Goal: Information Seeking & Learning: Learn about a topic

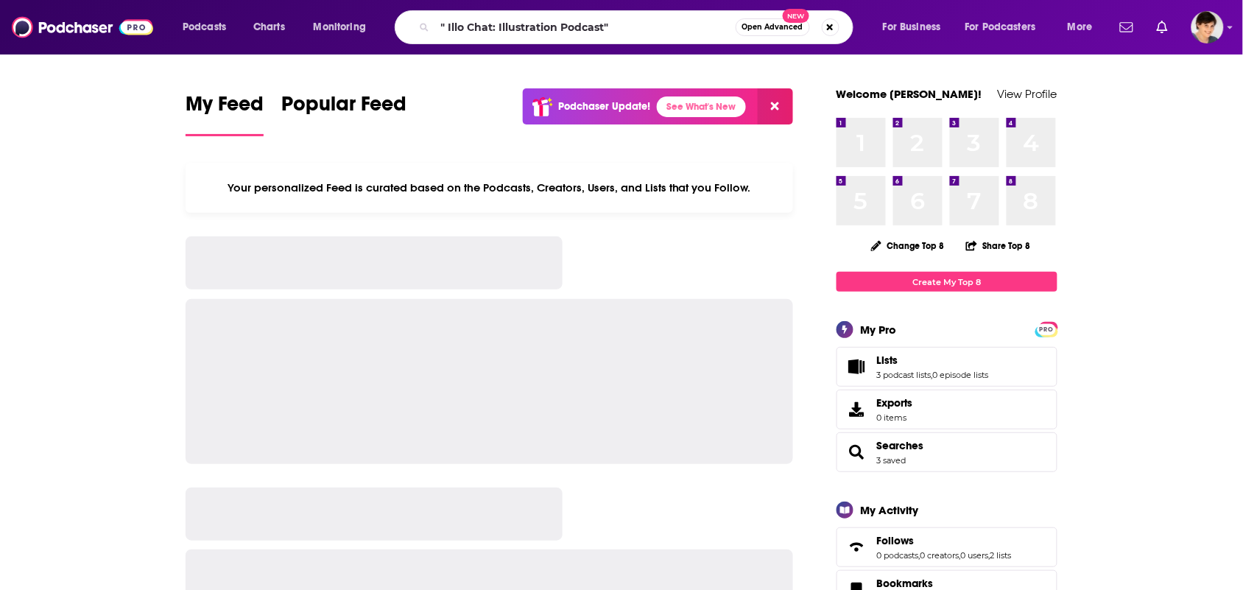
click at [621, 32] on input "" Illo Chat: Illustration Podcast"" at bounding box center [585, 27] width 301 height 24
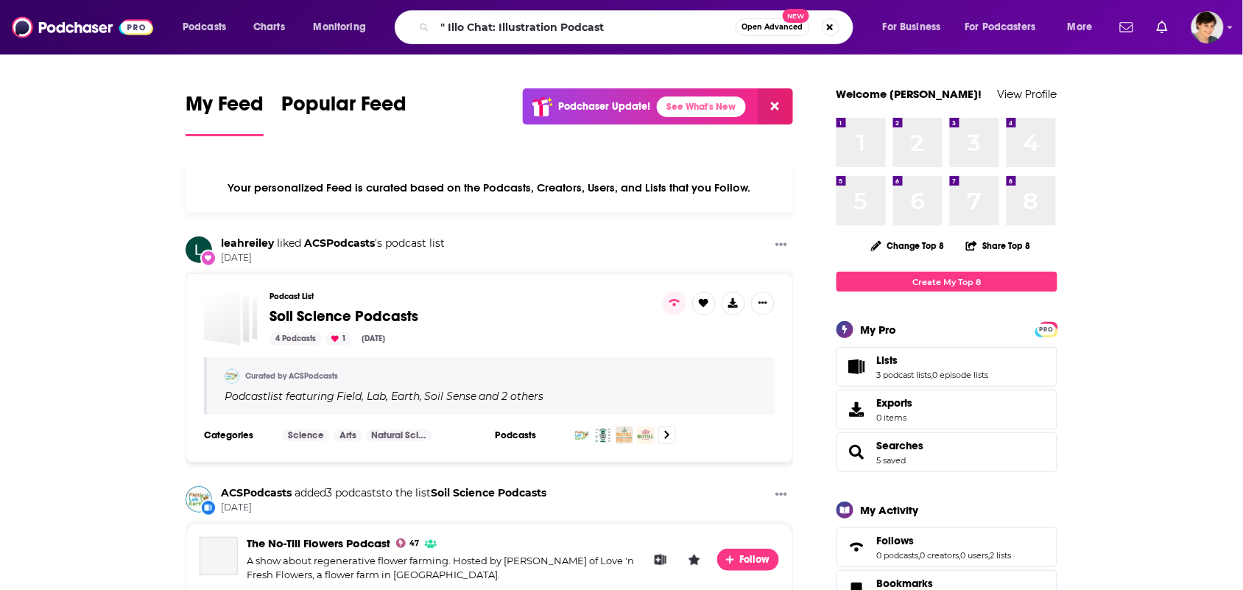
click at [450, 27] on input "" Illo Chat: Illustration Podcast" at bounding box center [585, 27] width 301 height 24
click at [616, 27] on input "Illo Chat: Illustration Podcast" at bounding box center [585, 27] width 301 height 24
type input "Illo Chat: Illustration Podcast"
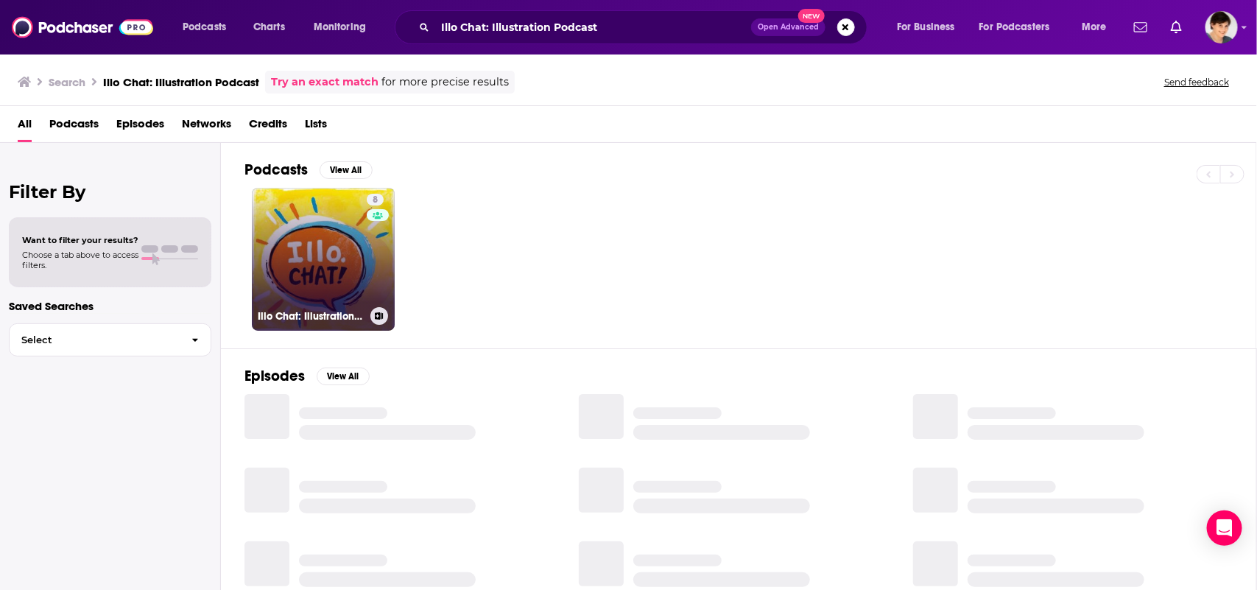
click at [335, 267] on link "8 Illo Chat: Illustration Podcast" at bounding box center [323, 259] width 143 height 143
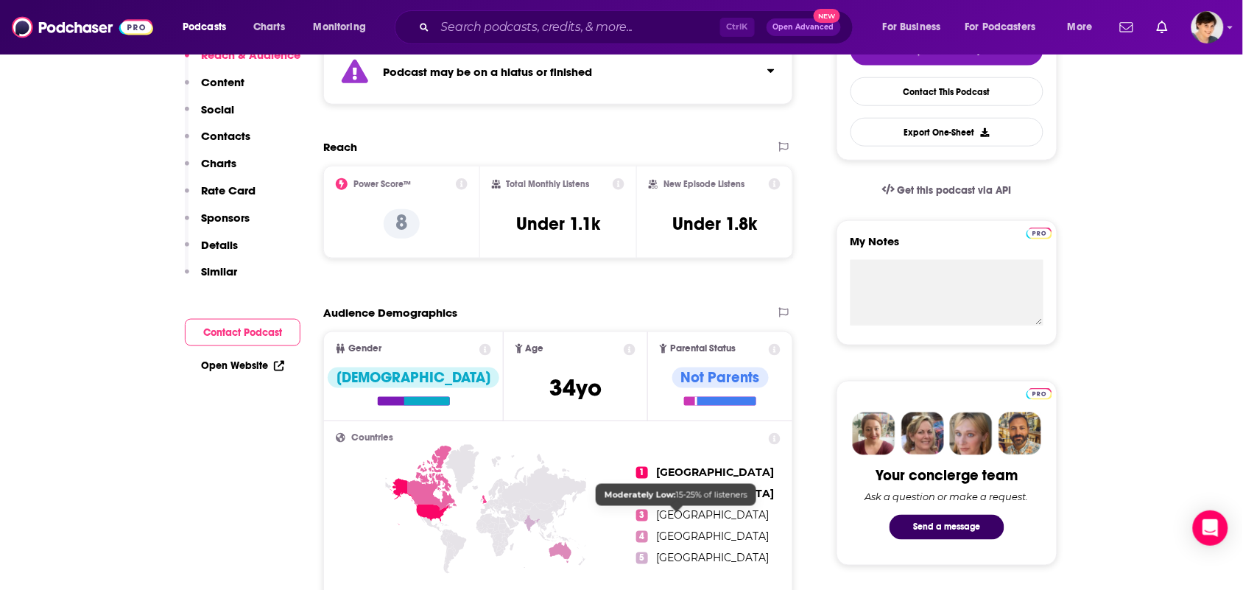
scroll to position [184, 0]
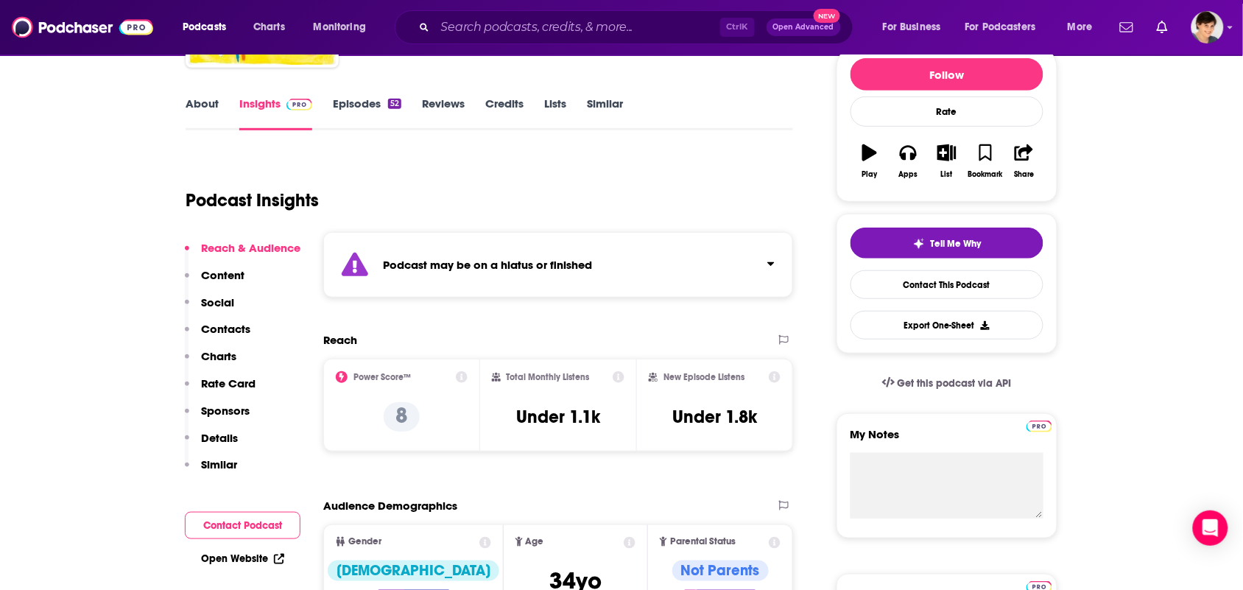
click at [600, 116] on link "Similar" at bounding box center [605, 113] width 36 height 34
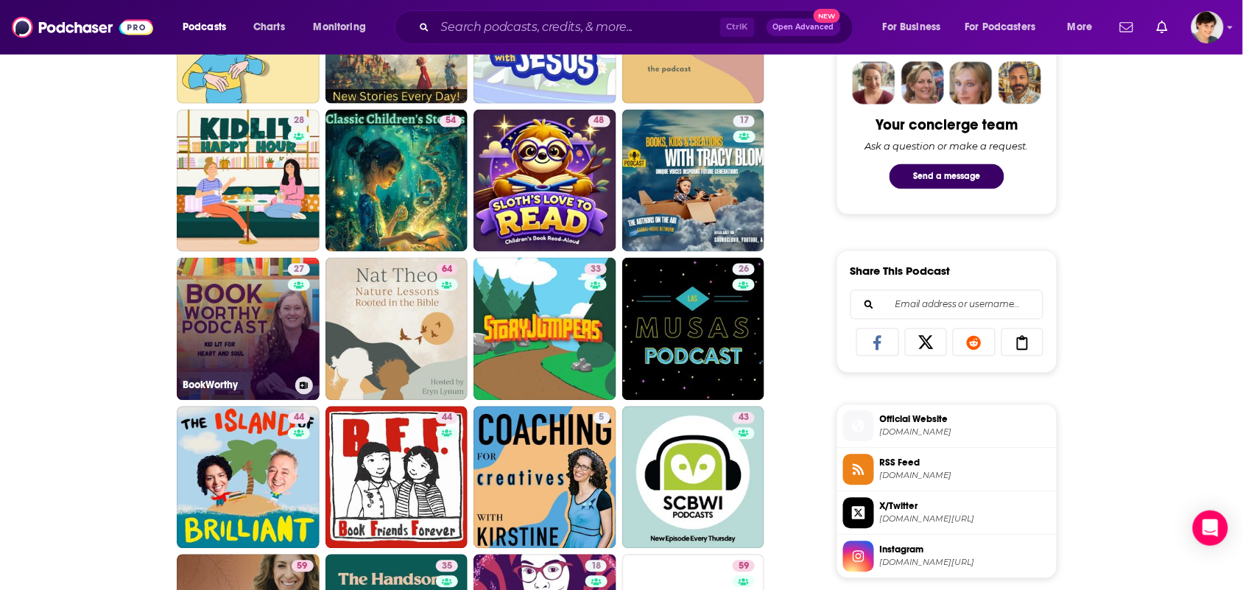
scroll to position [737, 0]
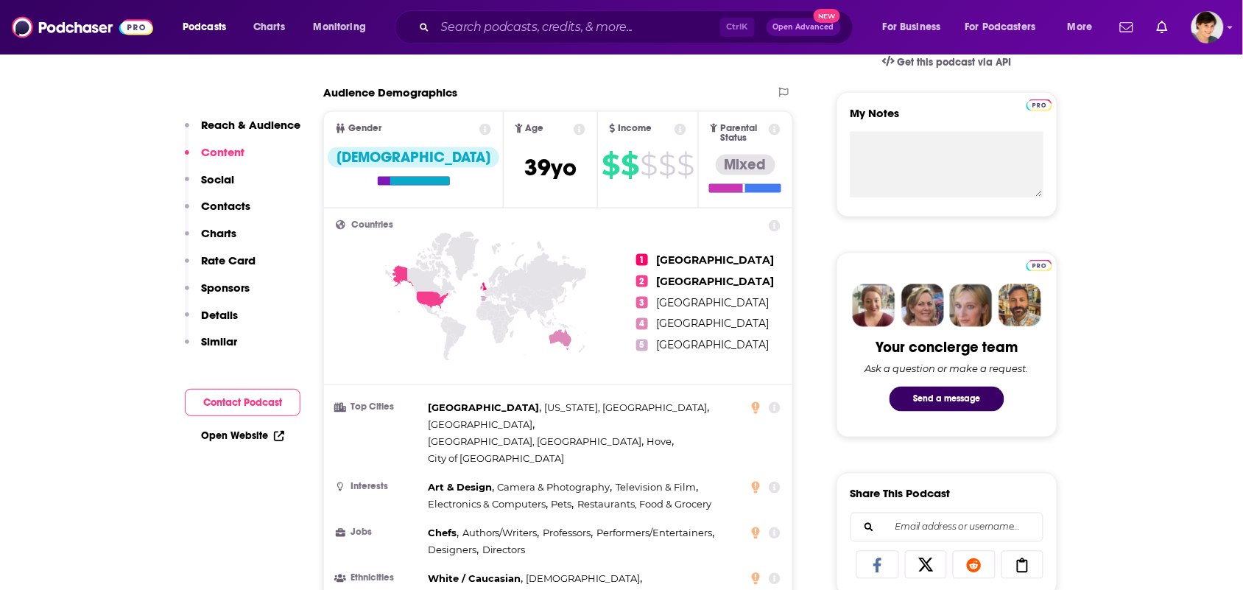
scroll to position [1105, 0]
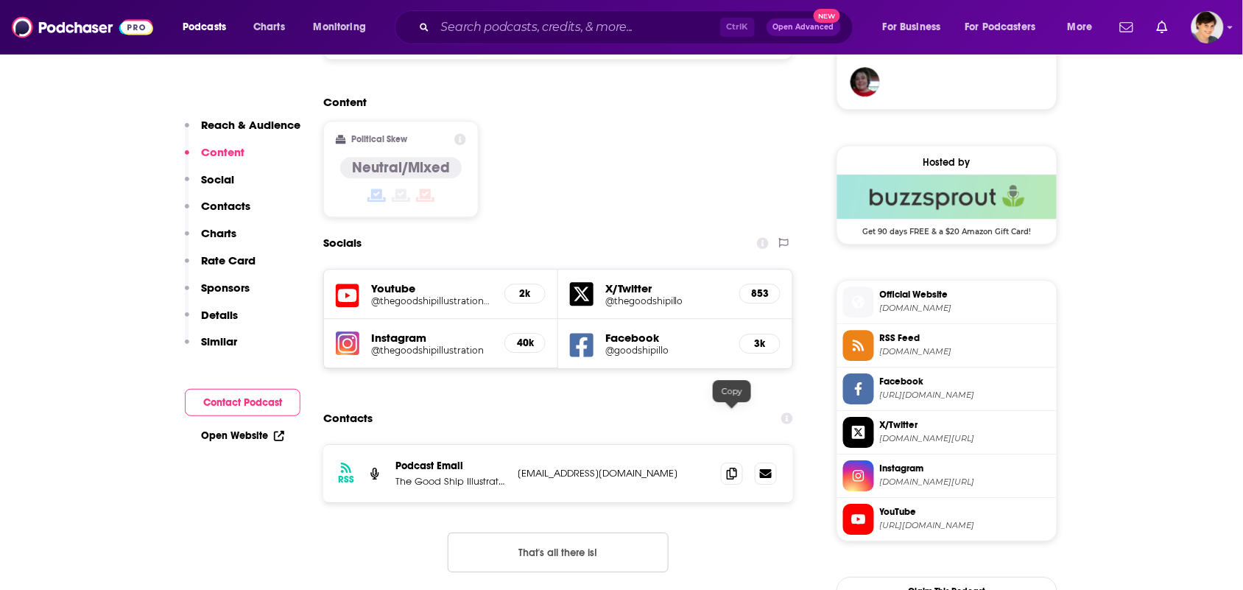
click at [730, 405] on div at bounding box center [732, 402] width 13 height 13
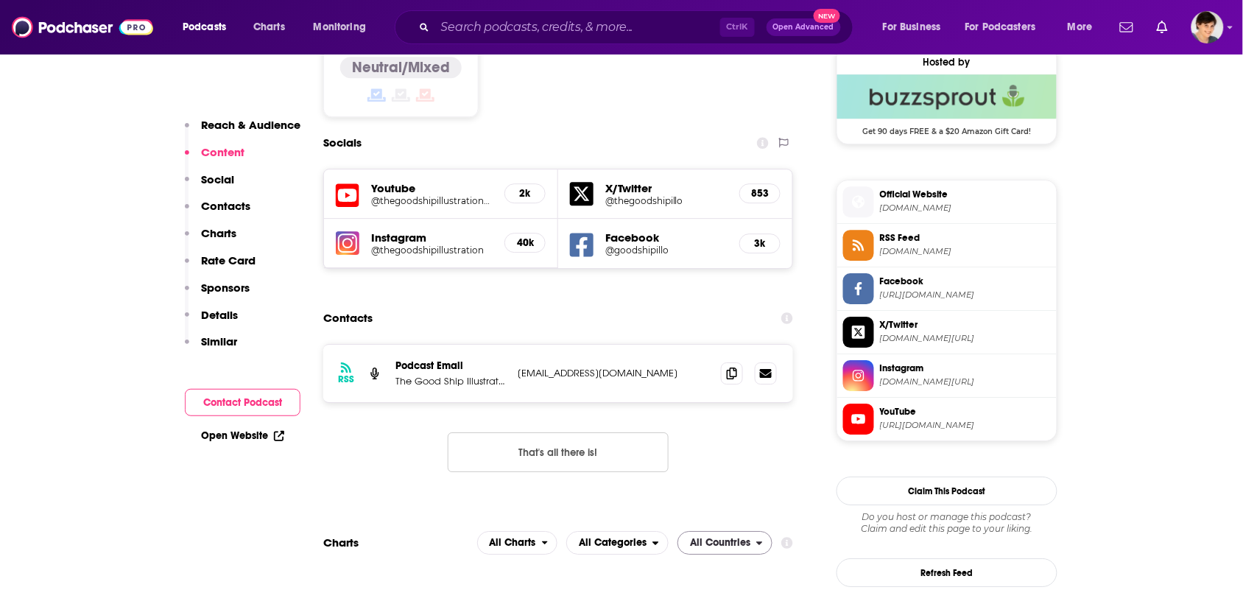
scroll to position [1289, 0]
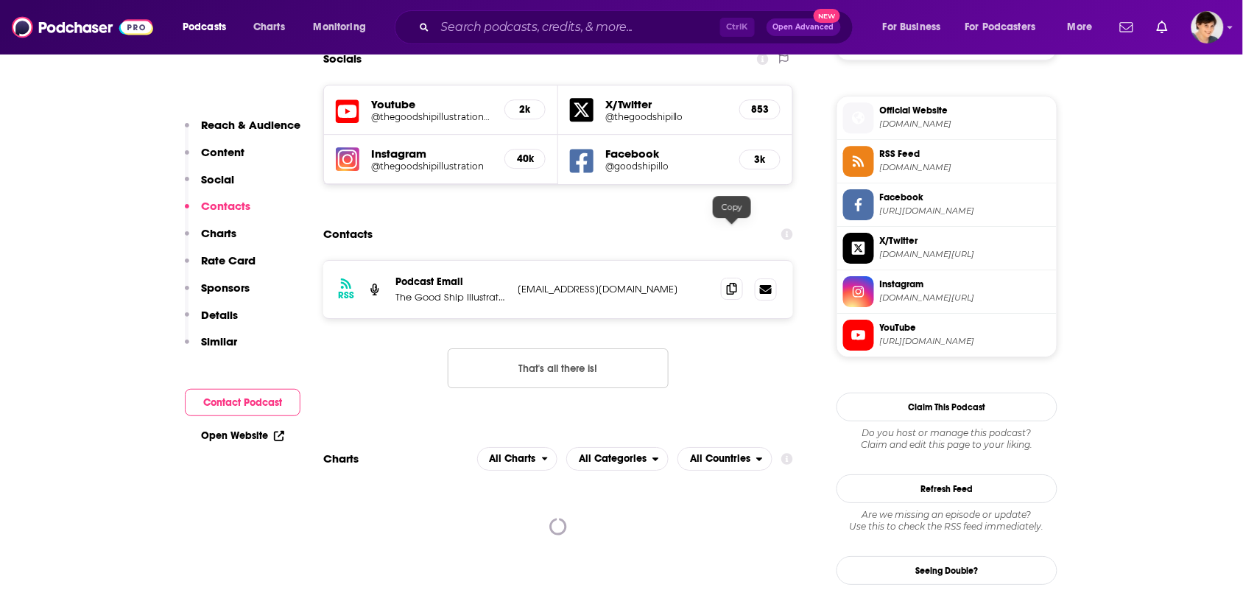
click at [728, 283] on icon at bounding box center [732, 289] width 10 height 12
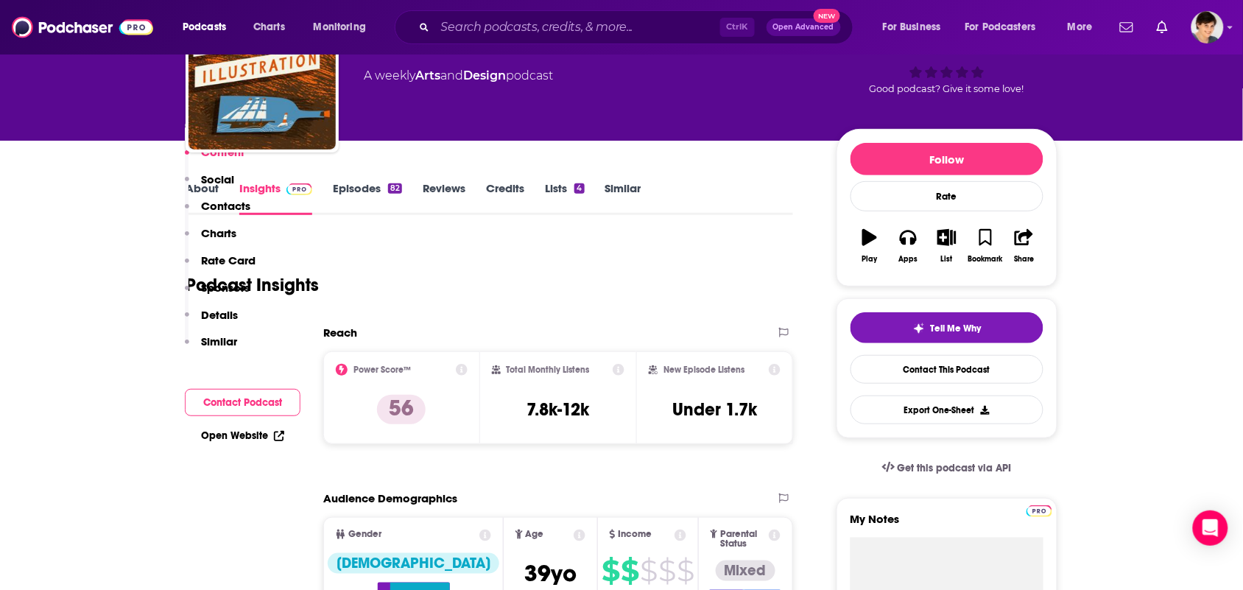
scroll to position [0, 0]
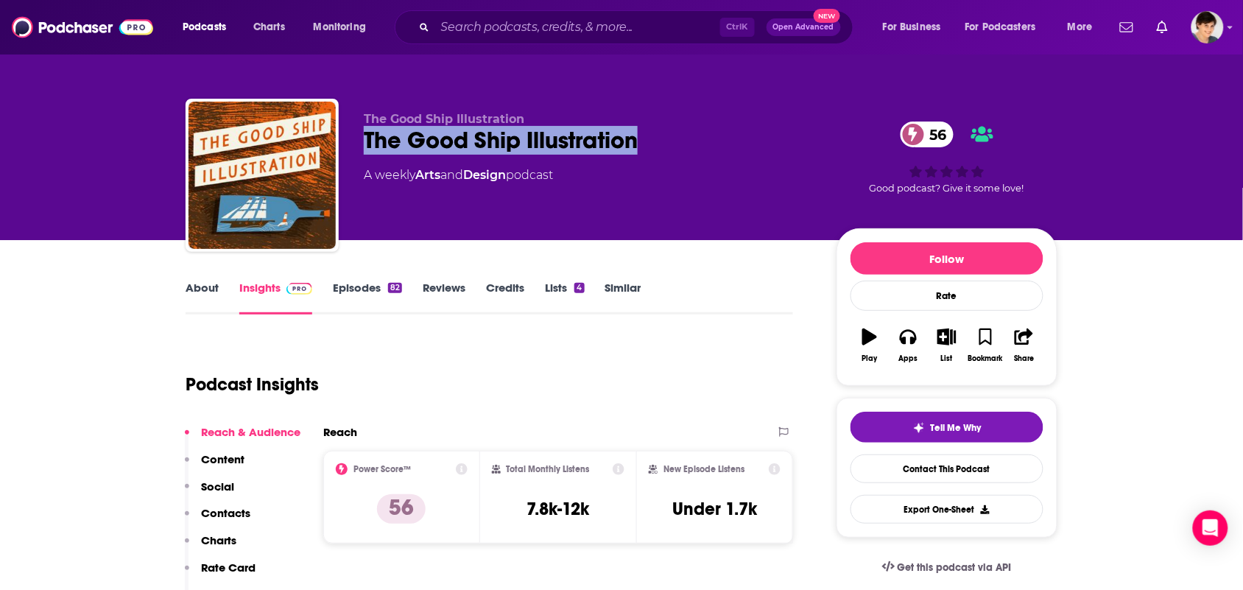
drag, startPoint x: 654, startPoint y: 127, endPoint x: 373, endPoint y: 107, distance: 281.4
click at [364, 138] on div "The Good Ship Illustration 56" at bounding box center [588, 140] width 449 height 29
copy h2 "The Good Ship Illustration"
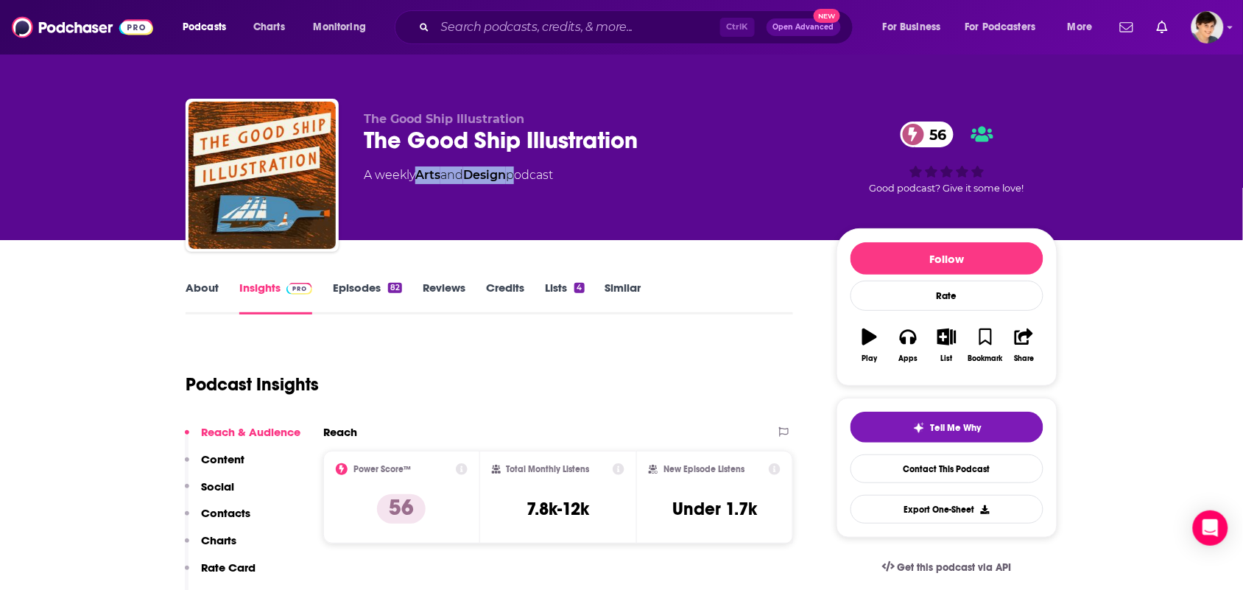
drag, startPoint x: 517, startPoint y: 185, endPoint x: 421, endPoint y: 189, distance: 96.6
click at [421, 189] on div "The Good Ship Illustration The Good Ship Illustration 56 A weekly Arts and Desi…" at bounding box center [588, 171] width 449 height 118
copy div "Arts and Design"
click at [210, 304] on link "About" at bounding box center [202, 298] width 33 height 34
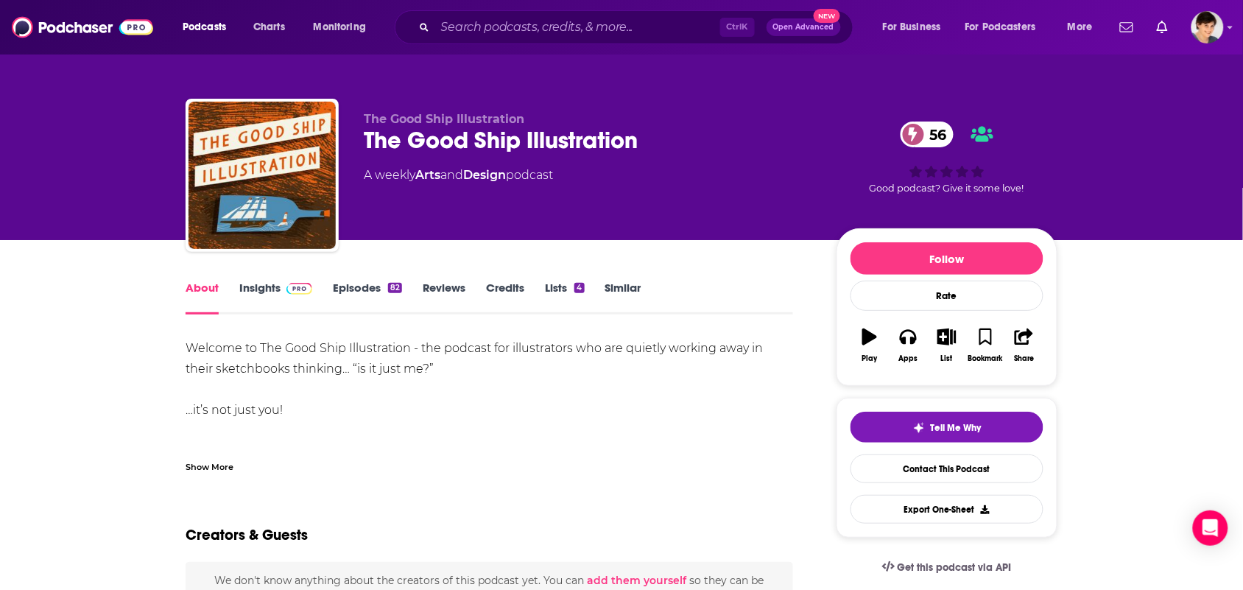
click at [220, 461] on div "Show More" at bounding box center [210, 466] width 48 height 14
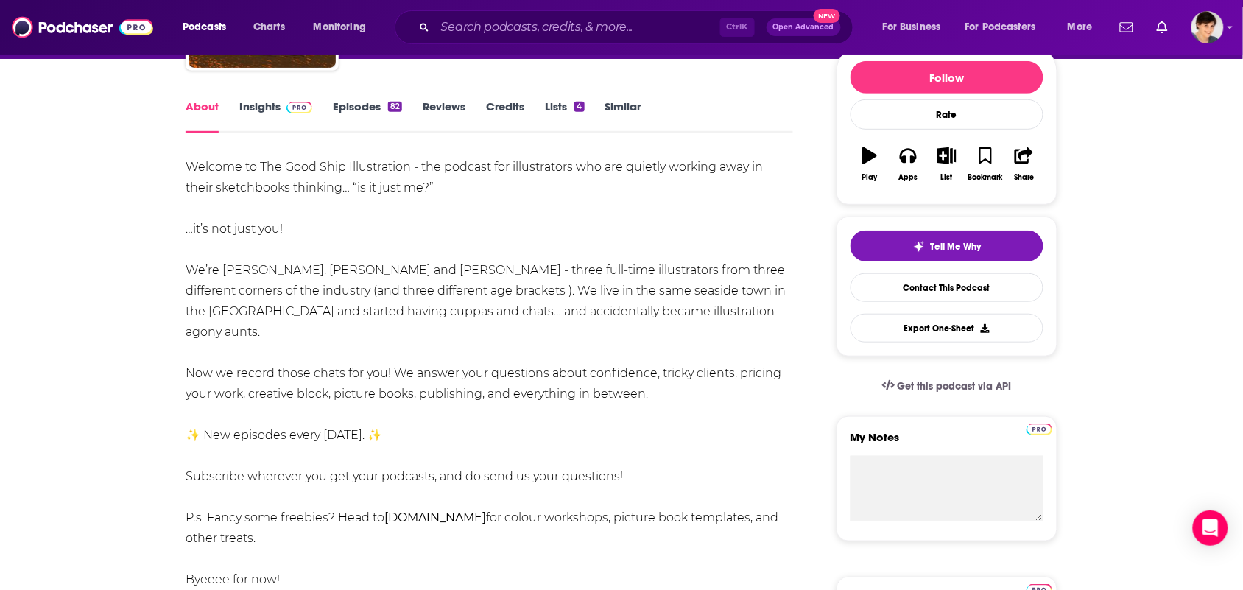
scroll to position [184, 0]
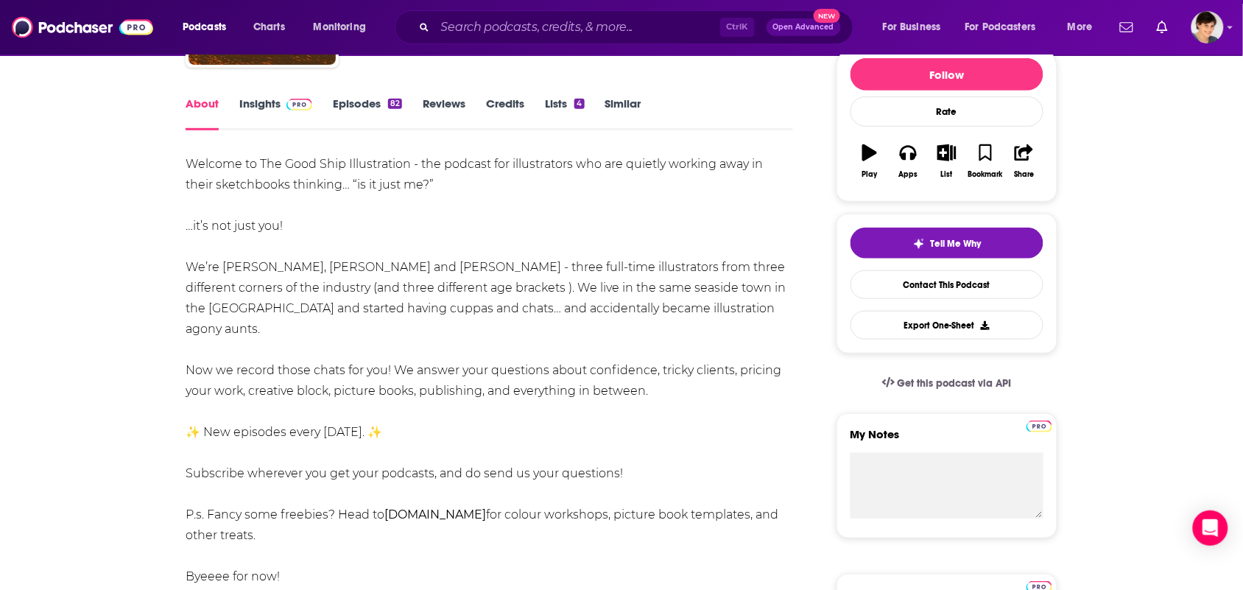
drag, startPoint x: 654, startPoint y: 368, endPoint x: 178, endPoint y: 168, distance: 517.0
copy div "Welcome to The Good Ship Illustration - the podcast for illustrators who are qu…"
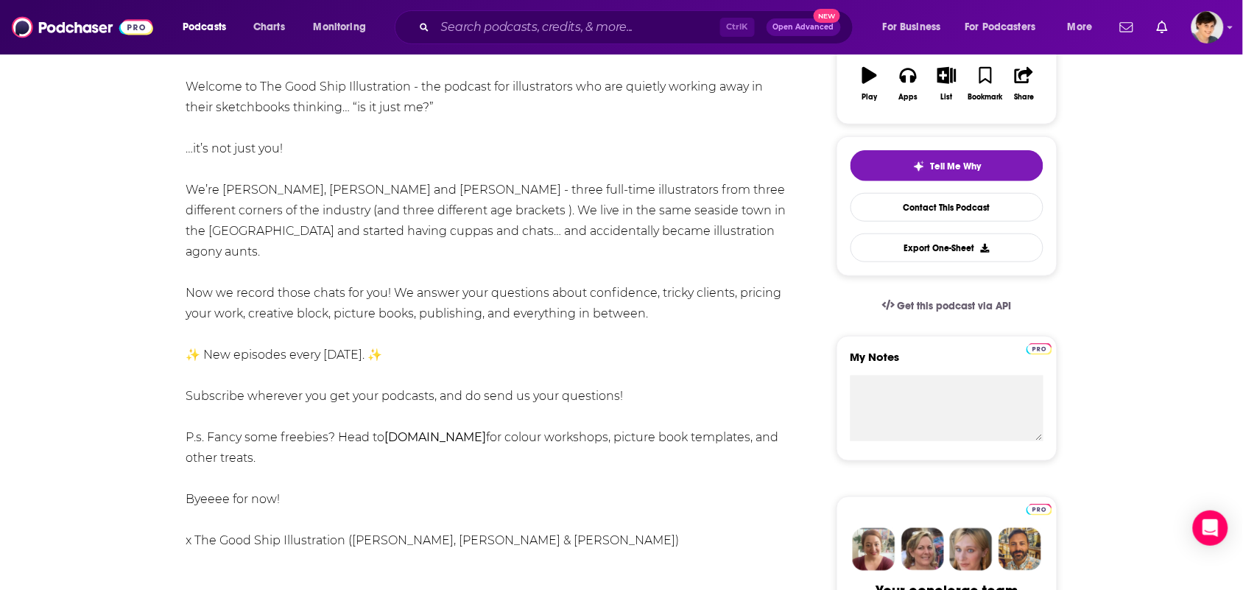
scroll to position [368, 0]
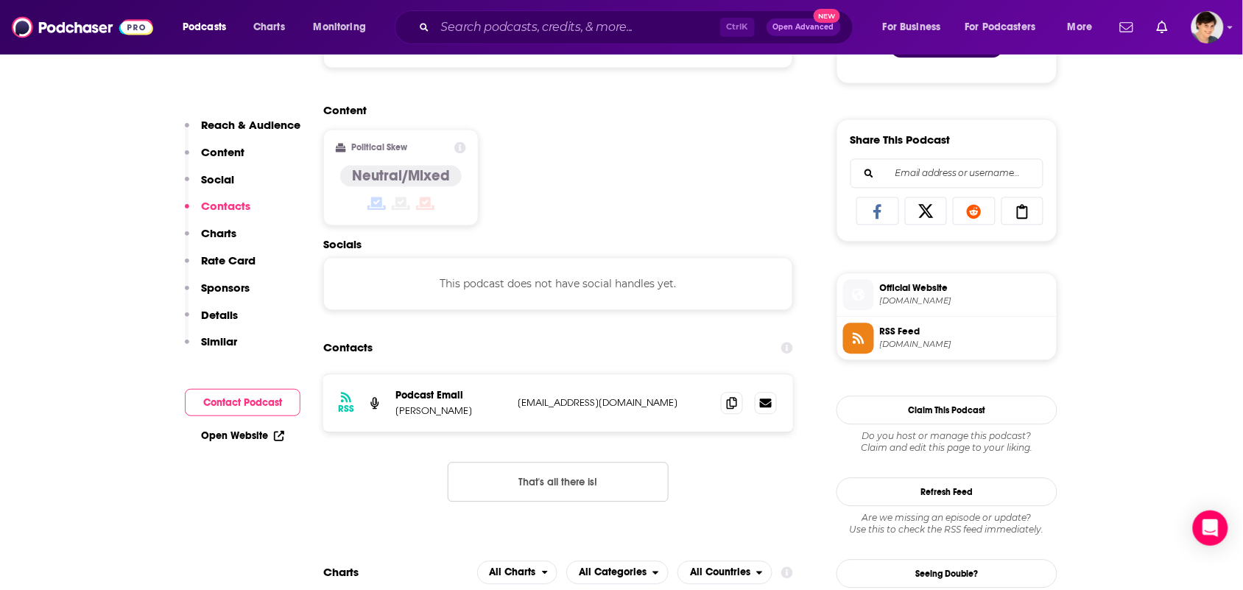
scroll to position [1013, 0]
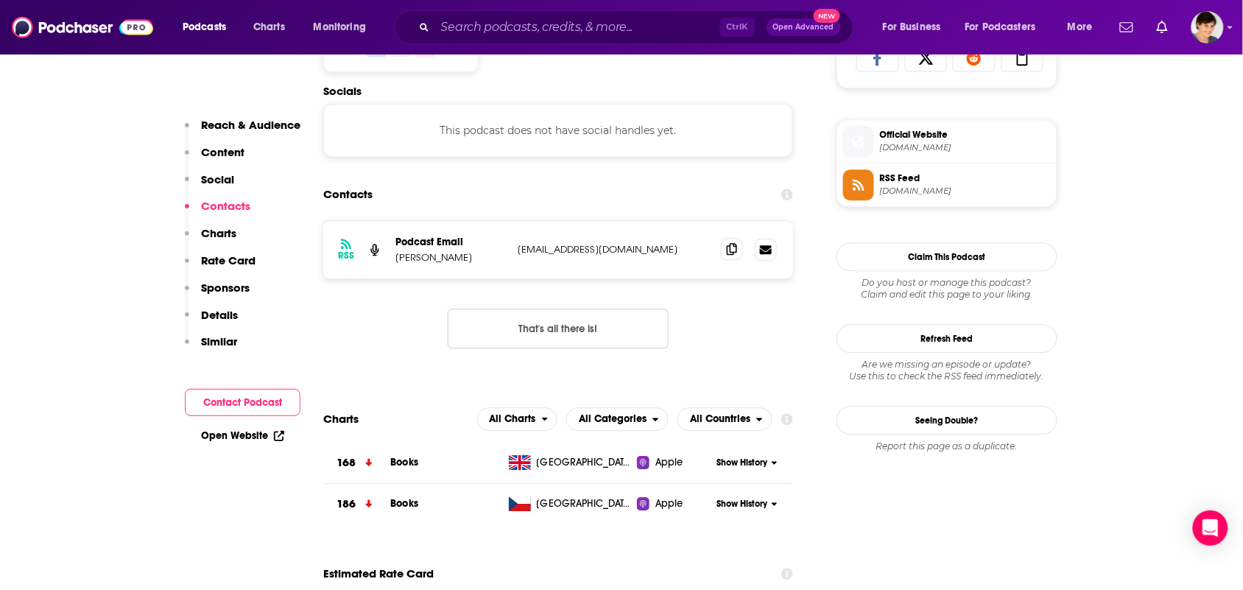
click at [733, 255] on icon at bounding box center [732, 249] width 10 height 12
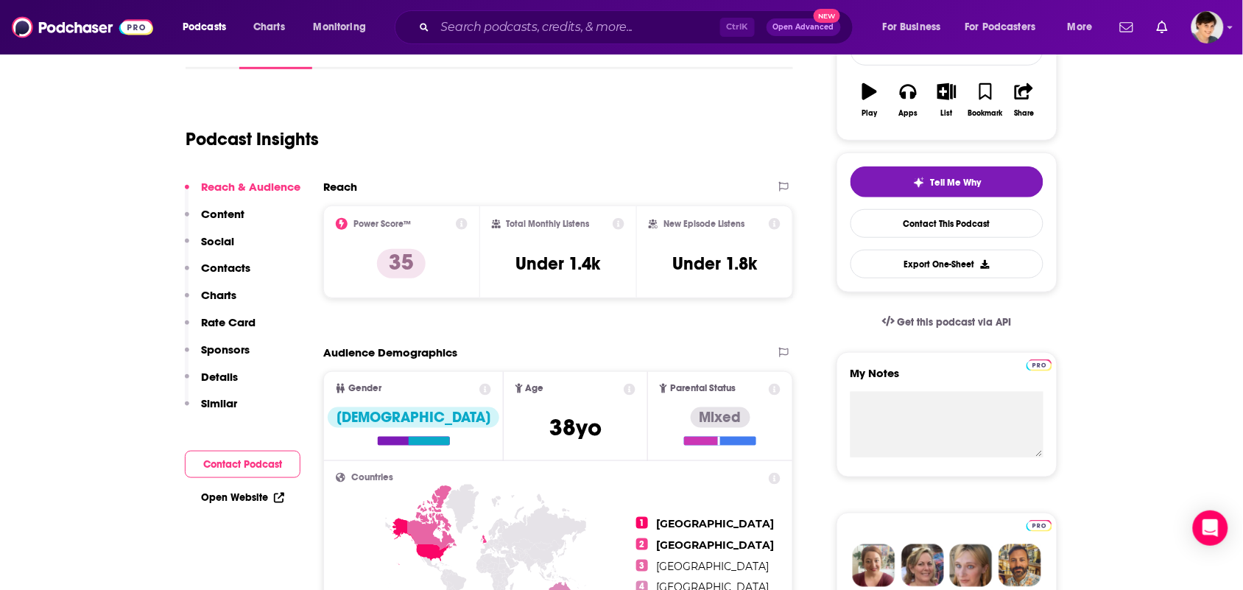
scroll to position [0, 0]
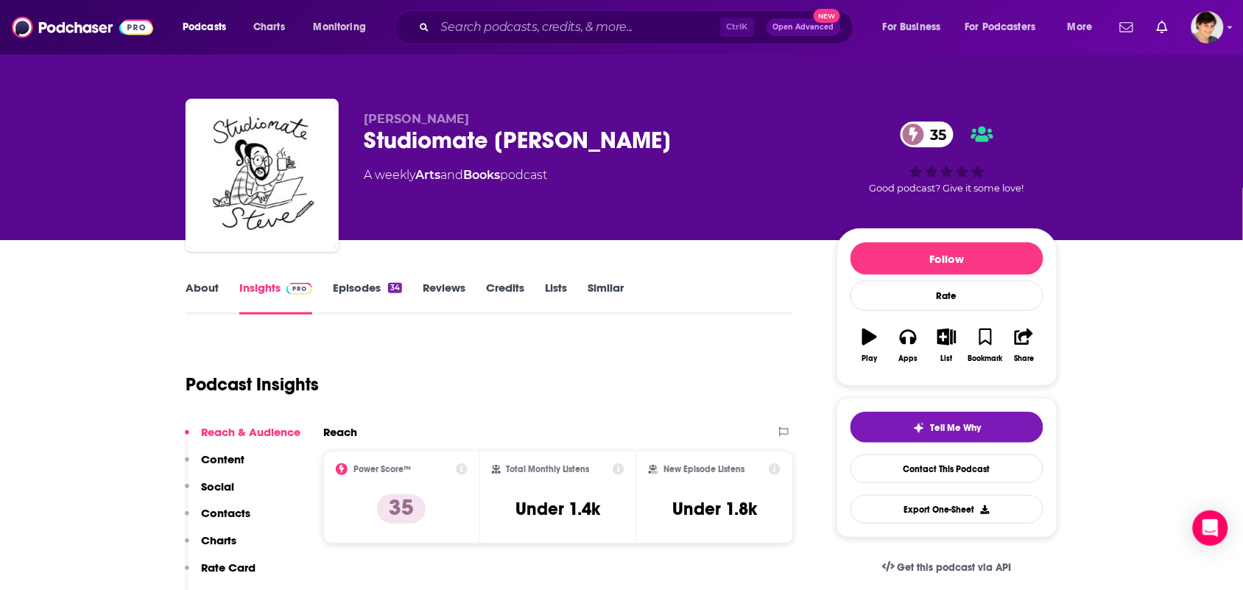
click at [189, 293] on link "About" at bounding box center [202, 298] width 33 height 34
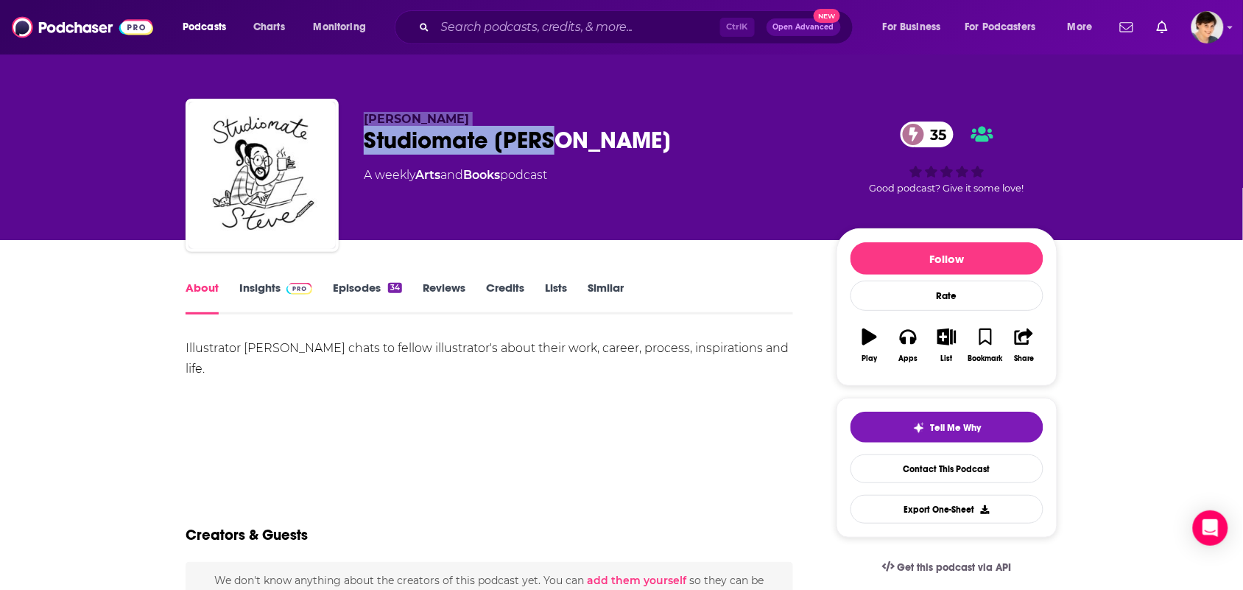
drag, startPoint x: 557, startPoint y: 136, endPoint x: 337, endPoint y: 130, distance: 219.6
click at [337, 130] on div "Steven Lenton Studiomate Steve 35 A weekly Arts and Books podcast 35 Good podca…" at bounding box center [622, 178] width 872 height 159
click at [558, 127] on div "Studiomate Steve 35" at bounding box center [588, 140] width 449 height 29
drag, startPoint x: 564, startPoint y: 138, endPoint x: 357, endPoint y: 133, distance: 206.3
click at [357, 133] on div "Steven Lenton Studiomate Steve 35 A weekly Arts and Books podcast 35 Good podca…" at bounding box center [622, 178] width 872 height 159
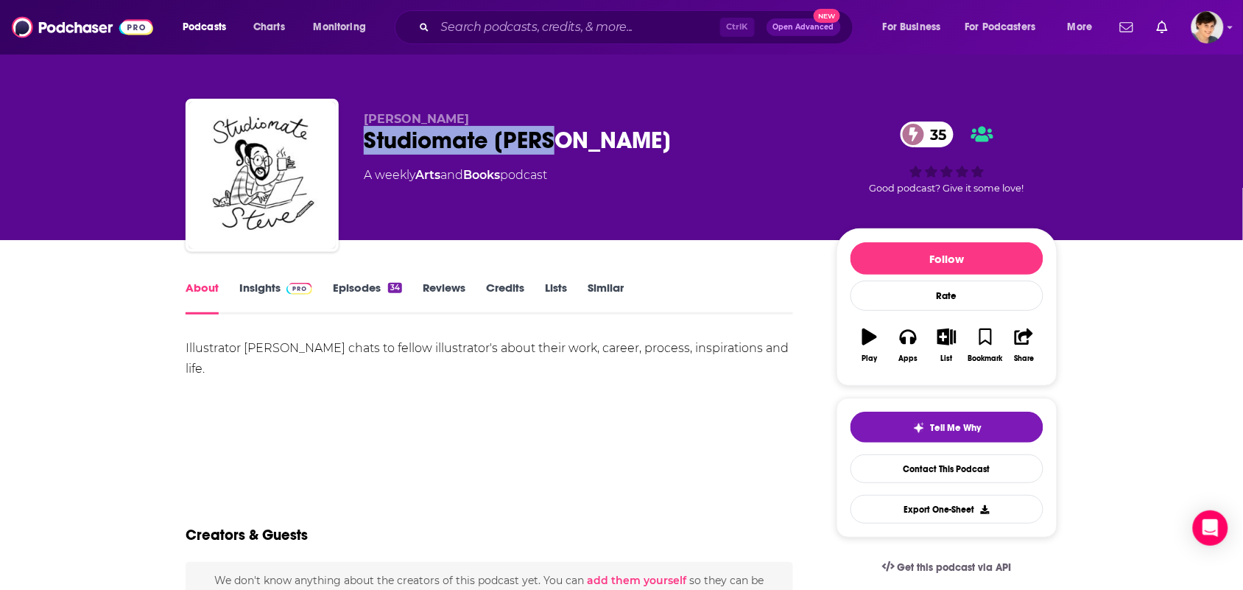
copy h1 "Studiomate Steve"
drag, startPoint x: 463, startPoint y: 103, endPoint x: 446, endPoint y: 52, distance: 54.3
click at [361, 111] on div "Steven Lenton Studiomate Steve 35 A weekly Arts and Books podcast 35 Good podca…" at bounding box center [622, 178] width 872 height 159
copy span "Steven Lenton"
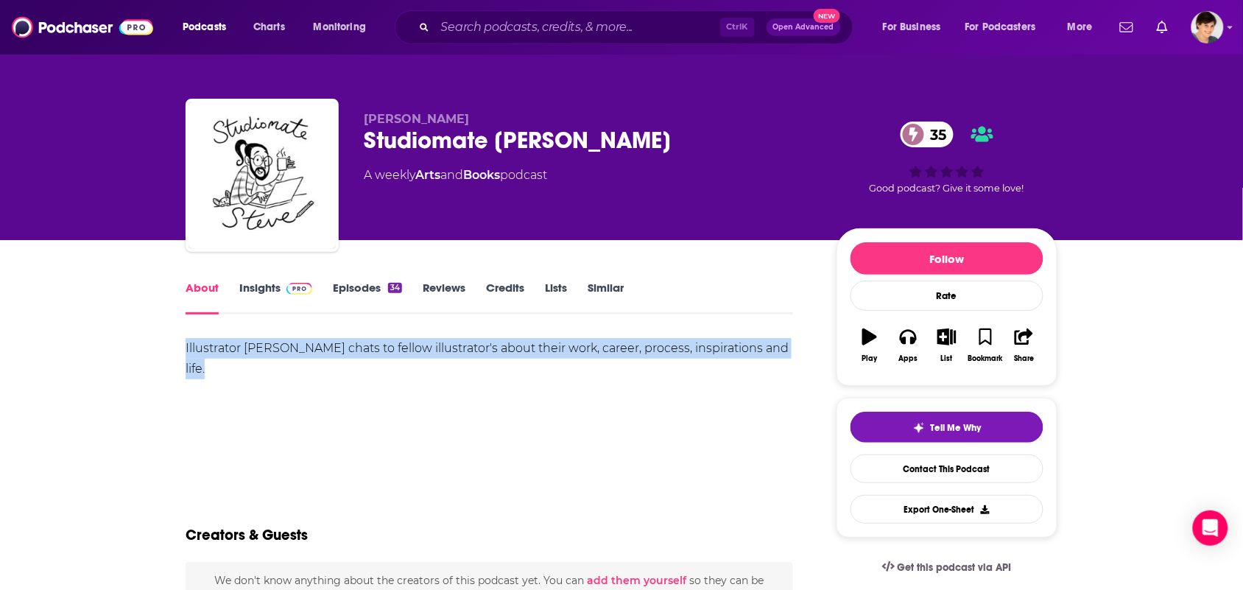
drag, startPoint x: 211, startPoint y: 363, endPoint x: 173, endPoint y: 340, distance: 44.4
copy div "Illustrator Steven Lenton chats to fellow illustrator's about their work, caree…"
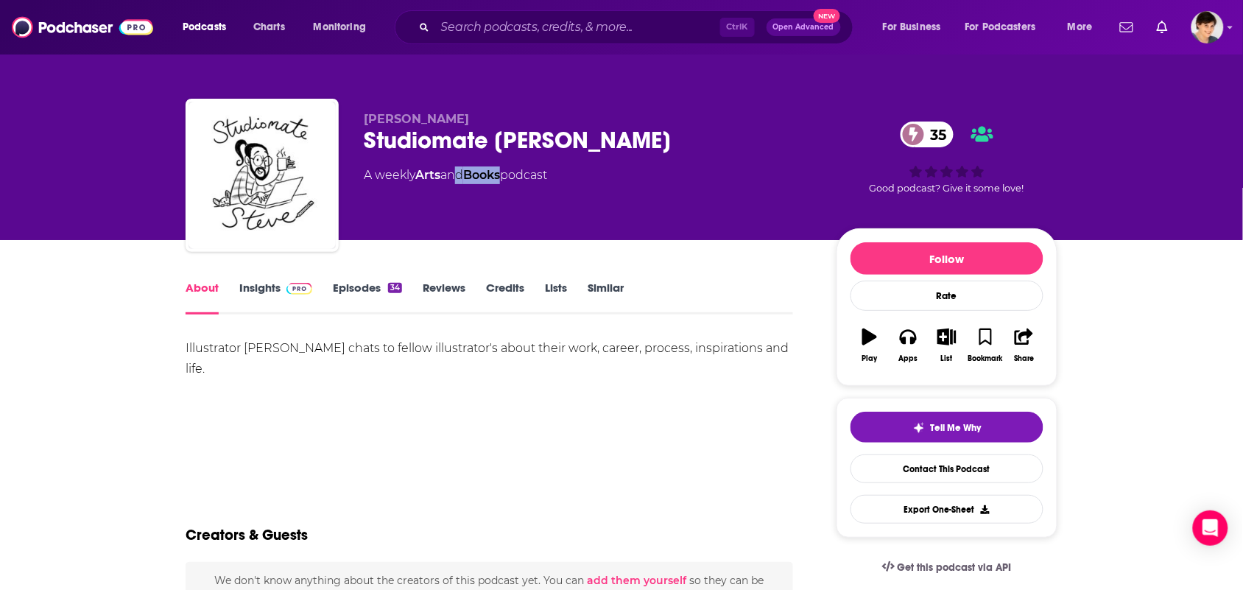
drag, startPoint x: 510, startPoint y: 184, endPoint x: 440, endPoint y: 184, distance: 70.0
click at [453, 184] on div "Steven Lenton Studiomate Steve 35 A weekly Arts and Books podcast" at bounding box center [588, 171] width 449 height 118
click at [421, 184] on div "Steven Lenton Studiomate Steve 35 A weekly Arts and Books podcast" at bounding box center [588, 171] width 449 height 118
drag, startPoint x: 502, startPoint y: 186, endPoint x: 421, endPoint y: 183, distance: 81.1
click at [421, 183] on div "Steven Lenton Studiomate Steve 35 A weekly Arts and Books podcast" at bounding box center [588, 171] width 449 height 118
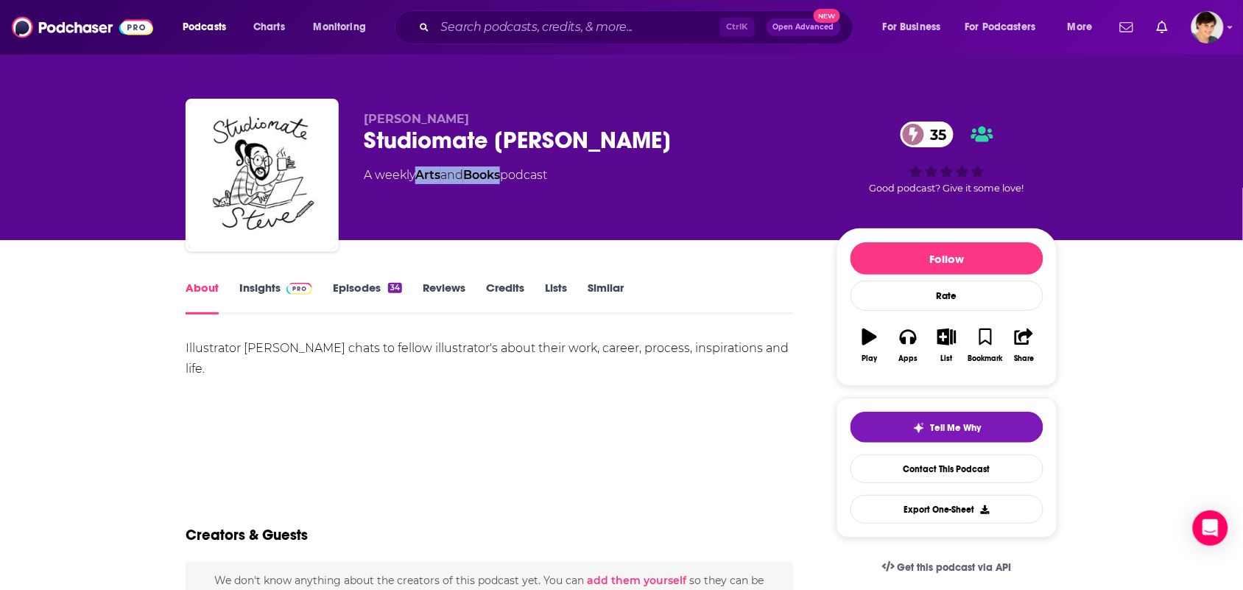
copy div "Arts and Books"
click at [254, 292] on link "Insights" at bounding box center [275, 298] width 73 height 34
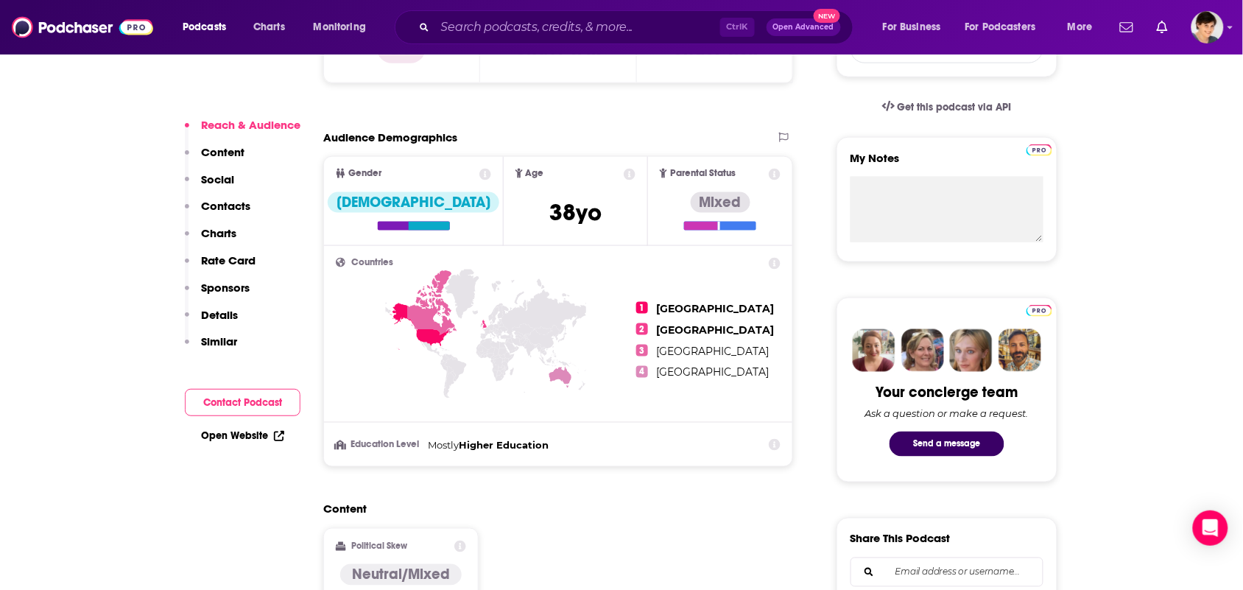
scroll to position [829, 0]
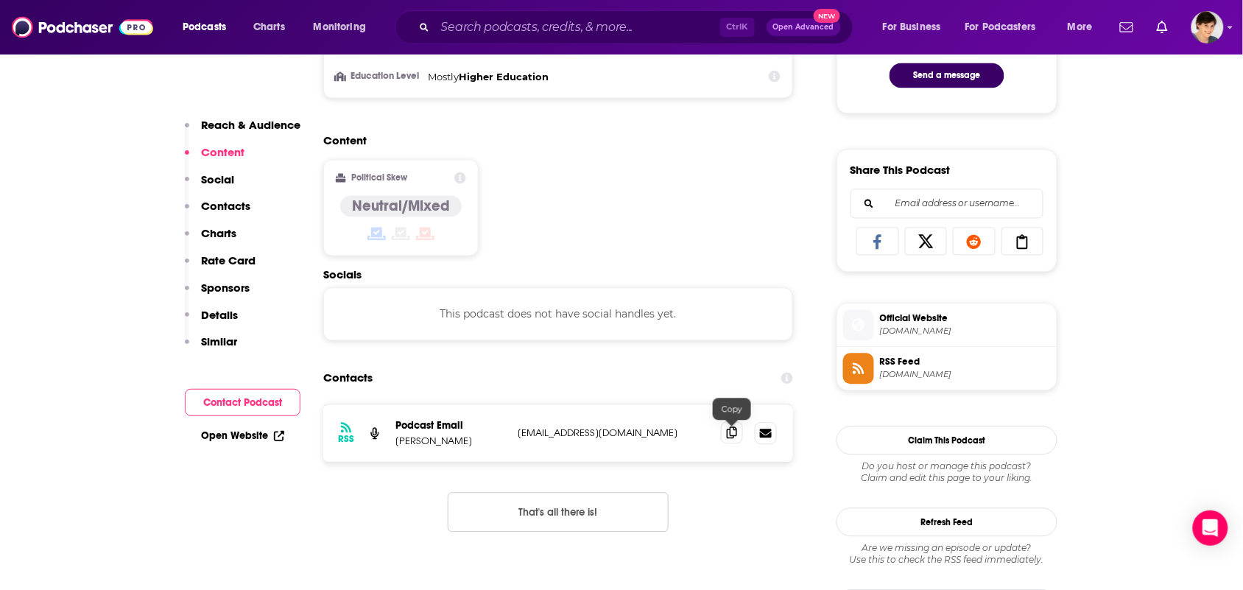
click at [730, 437] on icon at bounding box center [732, 433] width 10 height 12
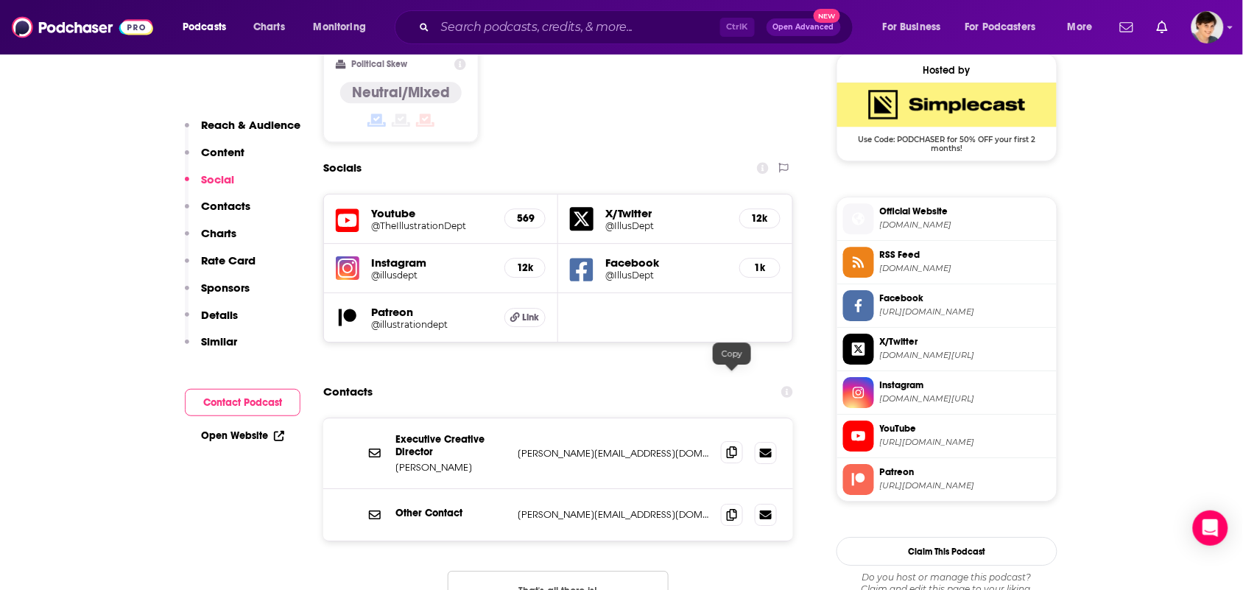
click at [723, 441] on span at bounding box center [732, 452] width 22 height 22
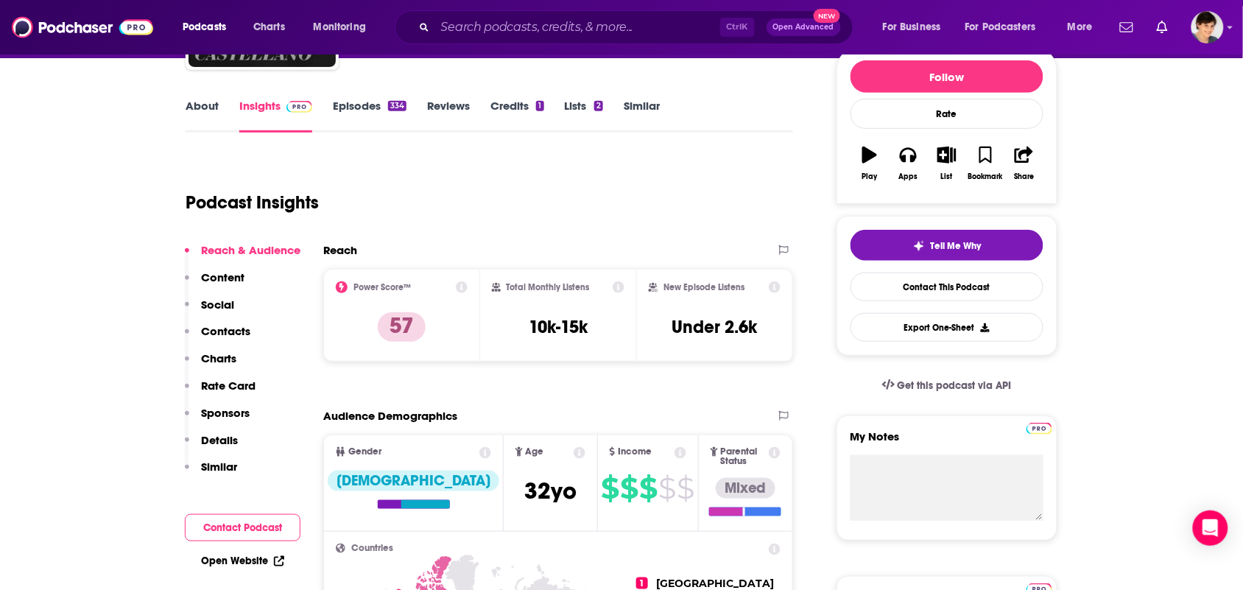
scroll to position [92, 0]
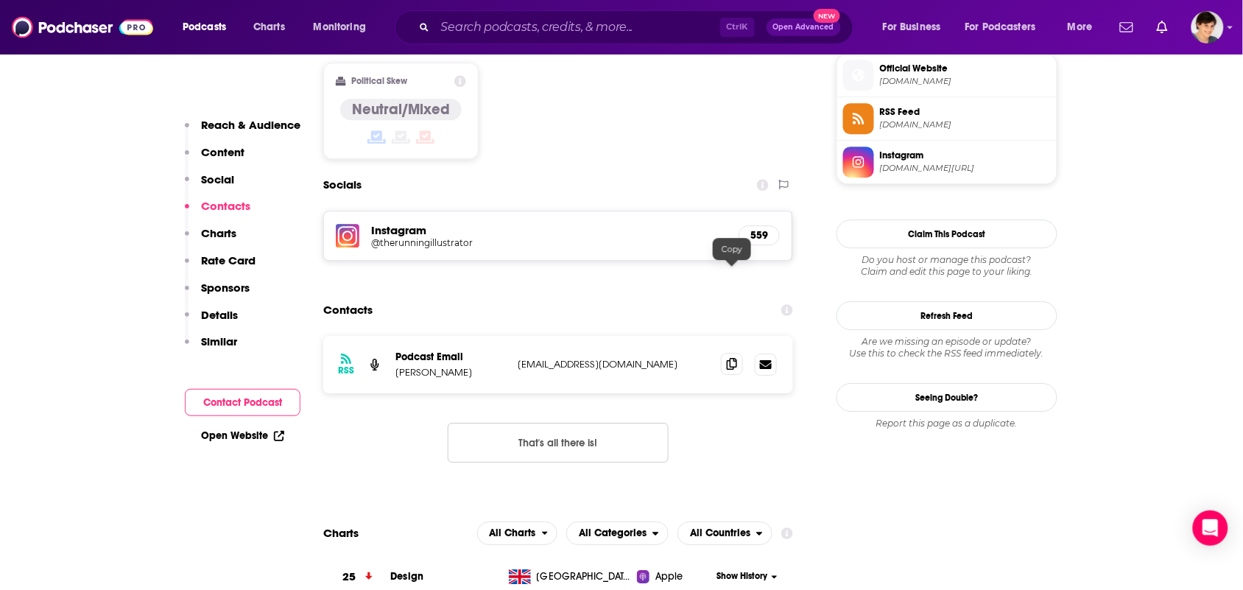
click at [731, 353] on span at bounding box center [732, 364] width 22 height 22
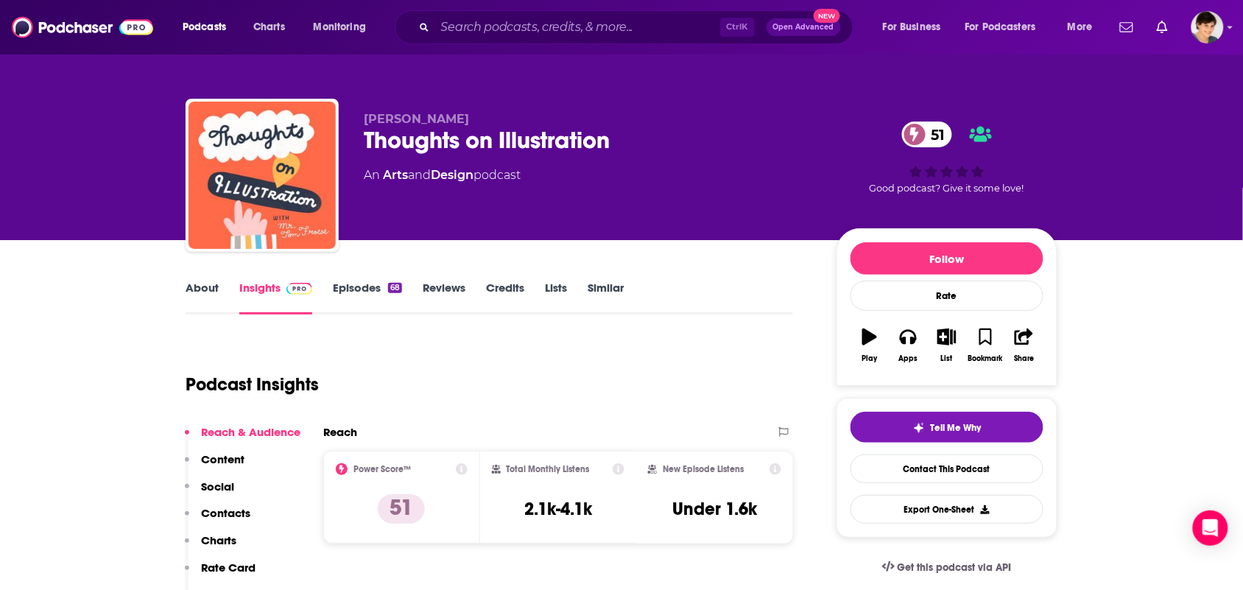
click at [199, 299] on link "About" at bounding box center [202, 298] width 33 height 34
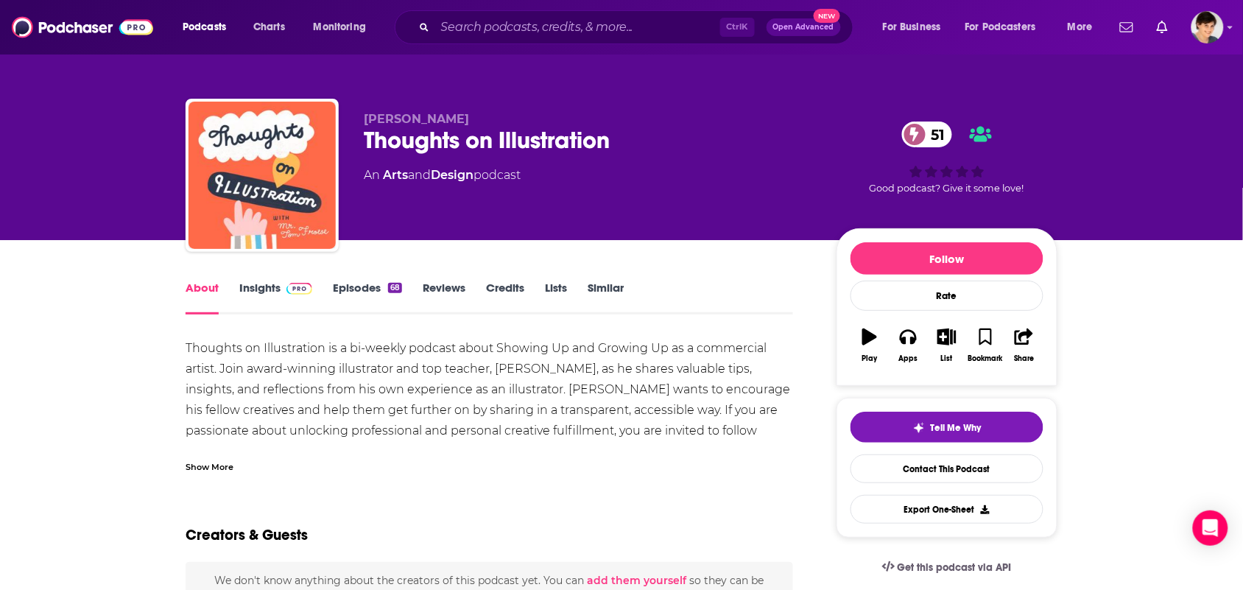
click at [276, 457] on div "Show More" at bounding box center [490, 461] width 608 height 25
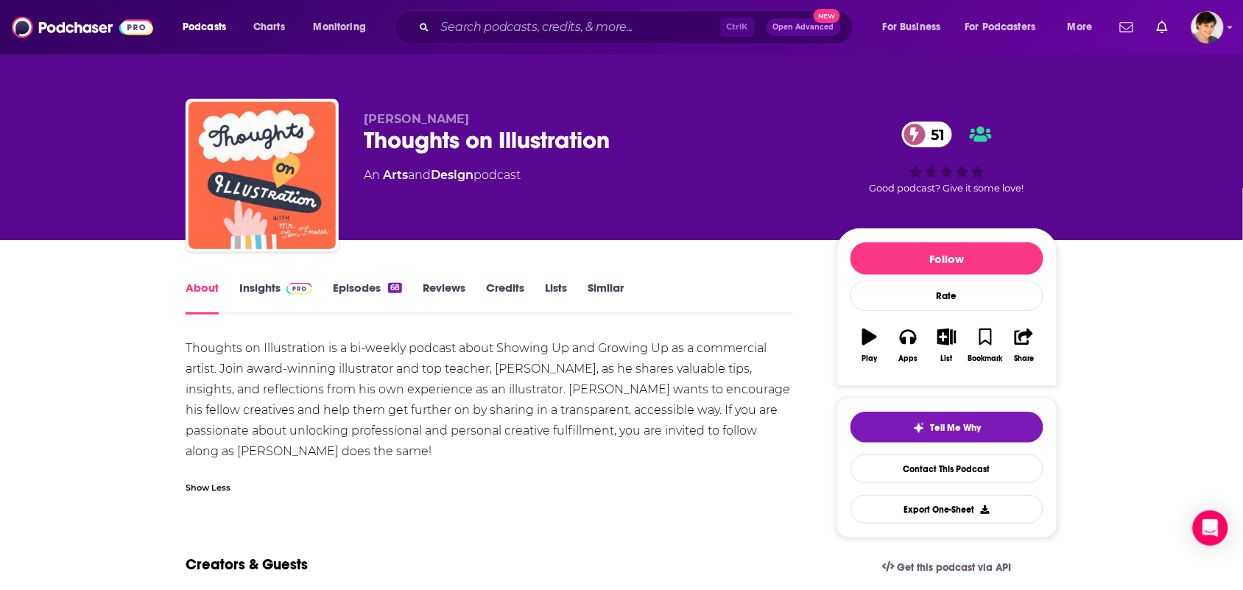
click at [361, 278] on div "About Insights Episodes 68 Reviews Credits Lists Similar" at bounding box center [490, 296] width 608 height 36
click at [359, 293] on link "Episodes 68" at bounding box center [367, 298] width 69 height 34
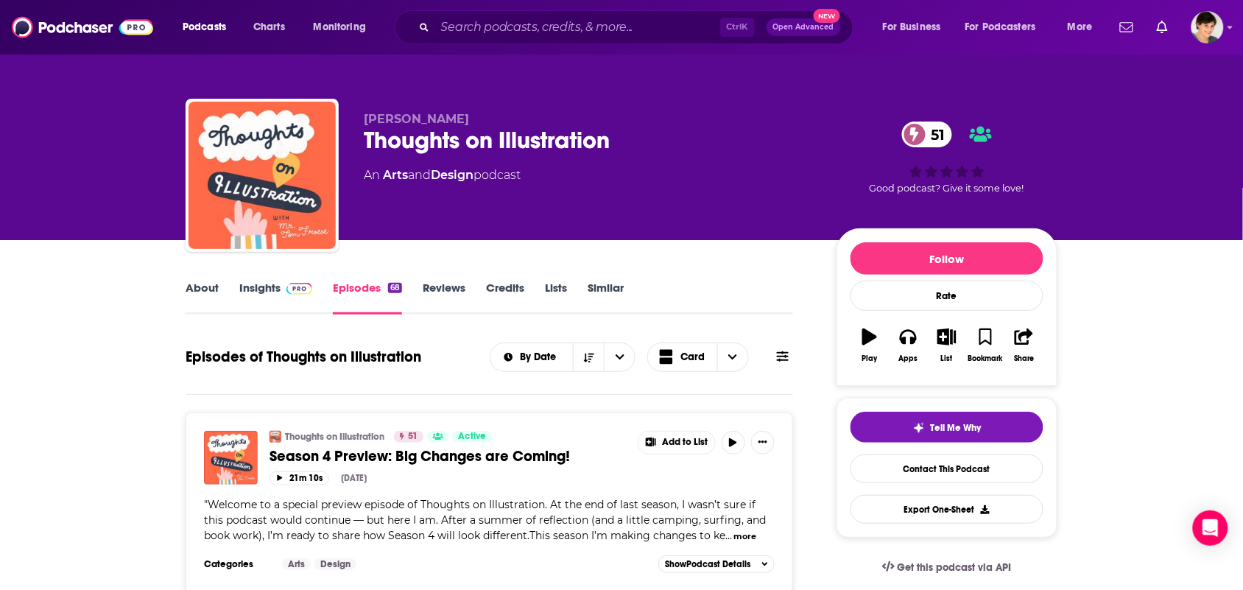
click at [256, 292] on link "Insights" at bounding box center [275, 298] width 73 height 34
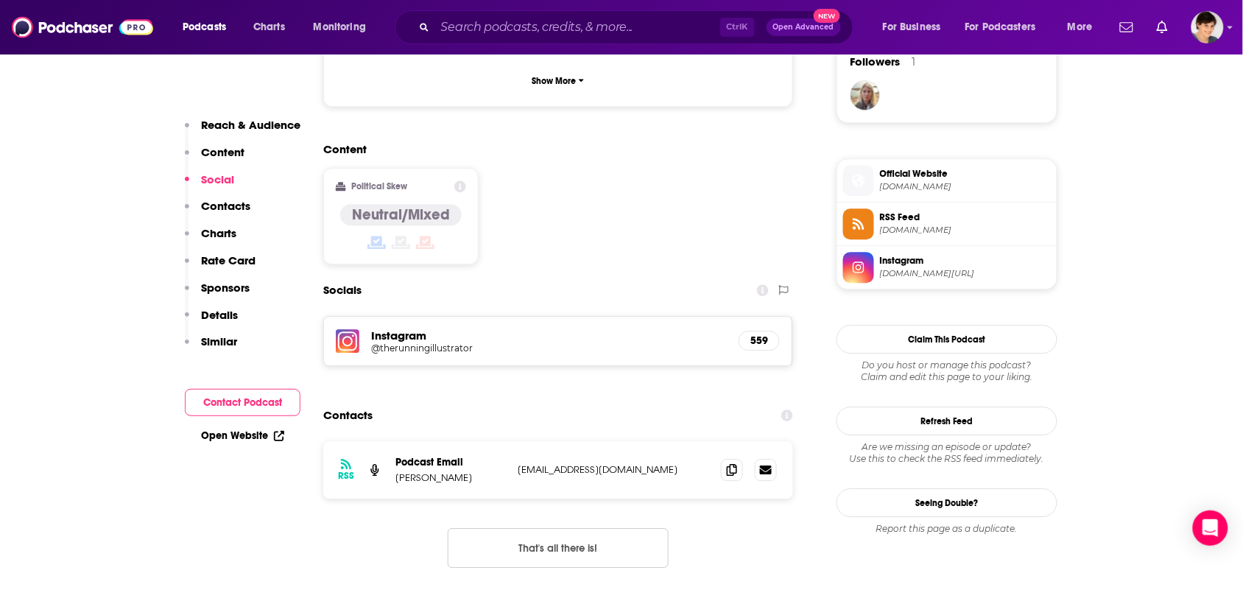
scroll to position [1105, 0]
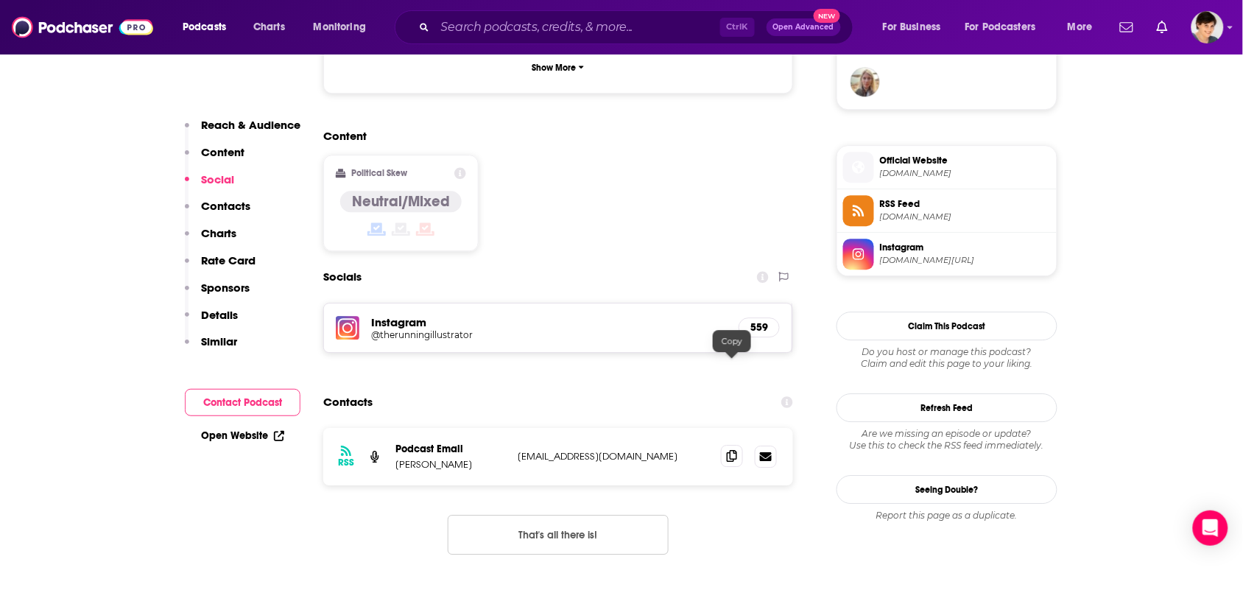
click at [740, 445] on span at bounding box center [732, 456] width 22 height 22
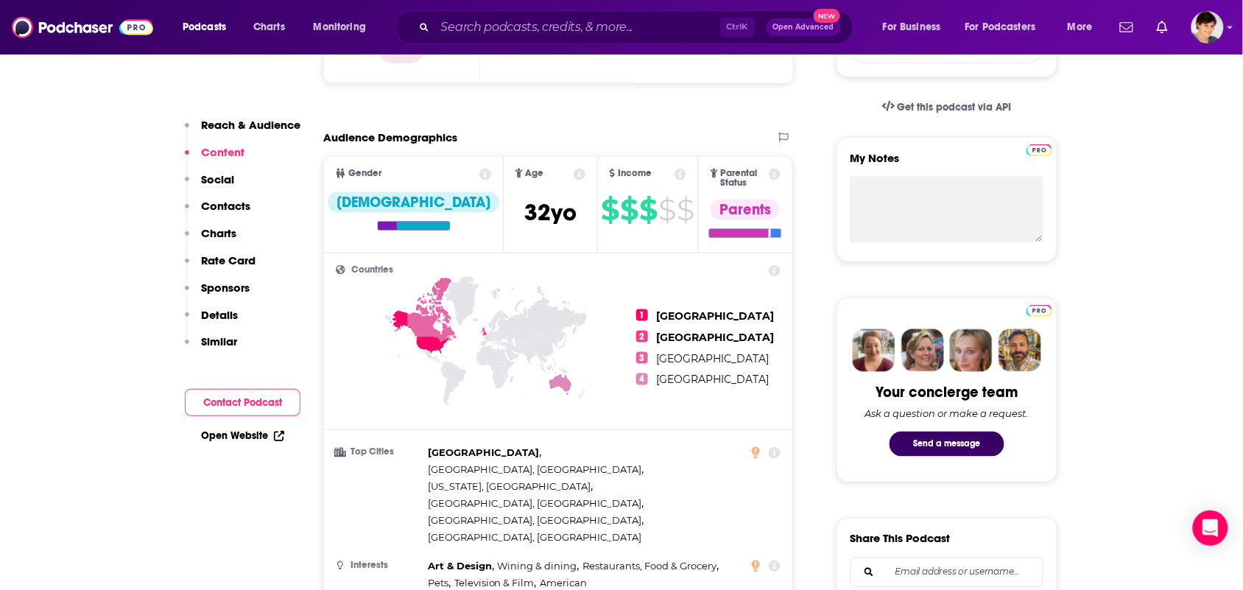
scroll to position [0, 0]
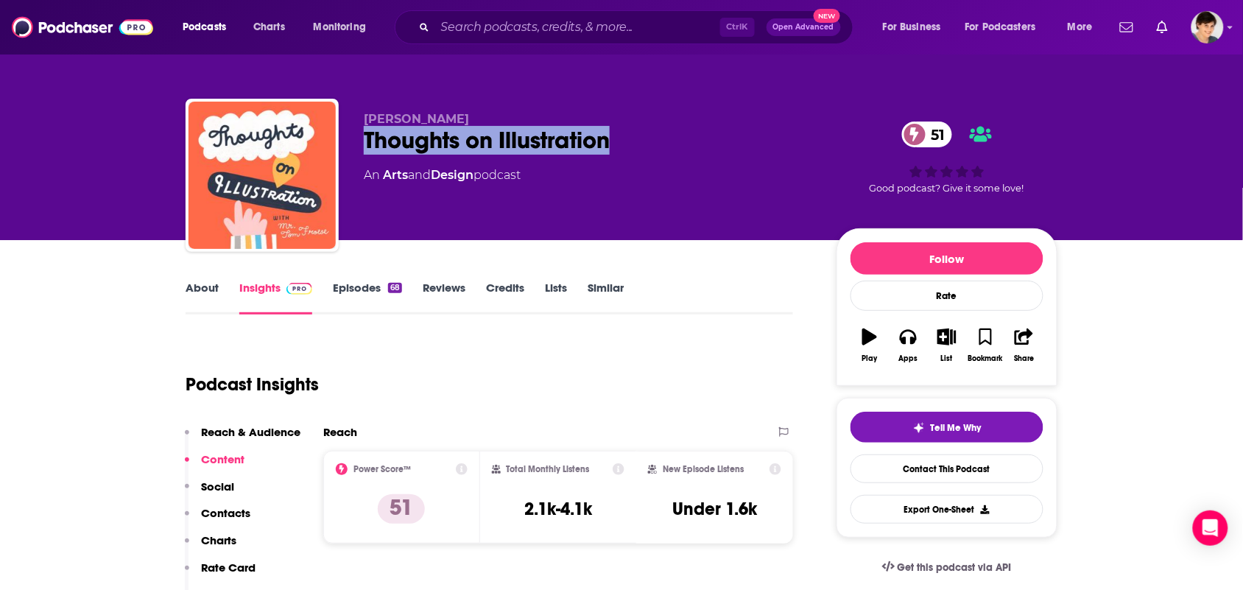
drag, startPoint x: 625, startPoint y: 141, endPoint x: 348, endPoint y: 142, distance: 276.2
click at [348, 142] on div "Tom Froese Thoughts on Illustration 51 An Arts and Design podcast 51 Good podca…" at bounding box center [622, 178] width 872 height 159
copy h2 "Thoughts on Illustration"
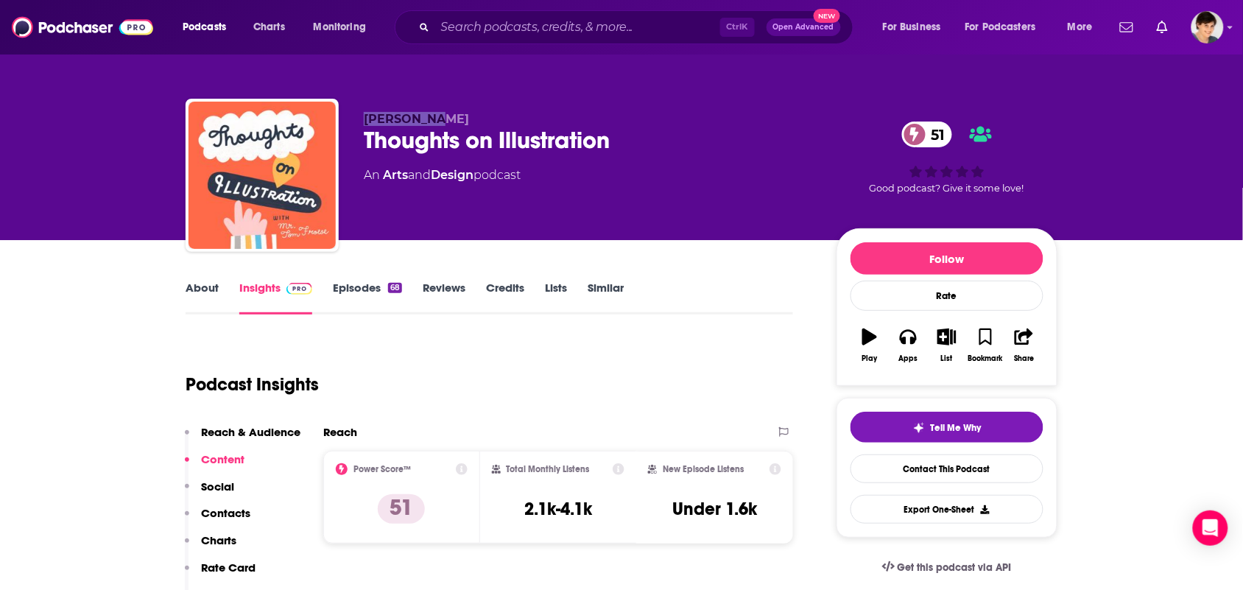
drag, startPoint x: 443, startPoint y: 118, endPoint x: 366, endPoint y: 116, distance: 77.4
click at [366, 116] on p "Tom Froese" at bounding box center [588, 119] width 449 height 14
copy span "Tom Froese"
click at [217, 303] on link "About" at bounding box center [202, 298] width 33 height 34
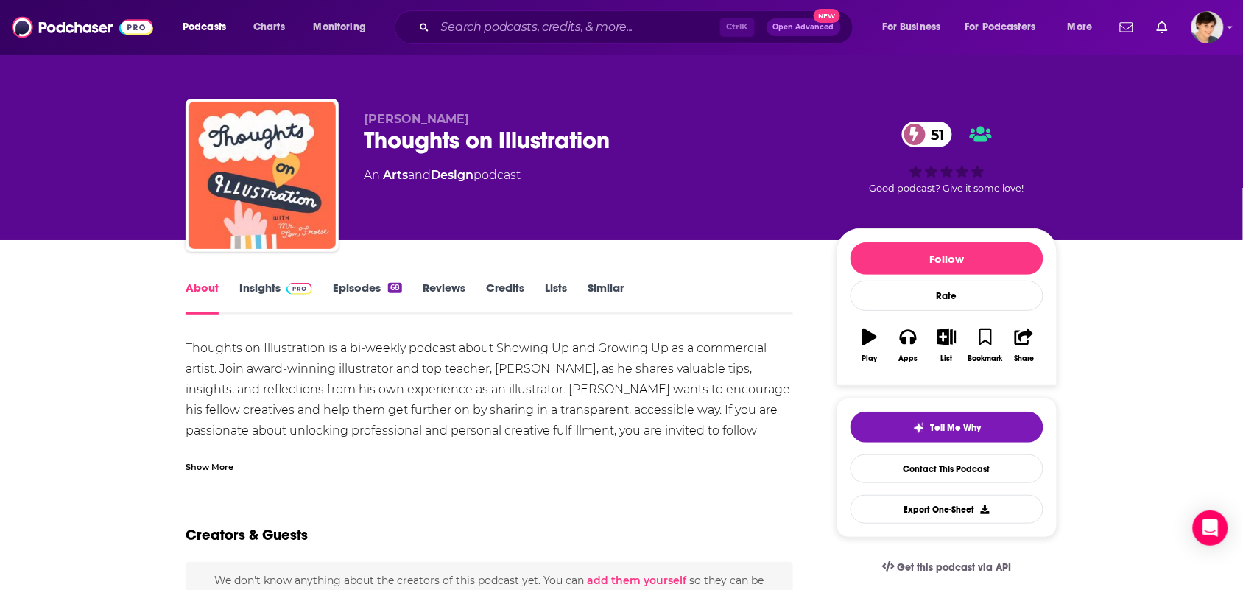
click at [242, 463] on div "Show More" at bounding box center [490, 461] width 608 height 25
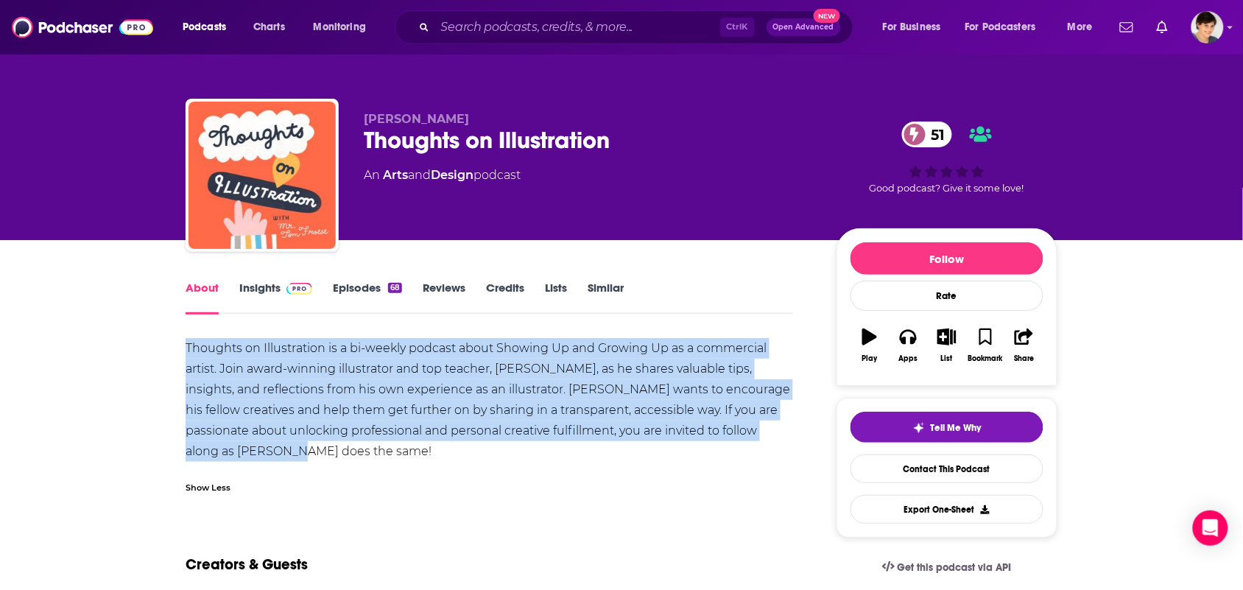
drag, startPoint x: 236, startPoint y: 448, endPoint x: 161, endPoint y: 340, distance: 131.6
copy div "Thoughts on Illustration is a bi-weekly podcast about Showing Up and Growing Up…"
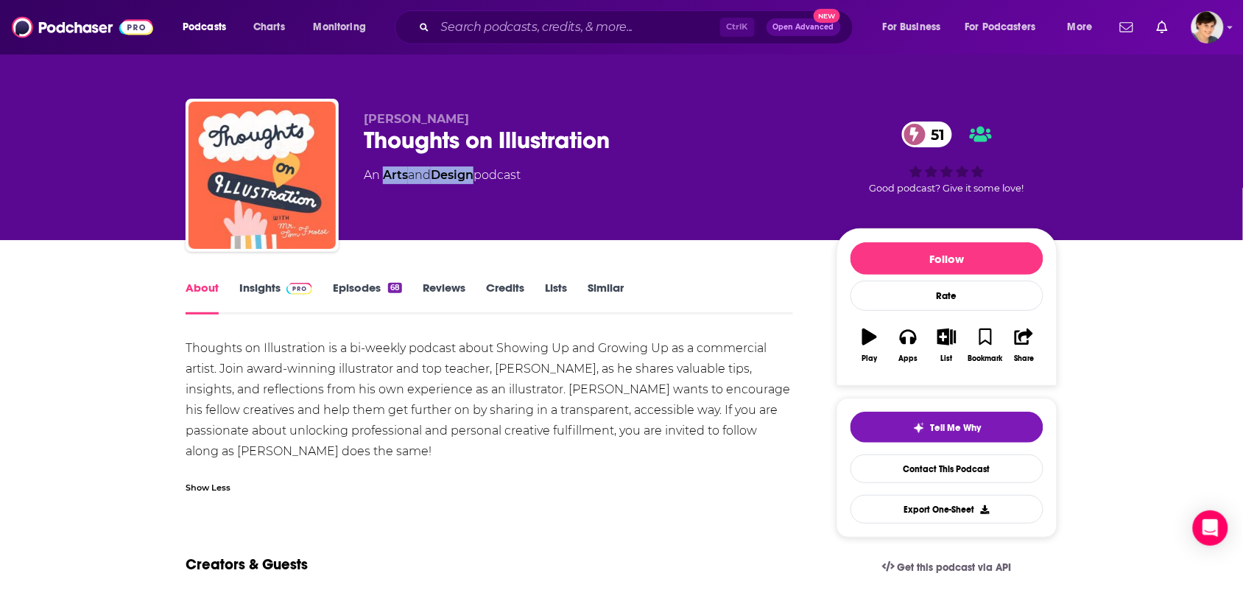
drag, startPoint x: 477, startPoint y: 186, endPoint x: 384, endPoint y: 183, distance: 92.9
click at [384, 183] on div "Tom Froese Thoughts on Illustration 51 An Arts and Design podcast" at bounding box center [588, 171] width 449 height 118
copy div "Arts and Design"
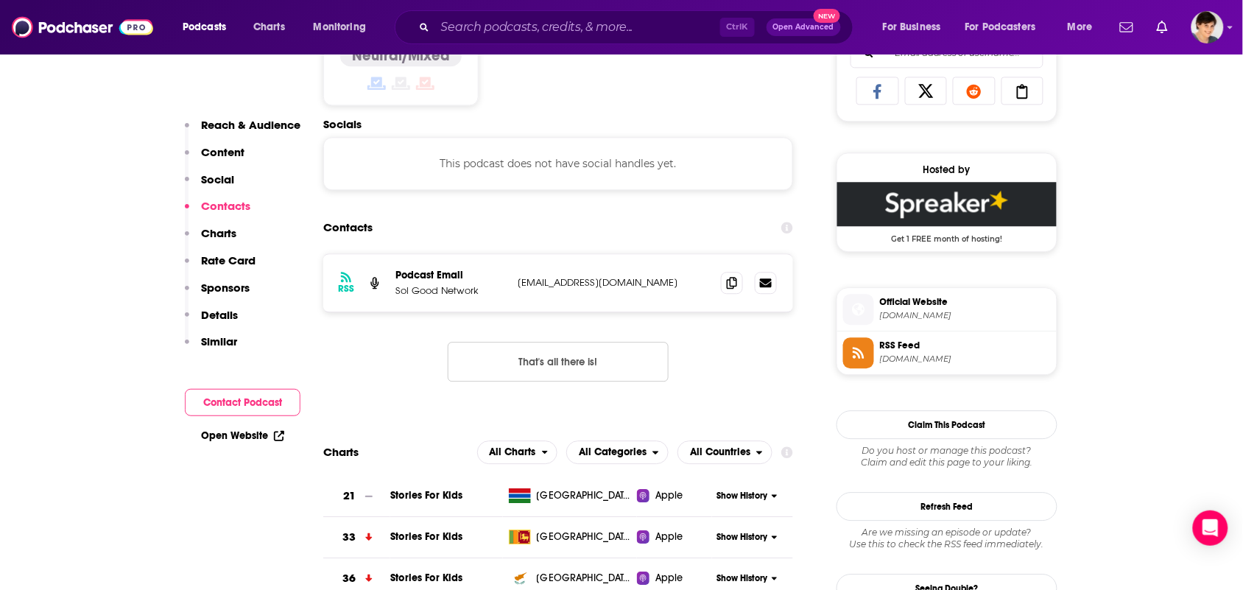
scroll to position [1013, 0]
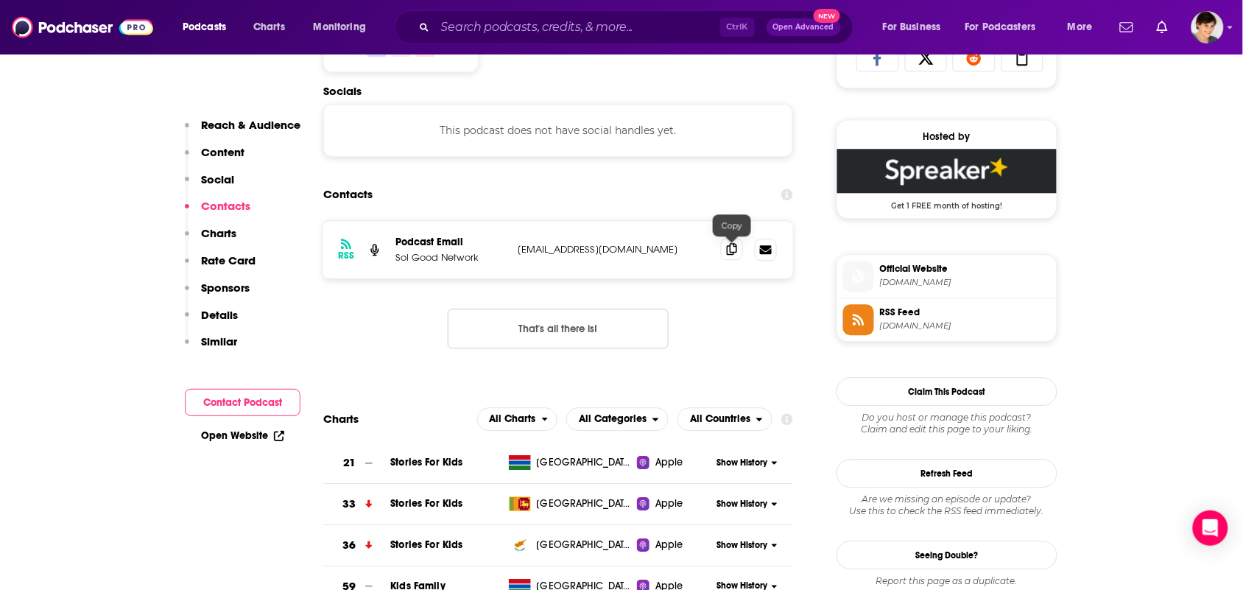
click at [734, 249] on icon at bounding box center [732, 249] width 10 height 12
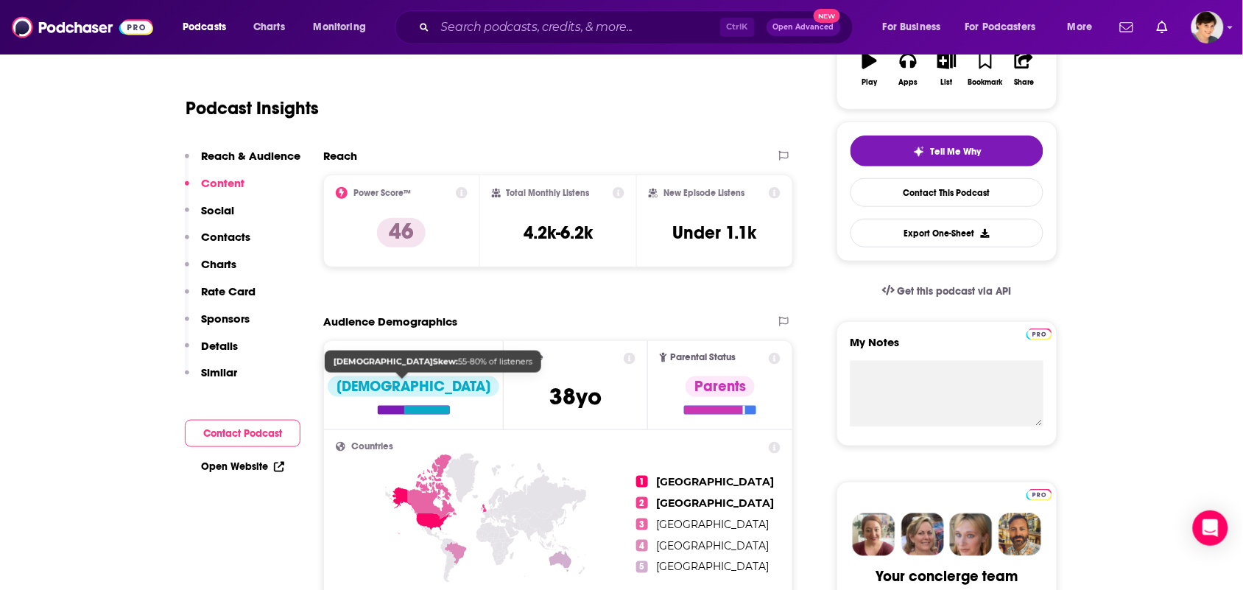
scroll to position [0, 0]
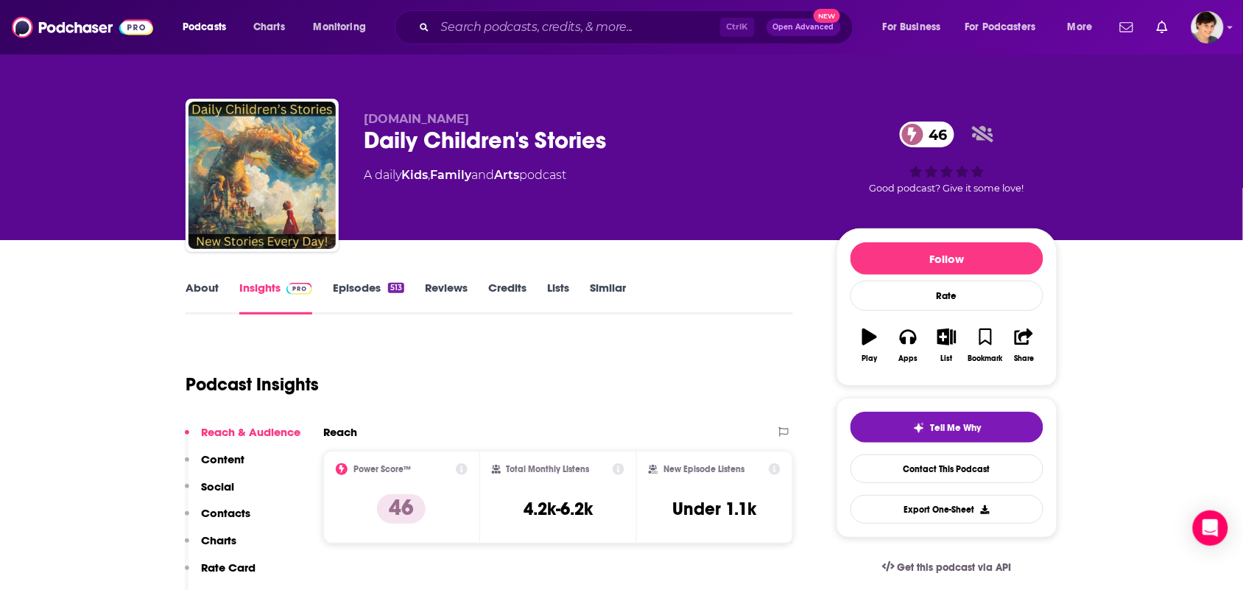
click at [208, 293] on link "About" at bounding box center [202, 298] width 33 height 34
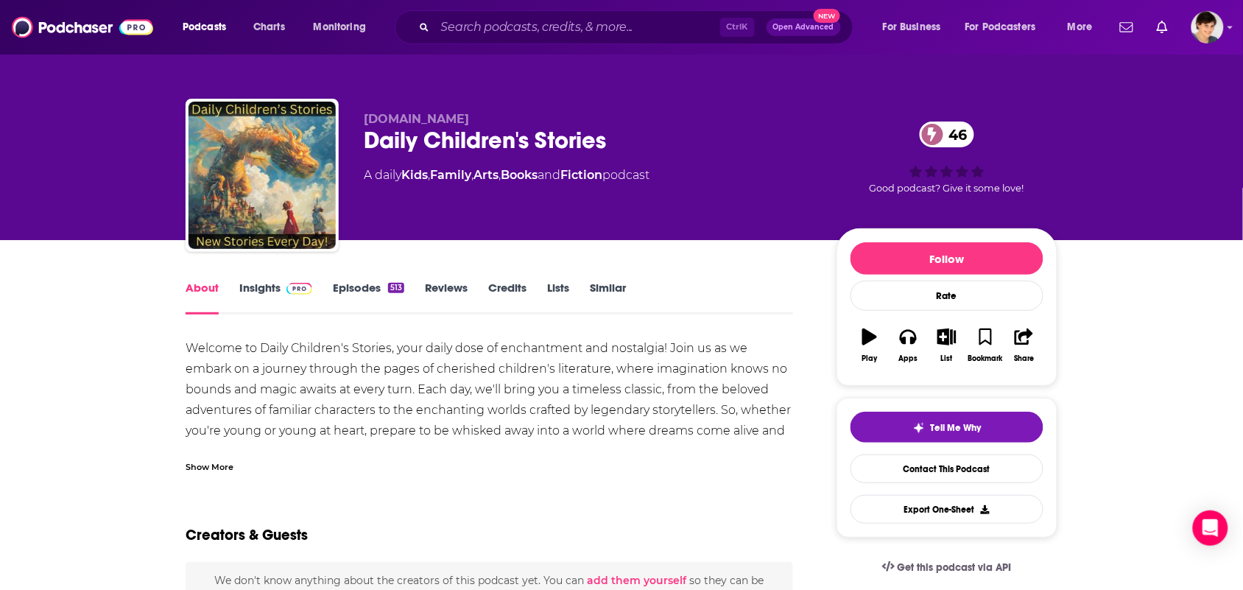
click at [281, 469] on div "Show More" at bounding box center [490, 461] width 608 height 25
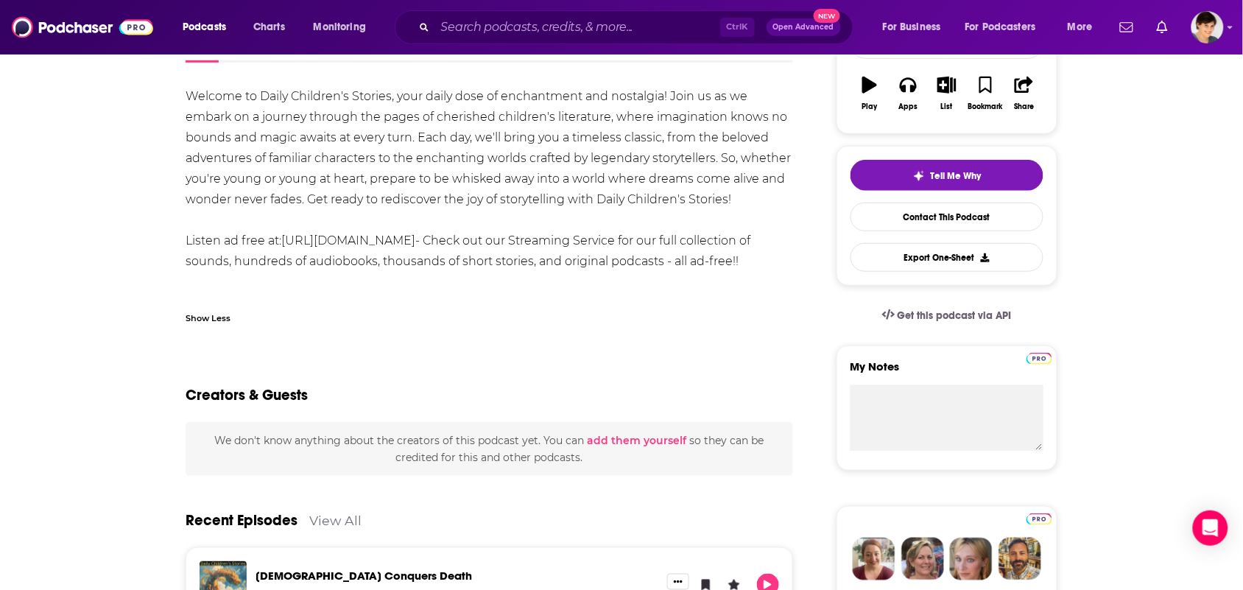
scroll to position [92, 0]
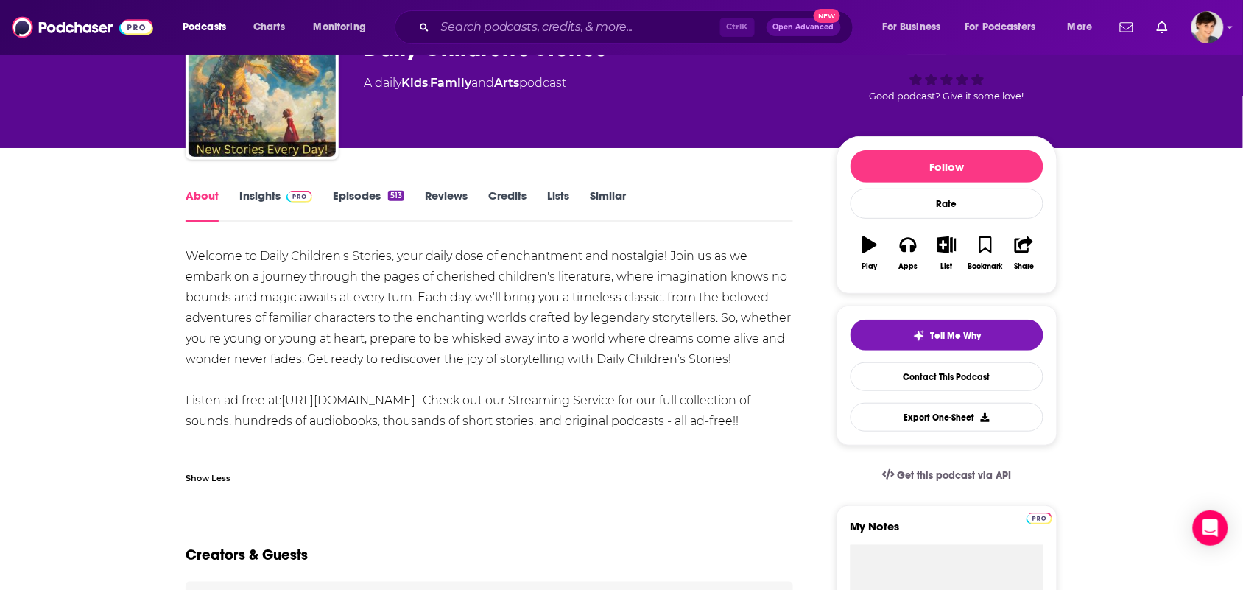
click at [345, 194] on link "Episodes 513" at bounding box center [368, 206] width 71 height 34
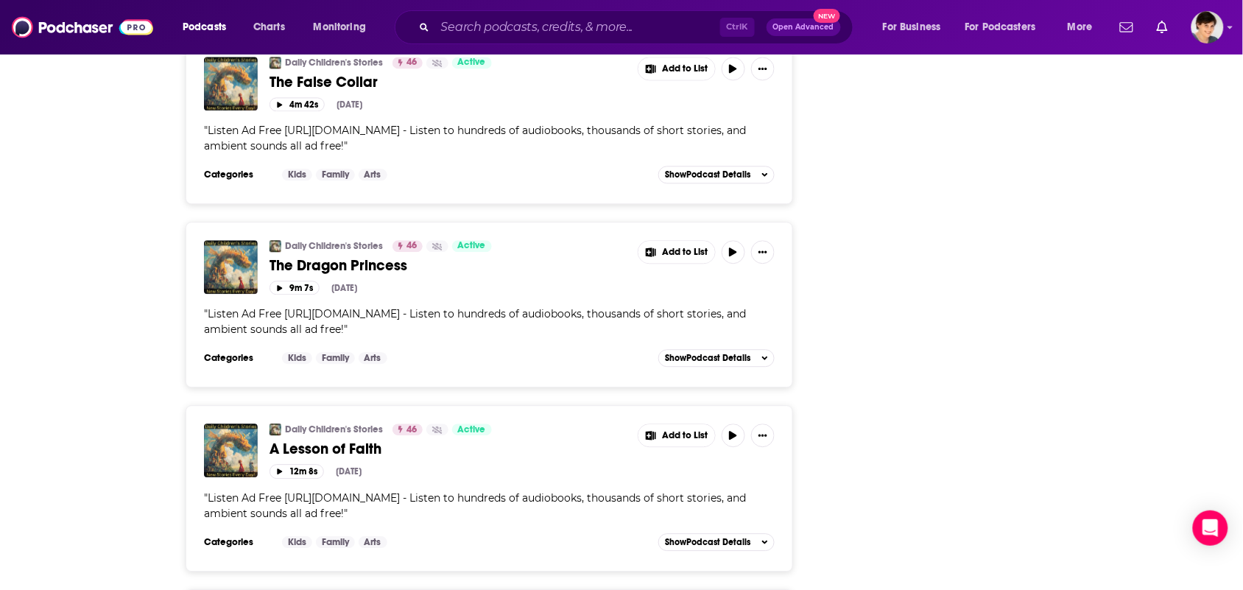
scroll to position [2670, 0]
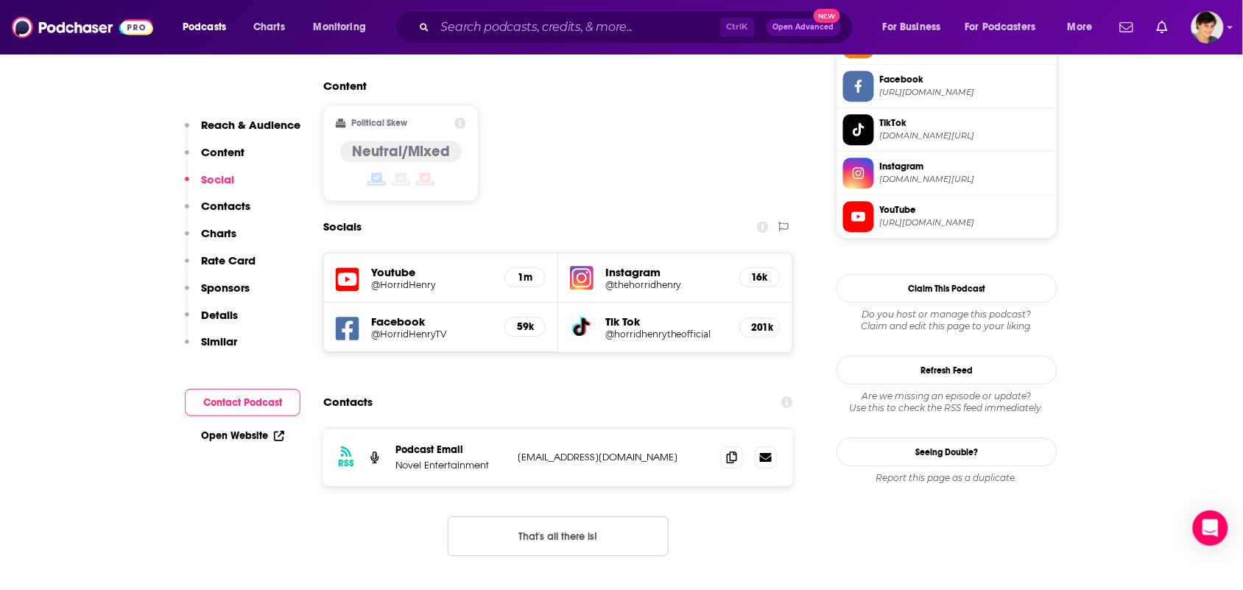
scroll to position [1197, 0]
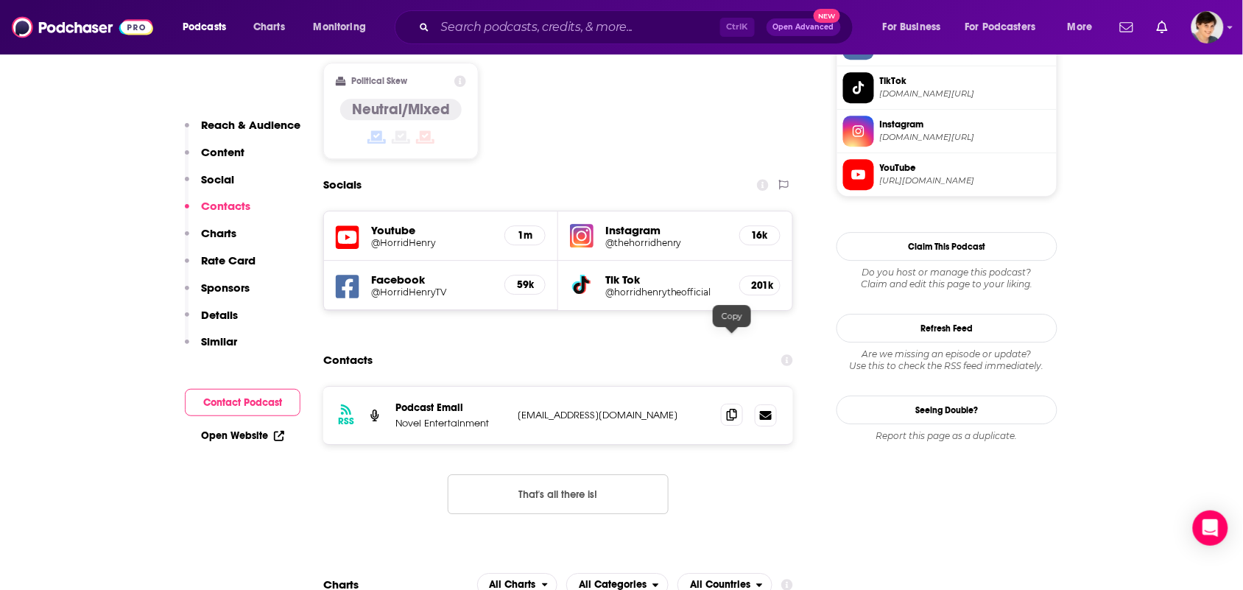
click at [731, 404] on span at bounding box center [732, 415] width 22 height 22
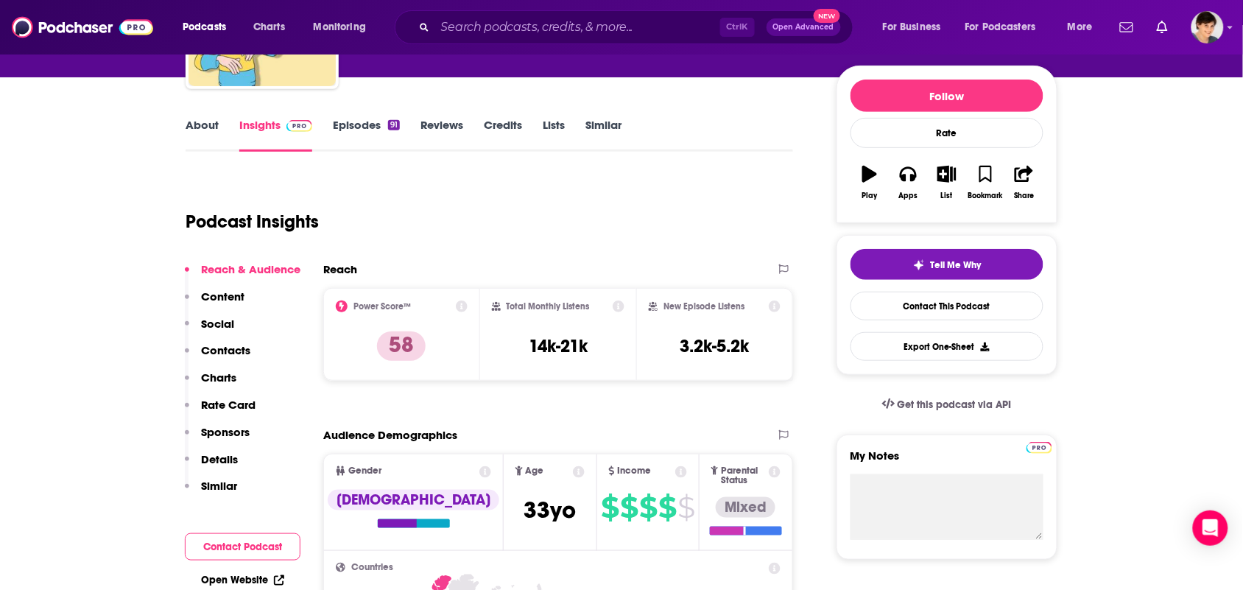
scroll to position [0, 0]
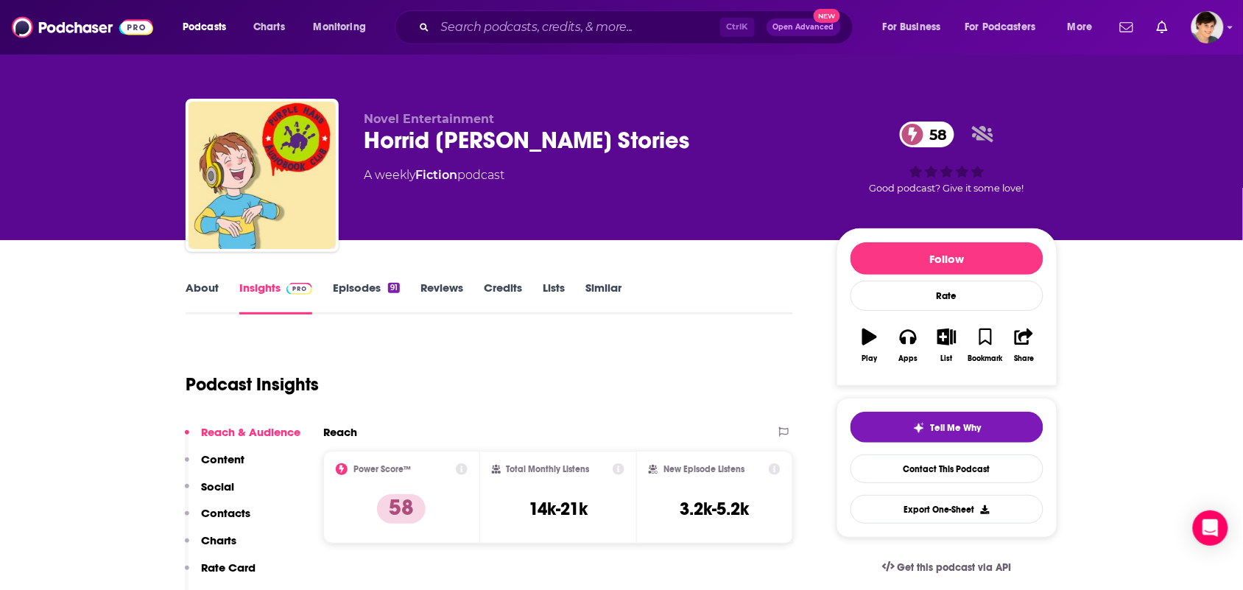
click at [205, 295] on link "About" at bounding box center [202, 298] width 33 height 34
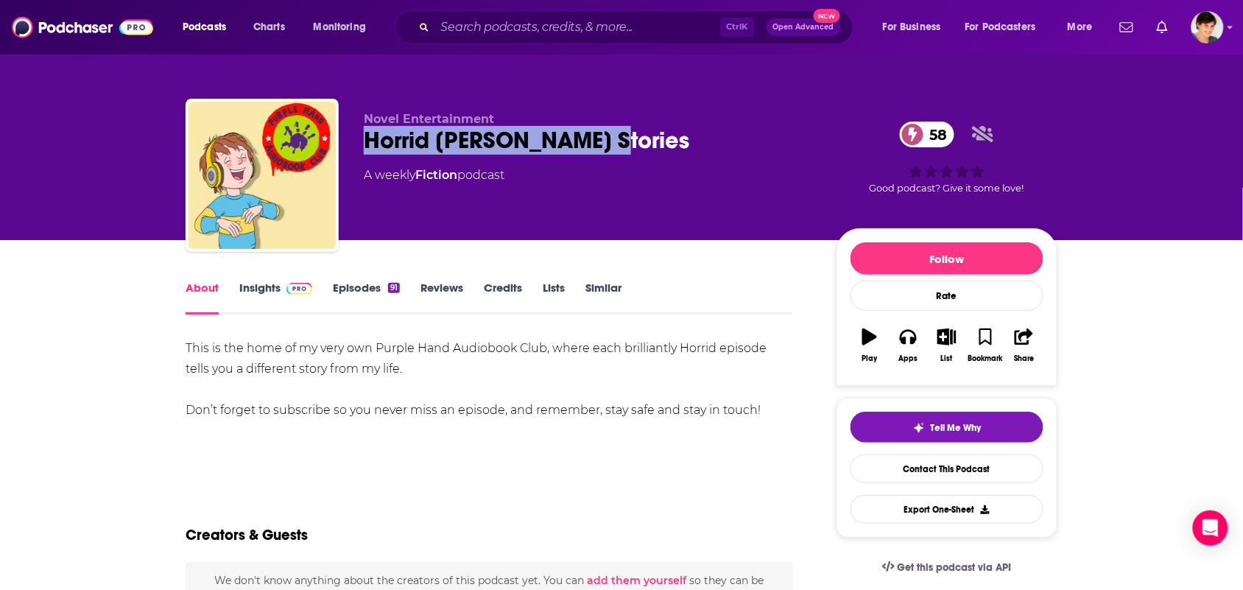
drag, startPoint x: 595, startPoint y: 141, endPoint x: 355, endPoint y: 147, distance: 240.2
click at [355, 147] on div "Novel Entertainment Horrid Henry's Stories 58 A weekly Fiction podcast 58 Good …" at bounding box center [622, 178] width 872 height 159
copy h1 "Horrid Henry's Stories"
click at [359, 284] on link "Episodes 91" at bounding box center [366, 298] width 67 height 34
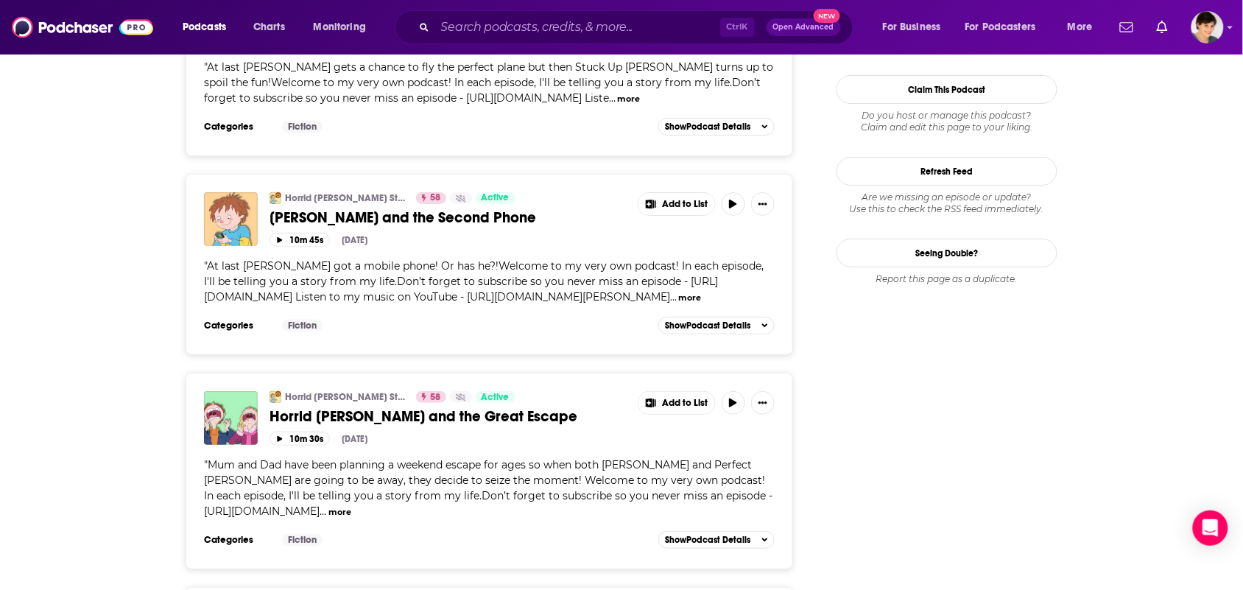
scroll to position [1657, 0]
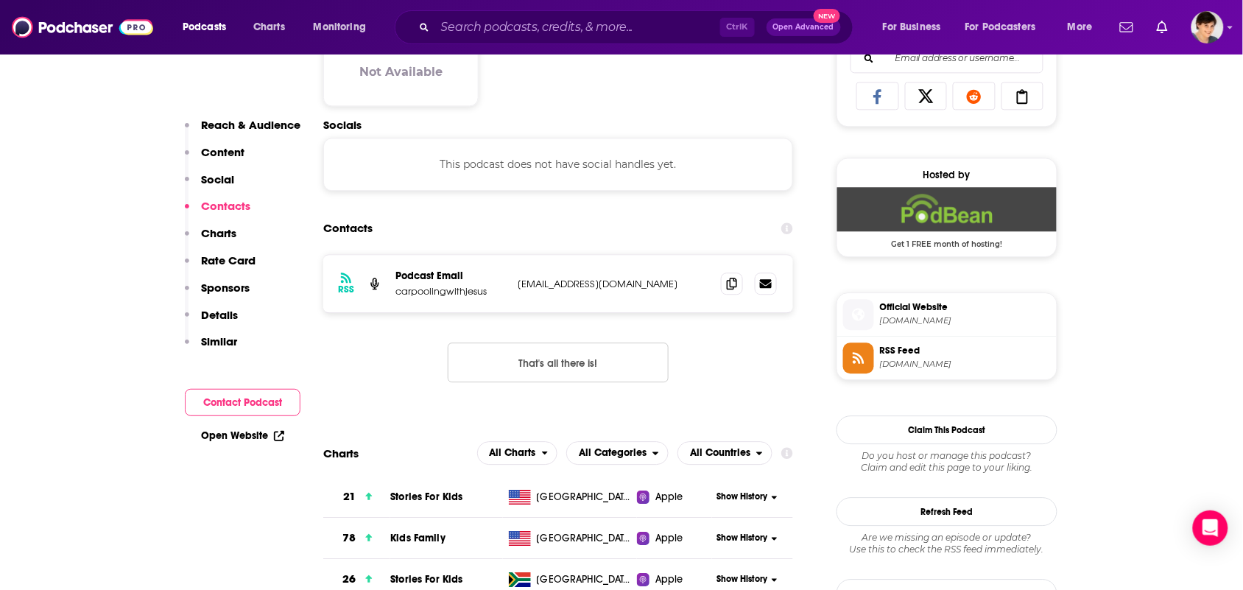
scroll to position [1013, 0]
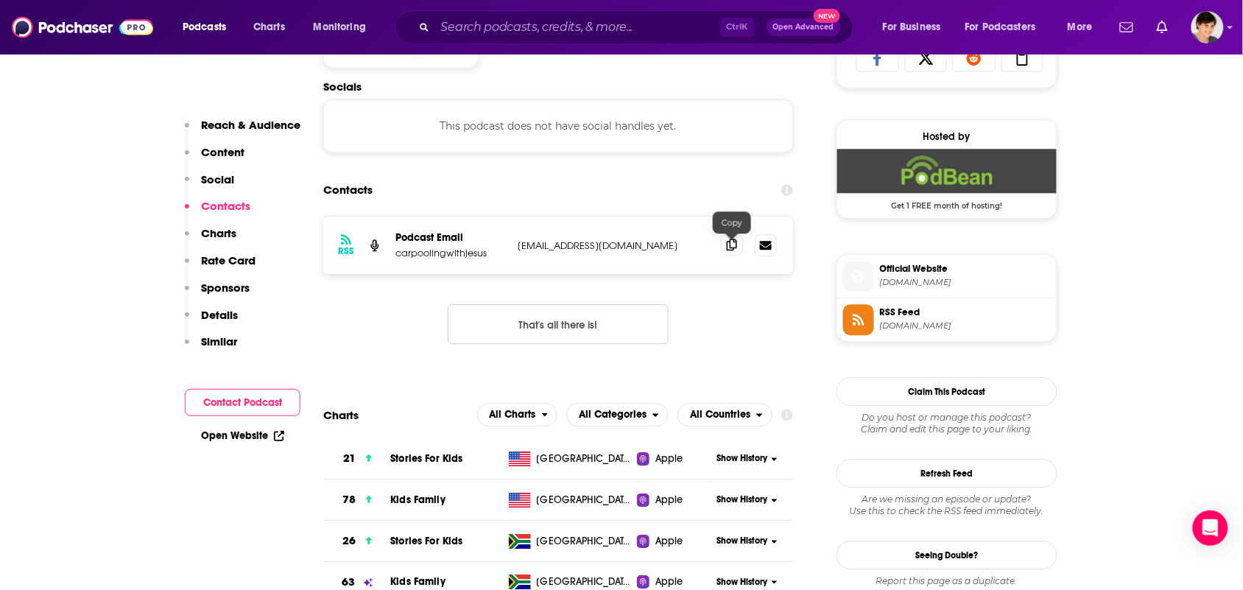
click at [738, 248] on span at bounding box center [732, 245] width 22 height 22
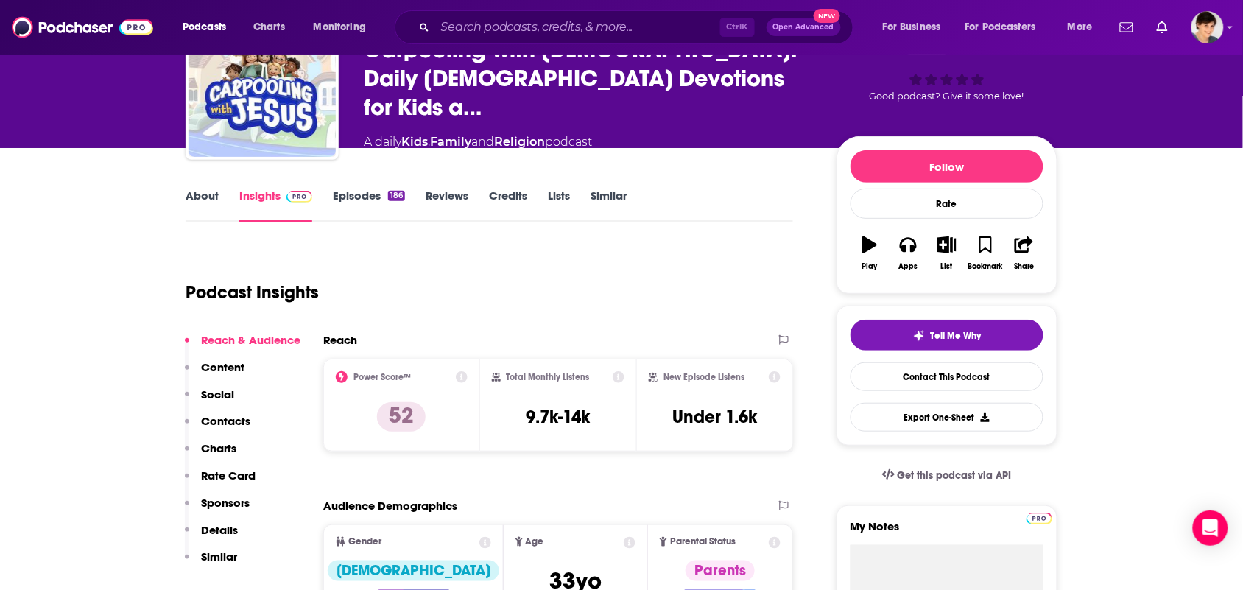
scroll to position [0, 0]
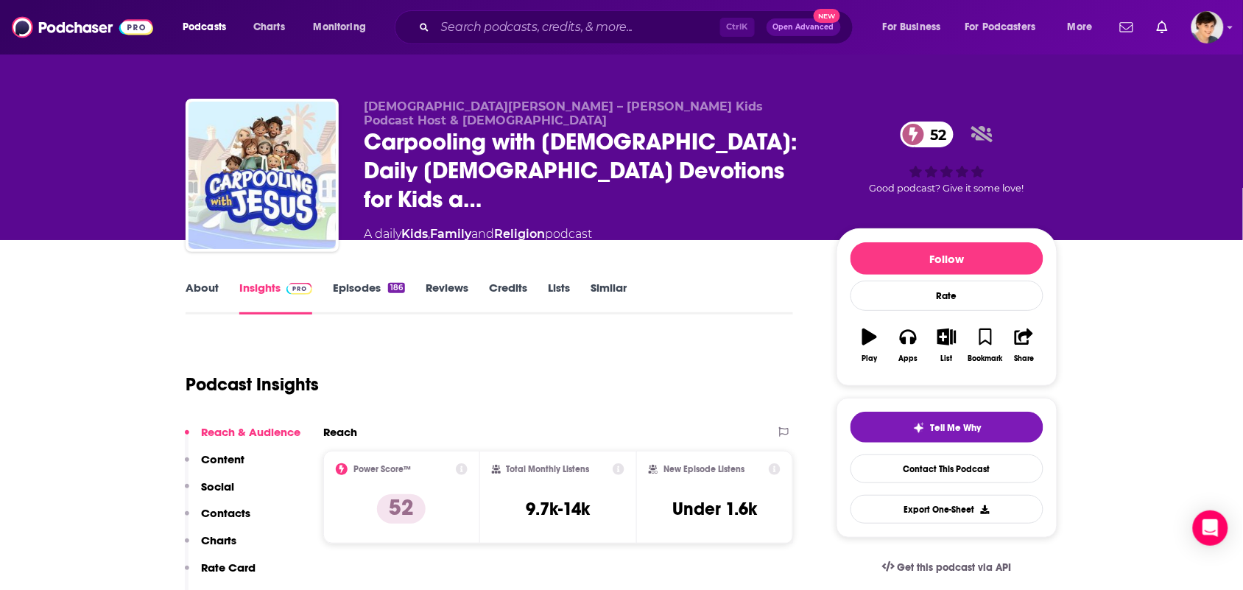
click at [203, 286] on link "About" at bounding box center [202, 298] width 33 height 34
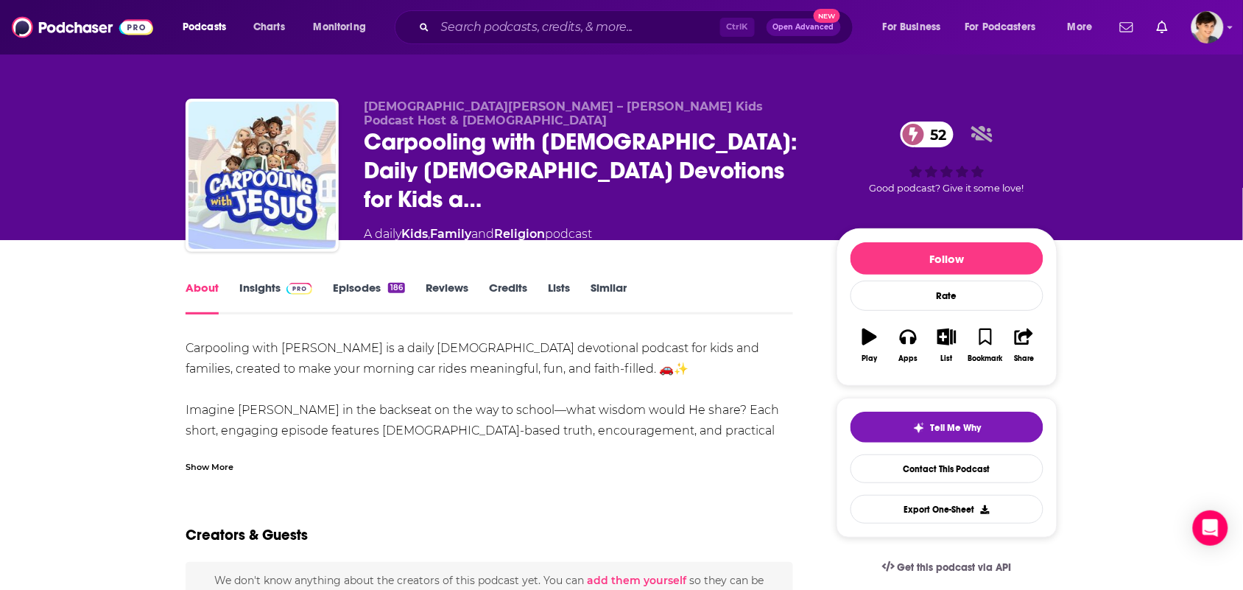
click at [333, 298] on link "Episodes 186" at bounding box center [369, 298] width 72 height 34
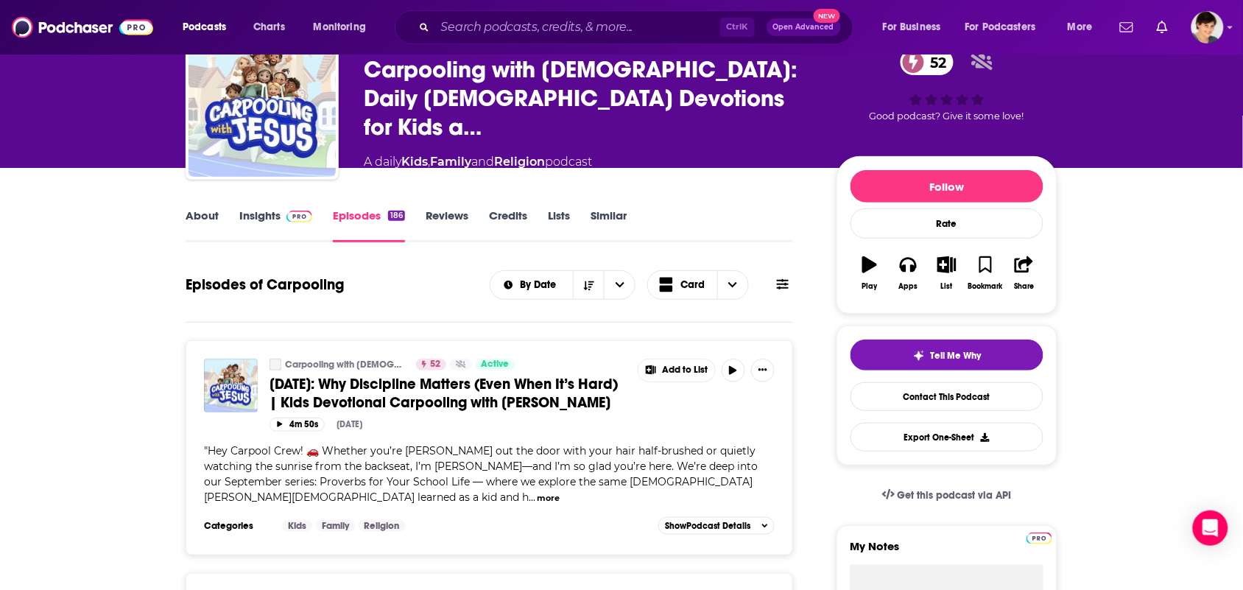
scroll to position [184, 0]
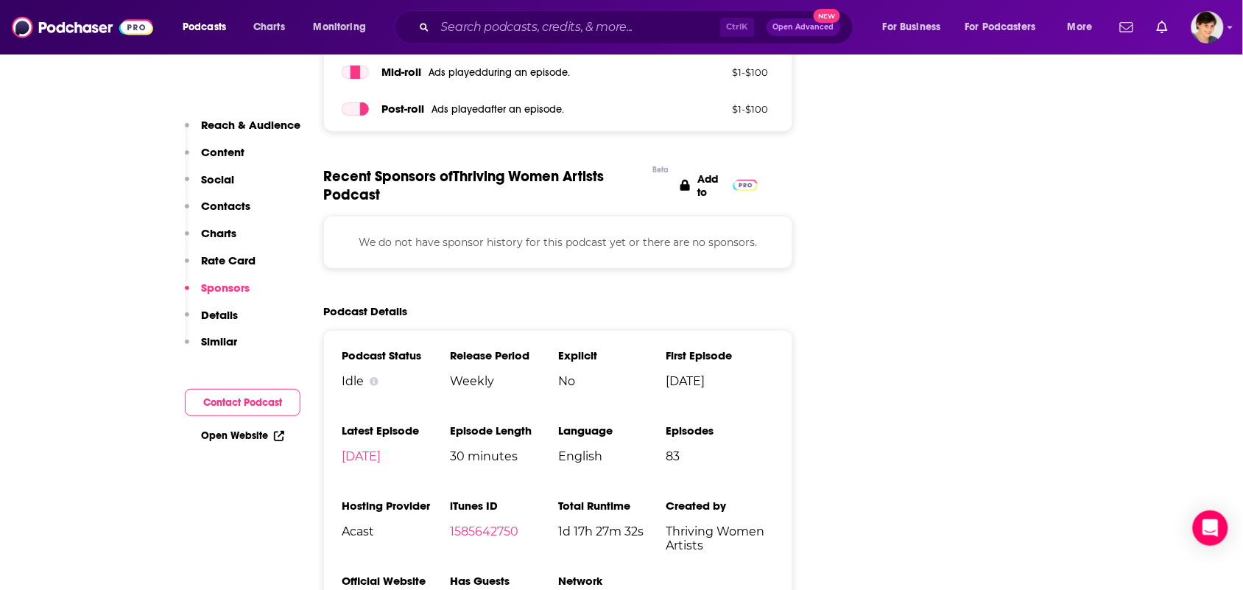
scroll to position [1934, 0]
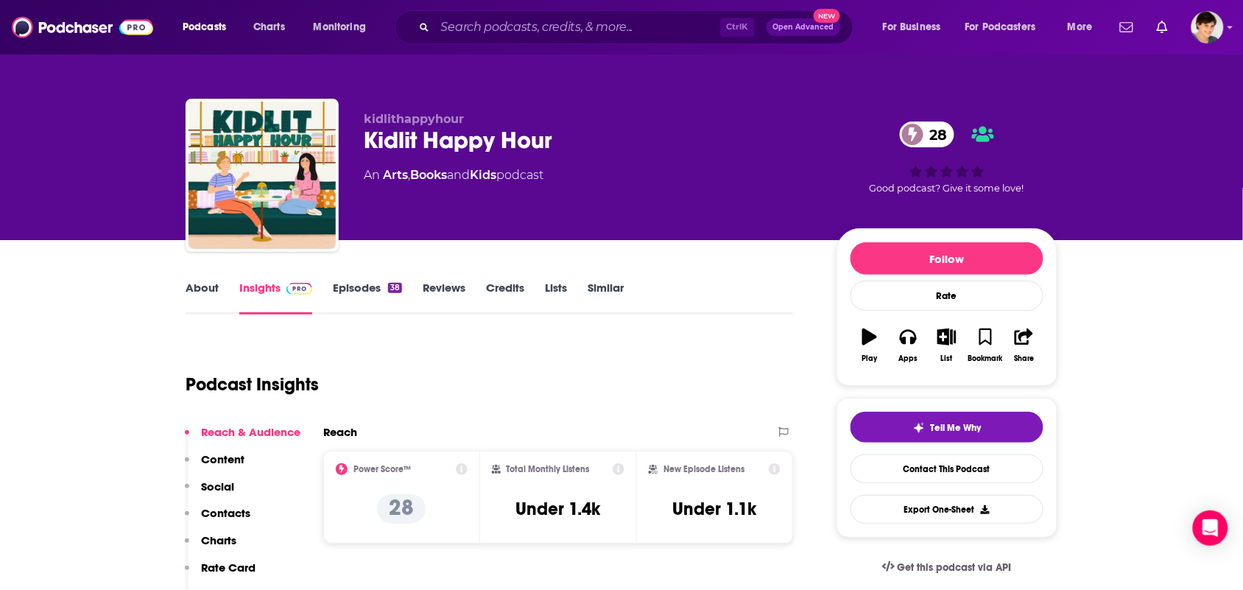
click at [199, 278] on div "About Insights Episodes 38 Reviews Credits Lists Similar" at bounding box center [490, 296] width 608 height 36
click at [204, 291] on link "About" at bounding box center [202, 298] width 33 height 34
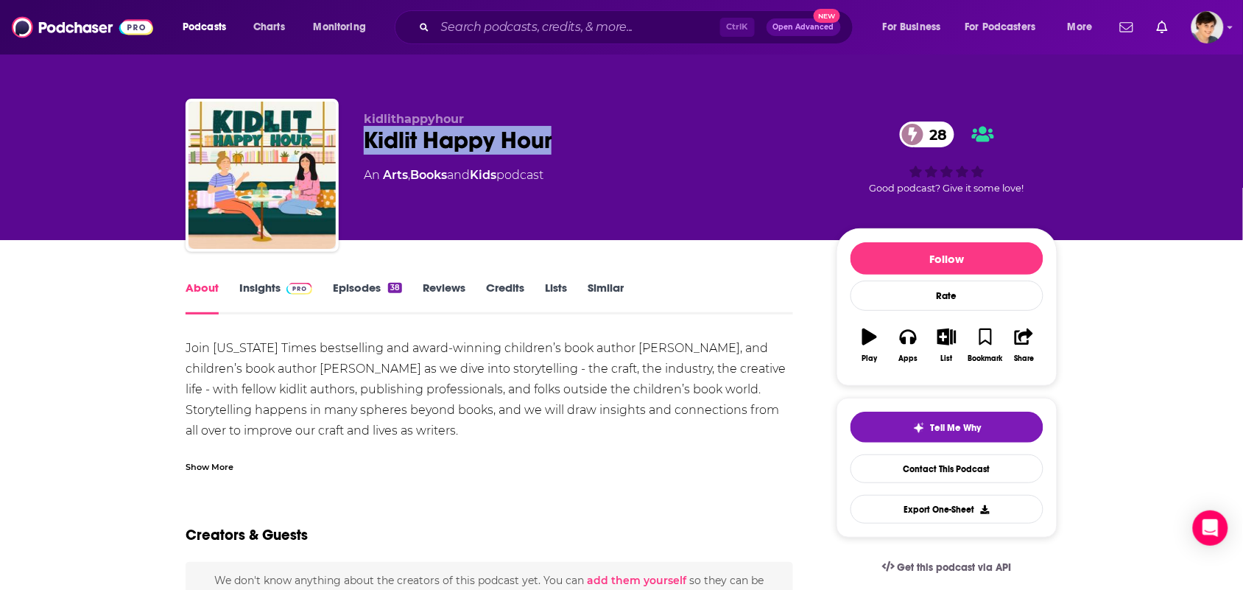
drag, startPoint x: 530, startPoint y: 138, endPoint x: 348, endPoint y: 130, distance: 182.1
click at [348, 130] on div "kidlithappyhour Kidlit Happy Hour 28 An Arts , Books and Kids podcast 28 Good p…" at bounding box center [622, 178] width 872 height 159
copy h1 "Kidlit Happy Hour"
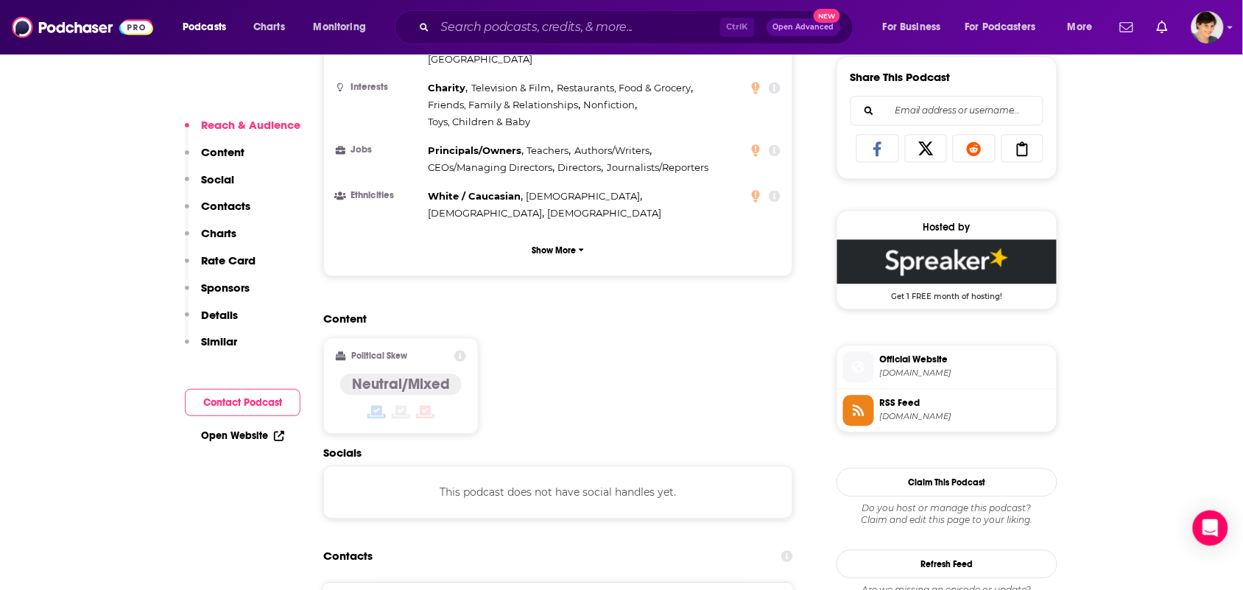
scroll to position [1013, 0]
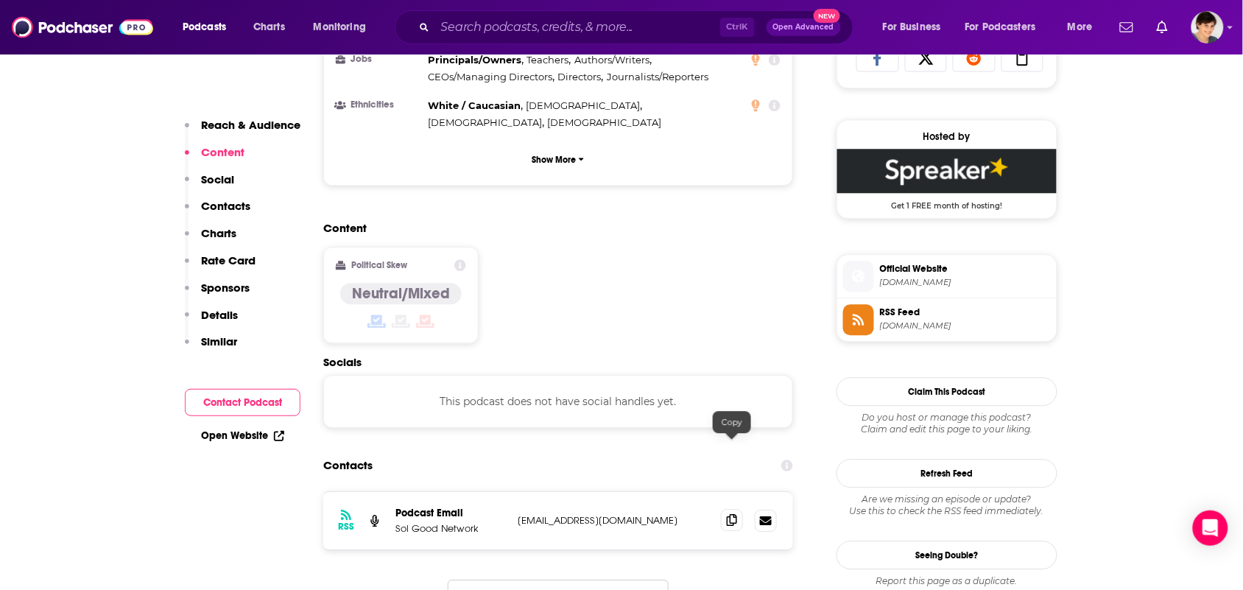
click at [731, 514] on icon at bounding box center [732, 520] width 10 height 12
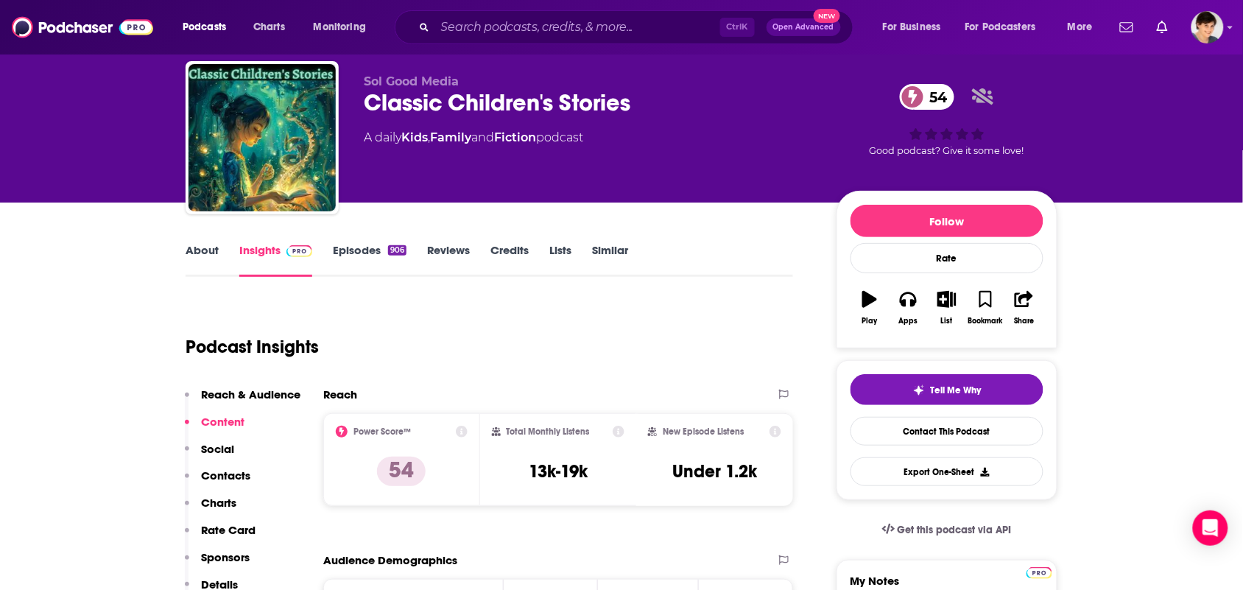
scroll to position [0, 0]
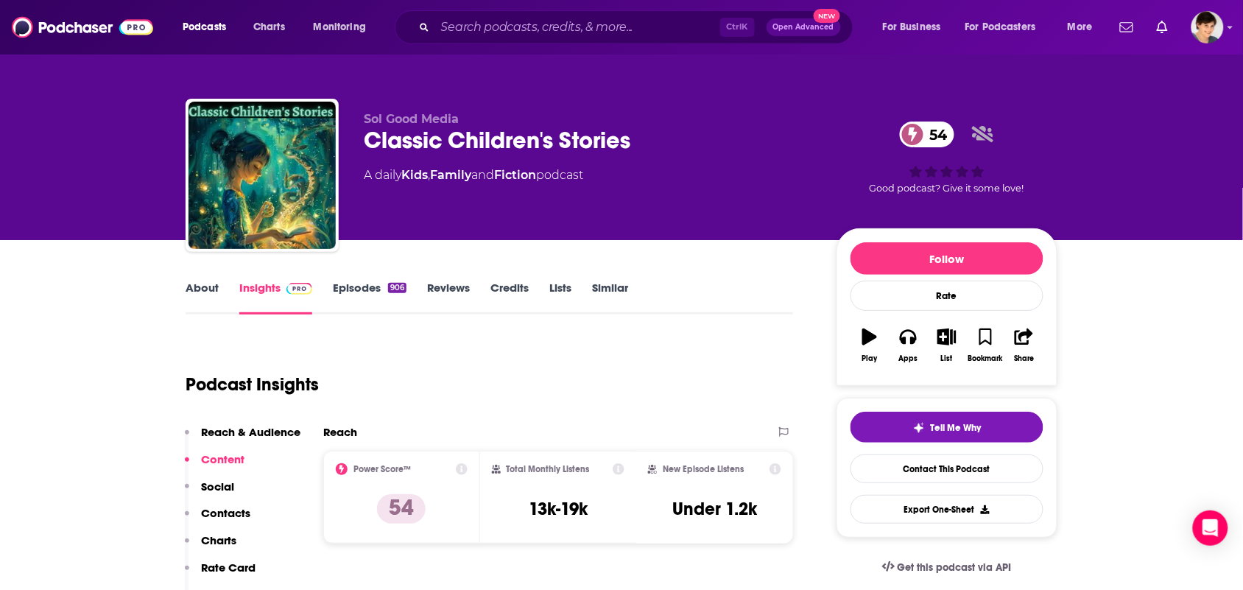
click at [204, 288] on link "About" at bounding box center [202, 298] width 33 height 34
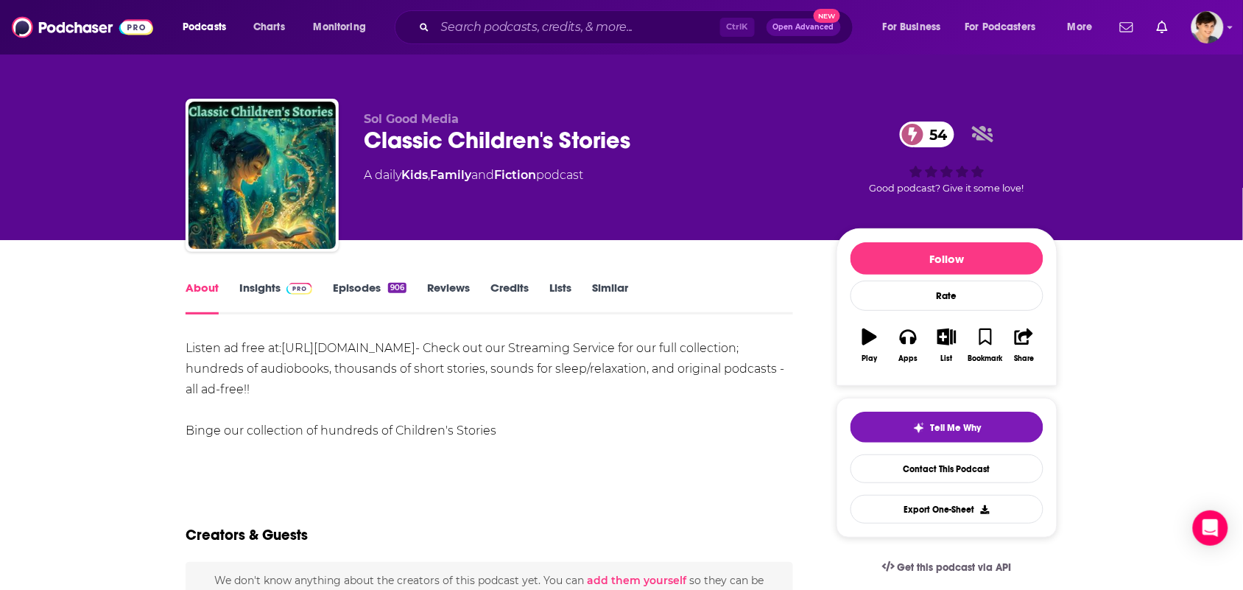
click at [362, 295] on link "Episodes 906" at bounding box center [370, 298] width 74 height 34
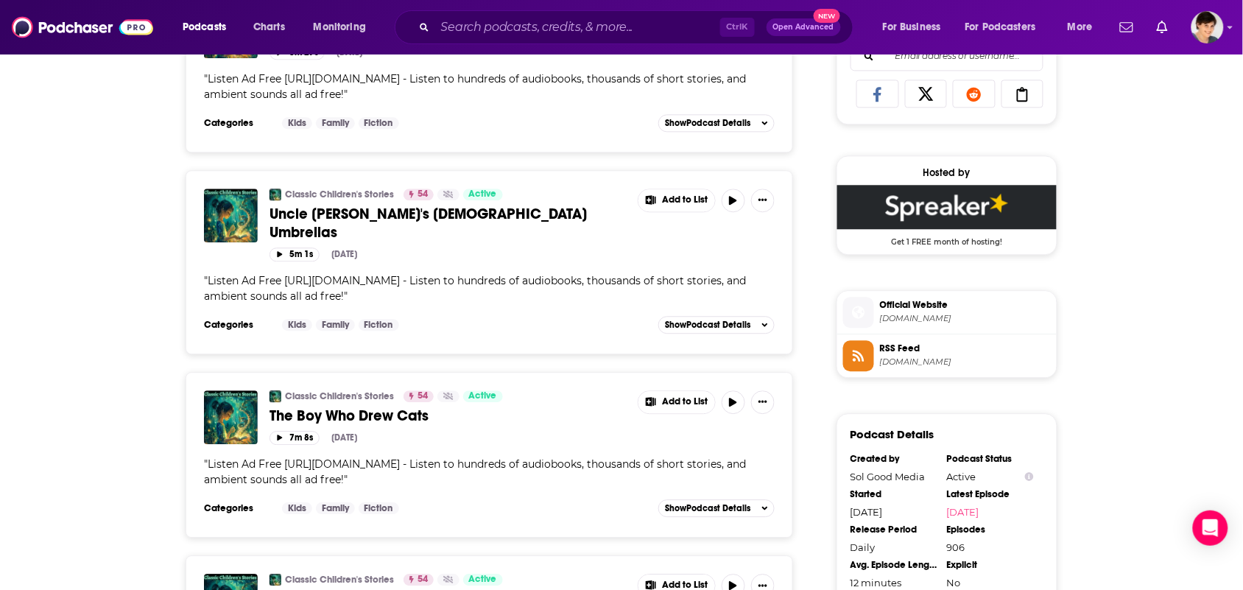
scroll to position [1013, 0]
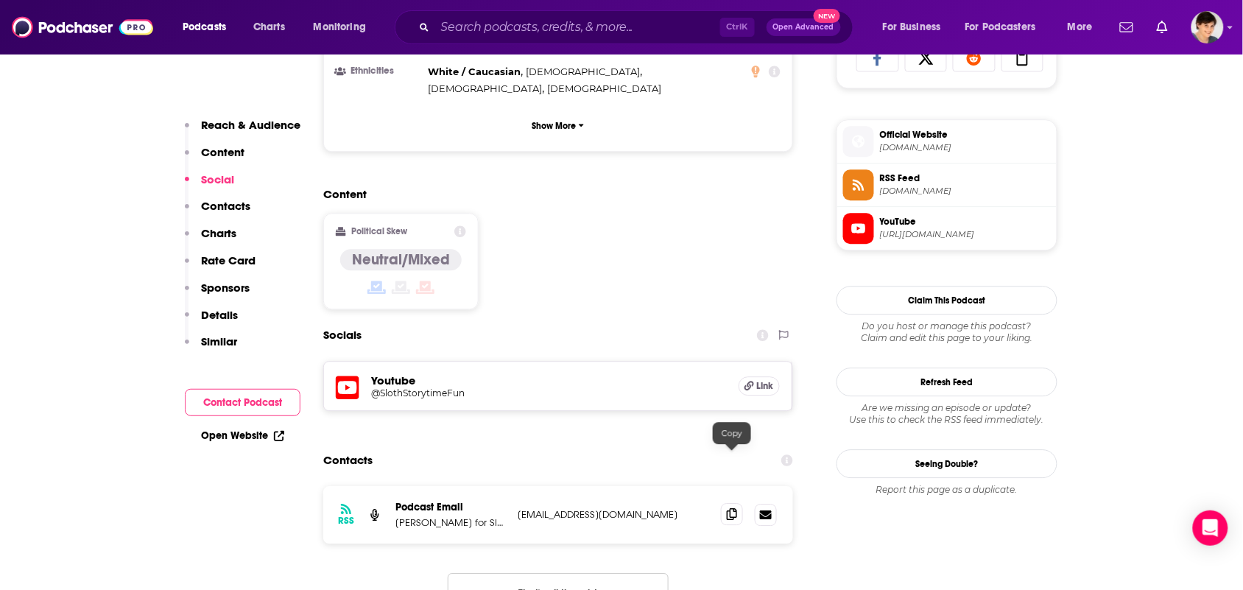
click at [724, 503] on span at bounding box center [732, 514] width 22 height 22
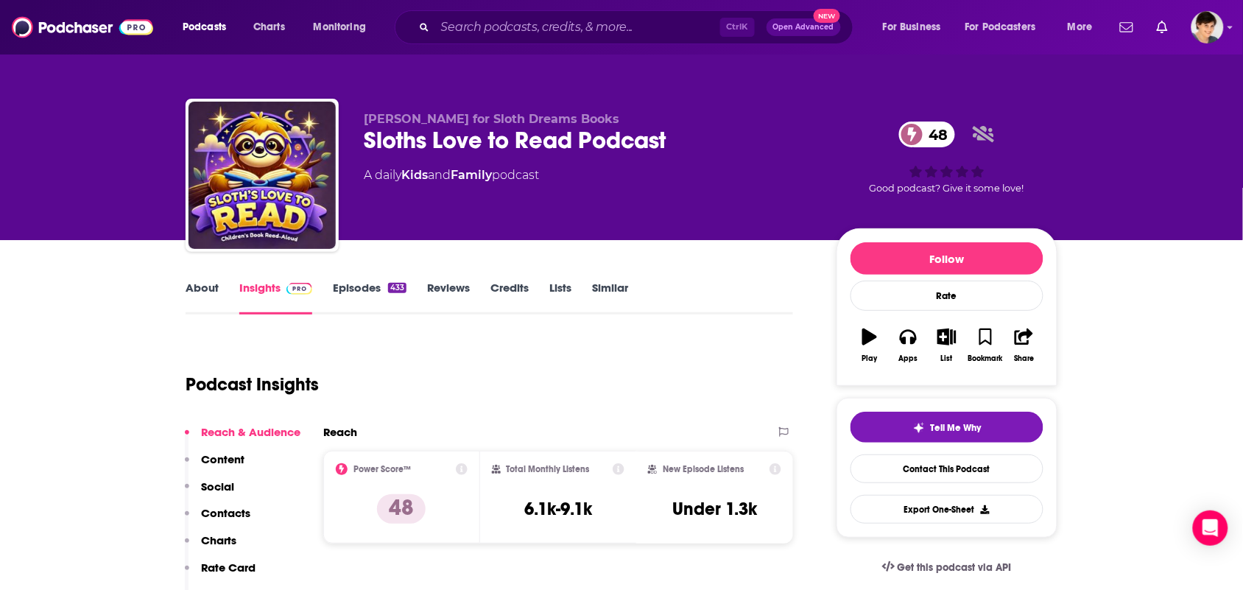
click at [214, 285] on link "About" at bounding box center [202, 298] width 33 height 34
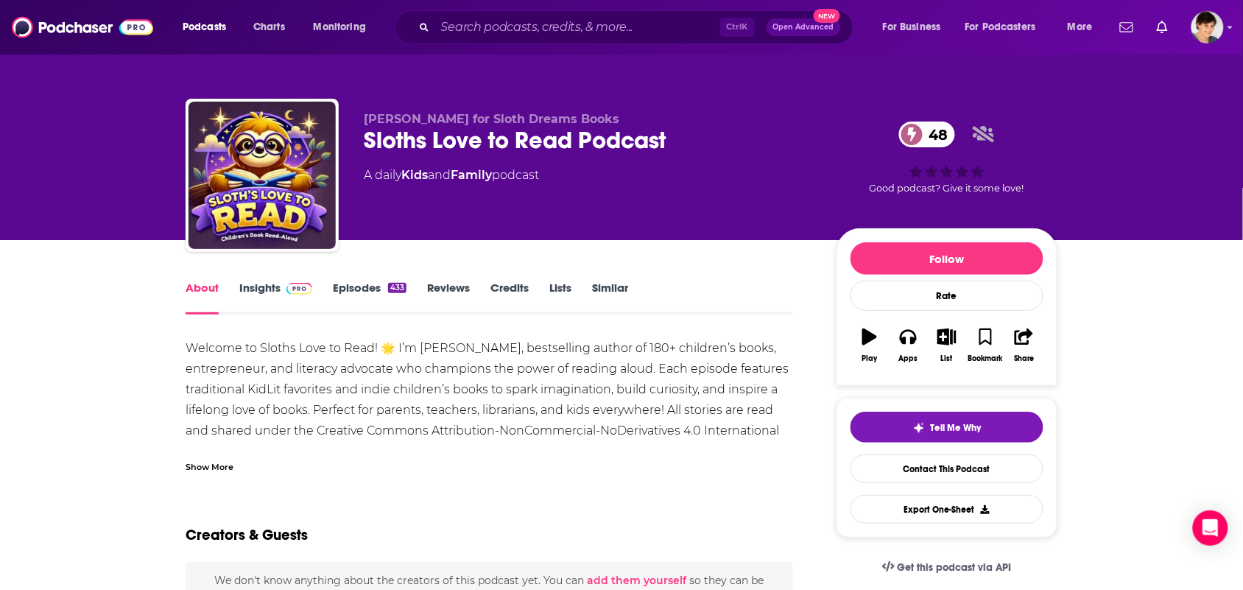
click at [369, 464] on div "Show More" at bounding box center [490, 461] width 608 height 25
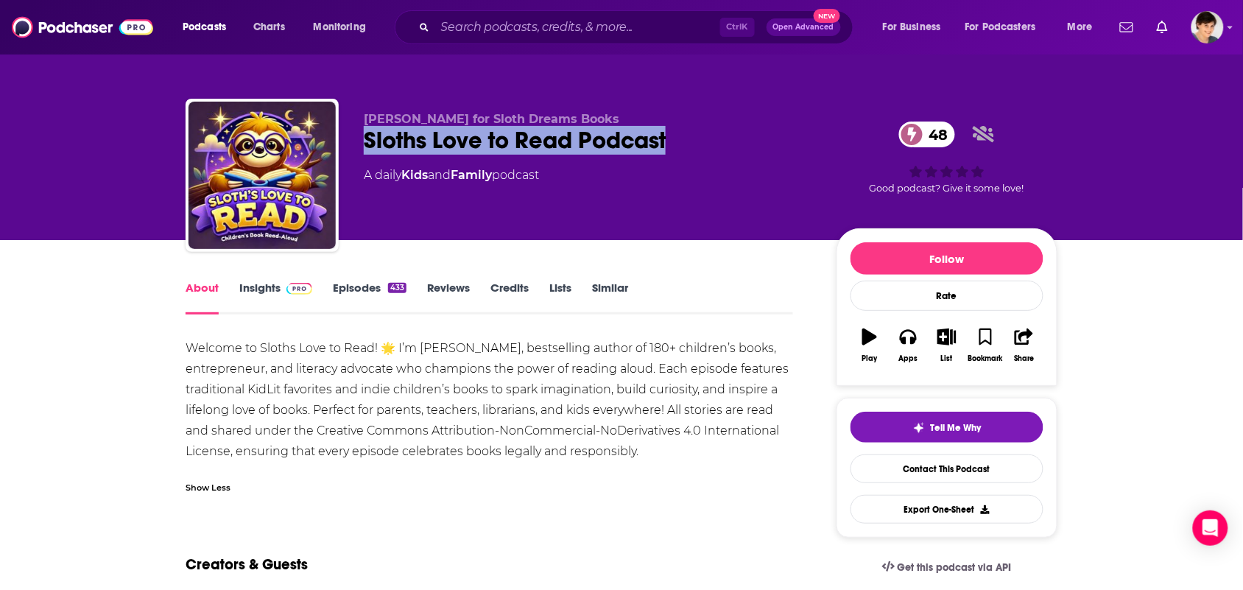
drag, startPoint x: 675, startPoint y: 144, endPoint x: 370, endPoint y: 152, distance: 305.1
click at [370, 152] on div "Sloths Love to Read Podcast 48" at bounding box center [588, 140] width 449 height 29
copy h1 "Sloths Love to Read Podcast"
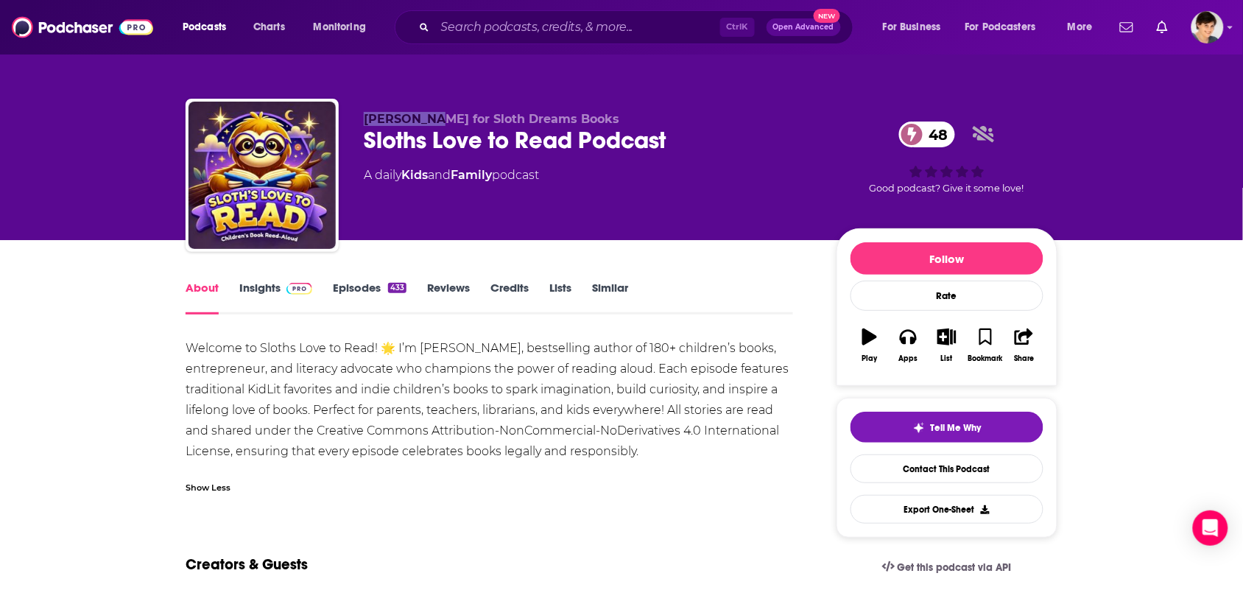
drag, startPoint x: 350, startPoint y: 113, endPoint x: 446, endPoint y: 119, distance: 96.7
click at [435, 115] on div "KeriAnne Jelinek for Sloth Dreams Books Sloths Love to Read Podcast 48 A daily …" at bounding box center [622, 178] width 872 height 159
click at [566, 78] on div "KeriAnne Jelinek for Sloth Dreams Books Sloths Love to Read Podcast 48 A daily …" at bounding box center [621, 120] width 943 height 240
drag, startPoint x: 359, startPoint y: 119, endPoint x: 468, endPoint y: 120, distance: 109.0
click at [468, 120] on div "KeriAnne Jelinek for Sloth Dreams Books Sloths Love to Read Podcast 48 A daily …" at bounding box center [622, 178] width 872 height 159
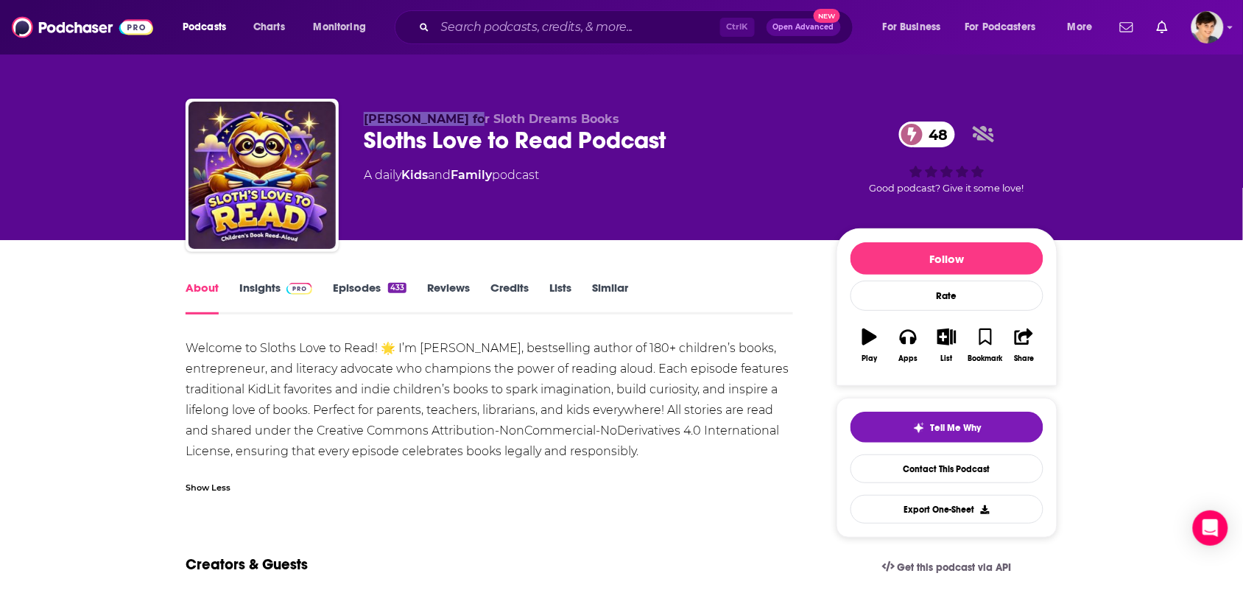
copy span "KeriAnne Jelinek"
drag, startPoint x: 495, startPoint y: 186, endPoint x: 414, endPoint y: 188, distance: 81.0
click at [416, 188] on div "KeriAnne Jelinek for Sloth Dreams Books Sloths Love to Read Podcast 48 A daily …" at bounding box center [588, 171] width 449 height 118
click at [410, 188] on div "KeriAnne Jelinek for Sloth Dreams Books Sloths Love to Read Podcast 48 A daily …" at bounding box center [588, 171] width 449 height 118
click at [409, 186] on div "KeriAnne Jelinek for Sloth Dreams Books Sloths Love to Read Podcast 48 A daily …" at bounding box center [588, 171] width 449 height 118
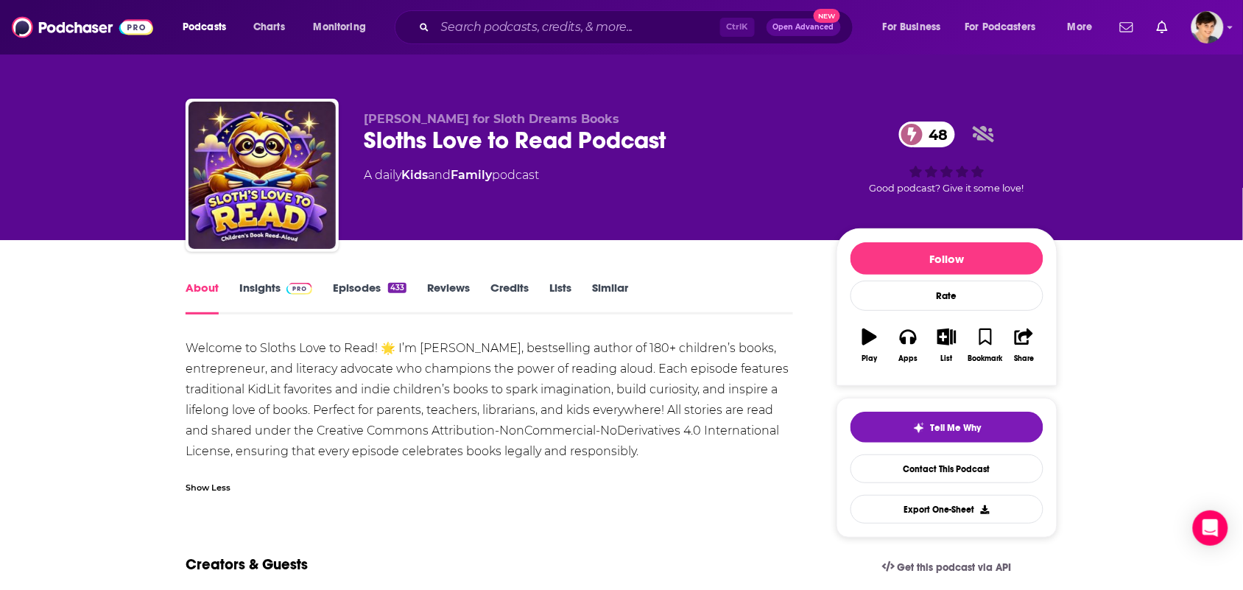
click at [481, 195] on div "KeriAnne Jelinek for Sloth Dreams Books Sloths Love to Read Podcast 48 A daily …" at bounding box center [588, 171] width 449 height 118
drag, startPoint x: 502, startPoint y: 190, endPoint x: 416, endPoint y: 192, distance: 85.5
click at [440, 192] on div "KeriAnne Jelinek for Sloth Dreams Books Sloths Love to Read Podcast 48 A daily …" at bounding box center [588, 171] width 449 height 118
click at [415, 192] on div "KeriAnne Jelinek for Sloth Dreams Books Sloths Love to Read Podcast 48 A daily …" at bounding box center [588, 171] width 449 height 118
click at [480, 200] on div "KeriAnne Jelinek for Sloth Dreams Books Sloths Love to Read Podcast 48 A daily …" at bounding box center [588, 171] width 449 height 118
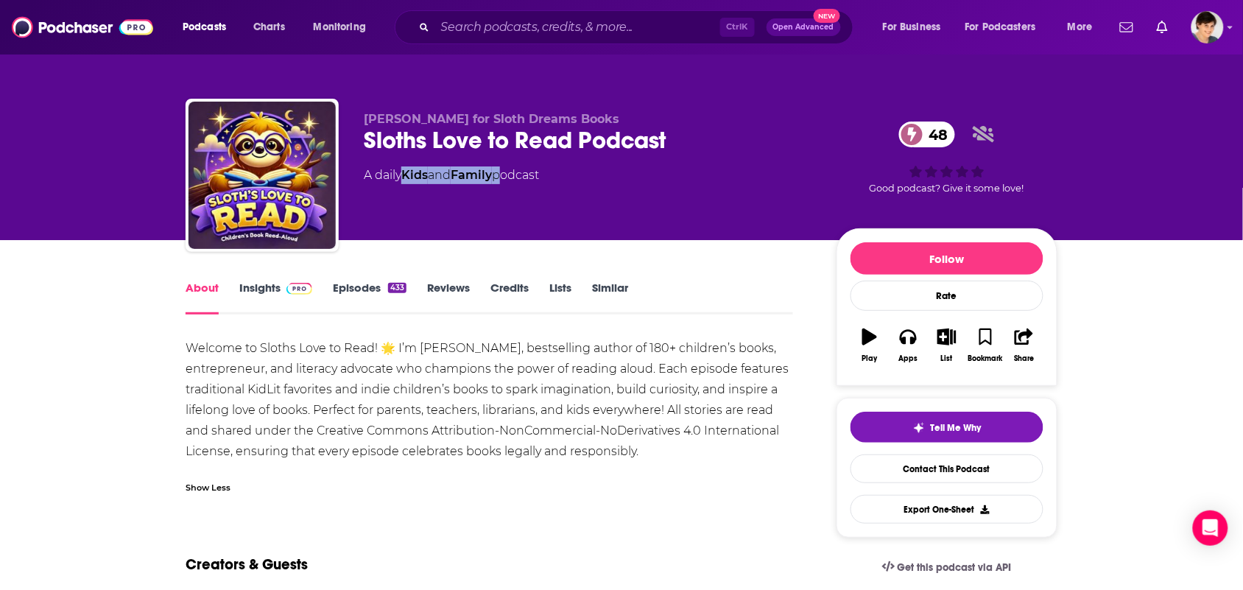
drag, startPoint x: 502, startPoint y: 193, endPoint x: 405, endPoint y: 203, distance: 97.8
click at [405, 203] on div "KeriAnne Jelinek for Sloth Dreams Books Sloths Love to Read Podcast 48 A daily …" at bounding box center [588, 171] width 449 height 118
copy div "Kids and Family"
drag, startPoint x: 658, startPoint y: 455, endPoint x: 188, endPoint y: 348, distance: 482.0
click at [188, 348] on div "Welcome to Sloths Love to Read! 🌟 I’m KeriAnne Jelinek, bestselling author of 1…" at bounding box center [490, 400] width 608 height 124
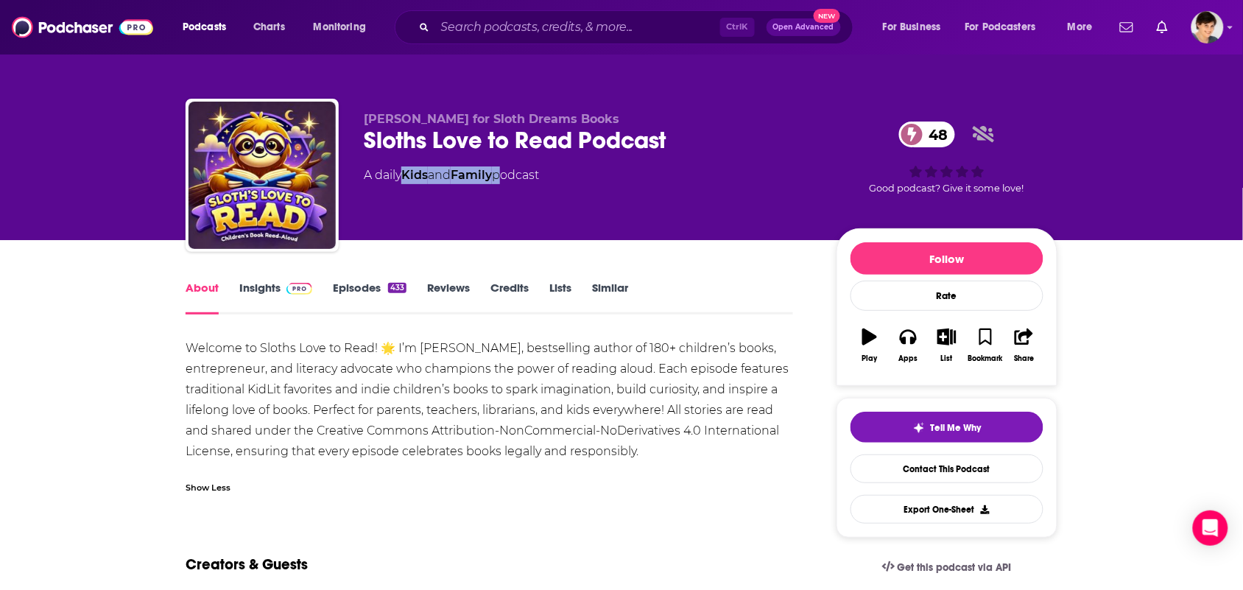
copy div "Welcome to Sloths Love to Read! 🌟 I’m KeriAnne Jelinek, bestselling author of 1…"
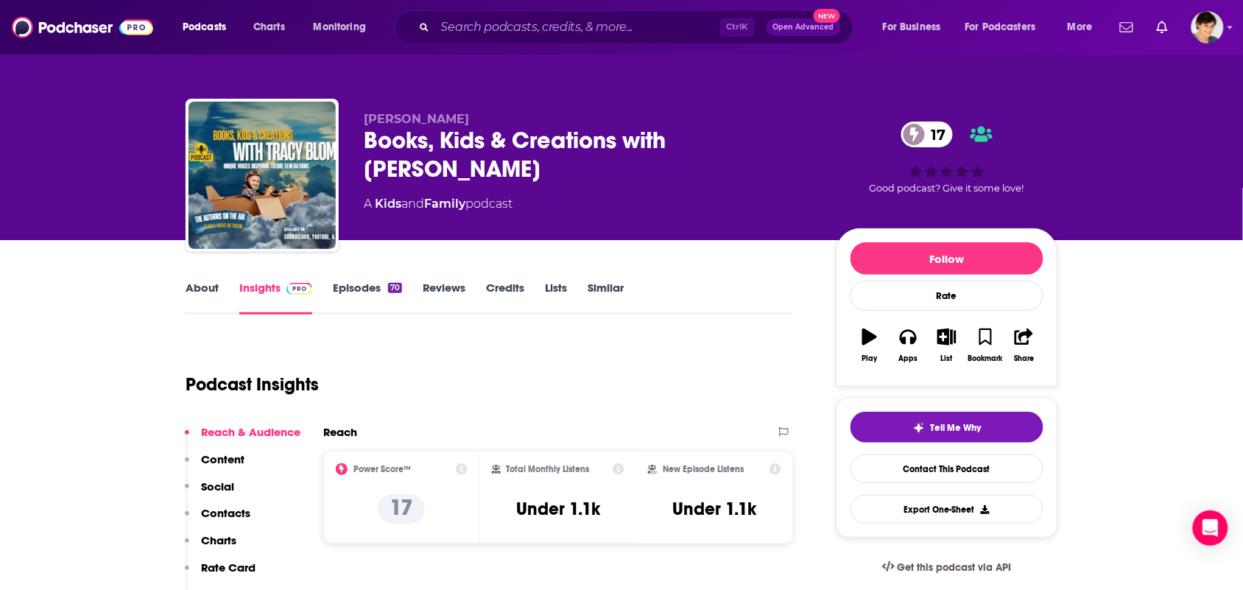
click at [199, 293] on link "About" at bounding box center [202, 298] width 33 height 34
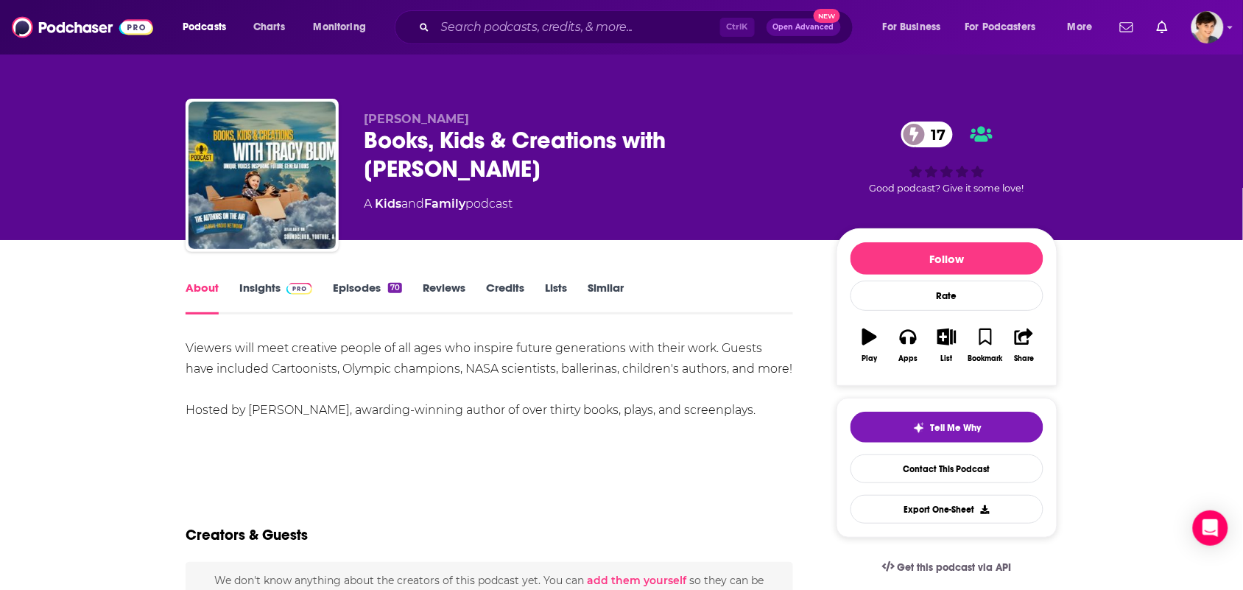
click at [269, 288] on link "Insights" at bounding box center [275, 298] width 73 height 34
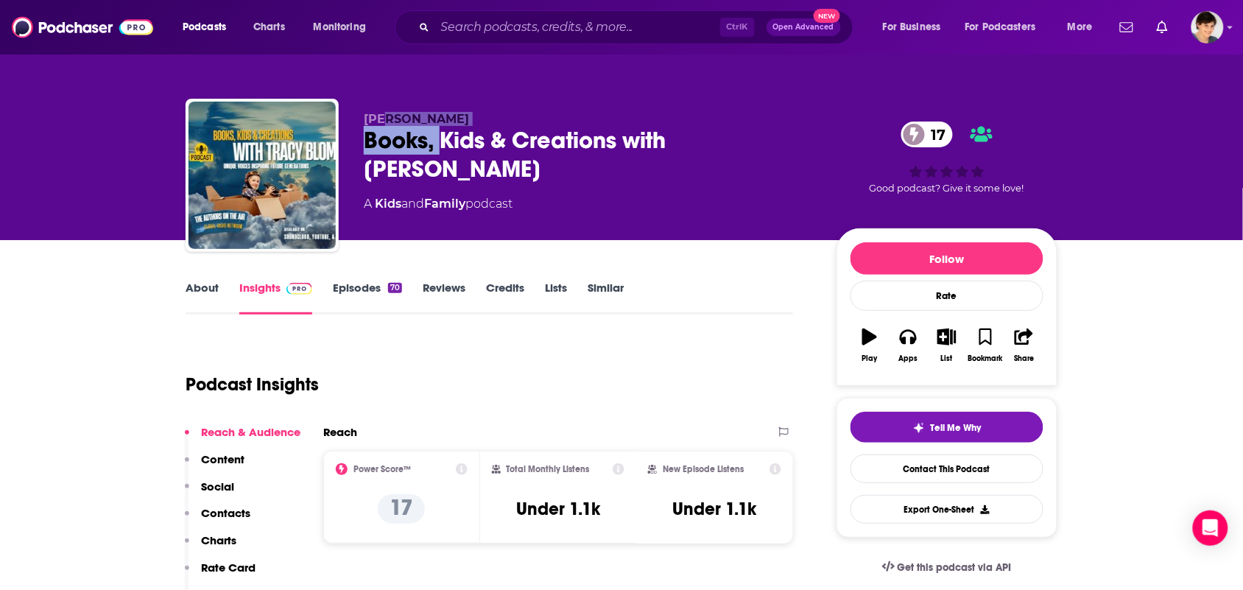
drag, startPoint x: 437, startPoint y: 127, endPoint x: 410, endPoint y: 101, distance: 37.0
click at [382, 123] on div "Tracy Blom Books, Kids & Creations with Tracy Blom 17 A Kids and Family podcast" at bounding box center [588, 171] width 449 height 118
click at [466, 72] on div "Tracy Blom Books, Kids & Creations with Tracy Blom 17 A Kids and Family podcast…" at bounding box center [621, 120] width 943 height 240
drag, startPoint x: 441, startPoint y: 111, endPoint x: 365, endPoint y: 116, distance: 76.0
click at [365, 116] on p "Tracy Blom" at bounding box center [588, 119] width 449 height 14
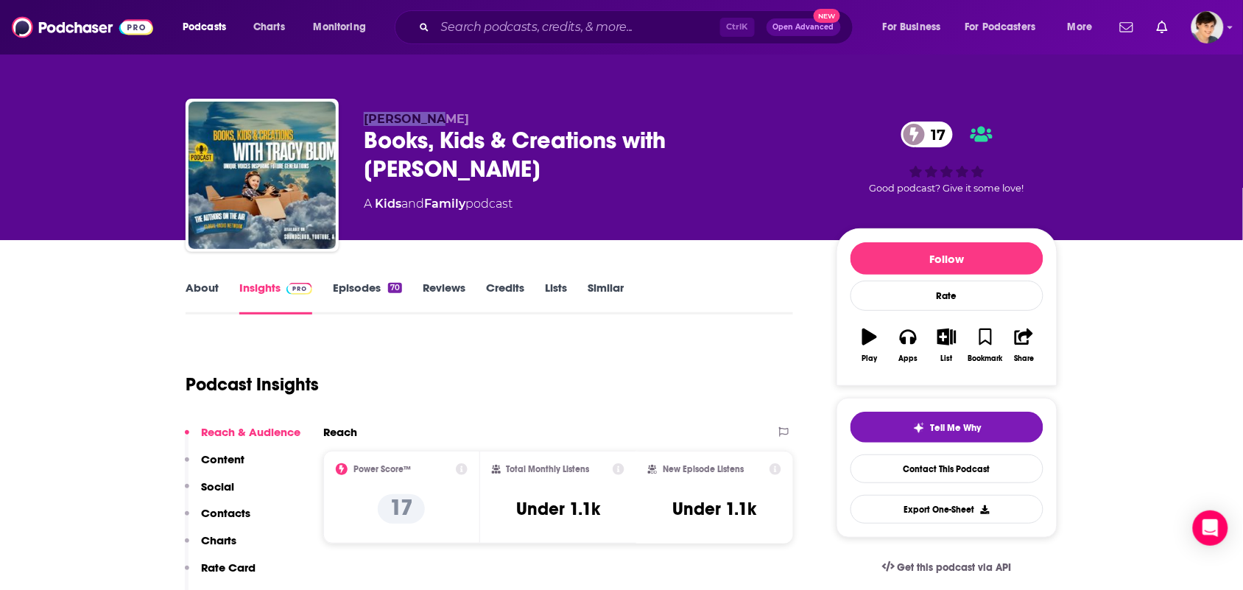
copy span "Tracy Blom"
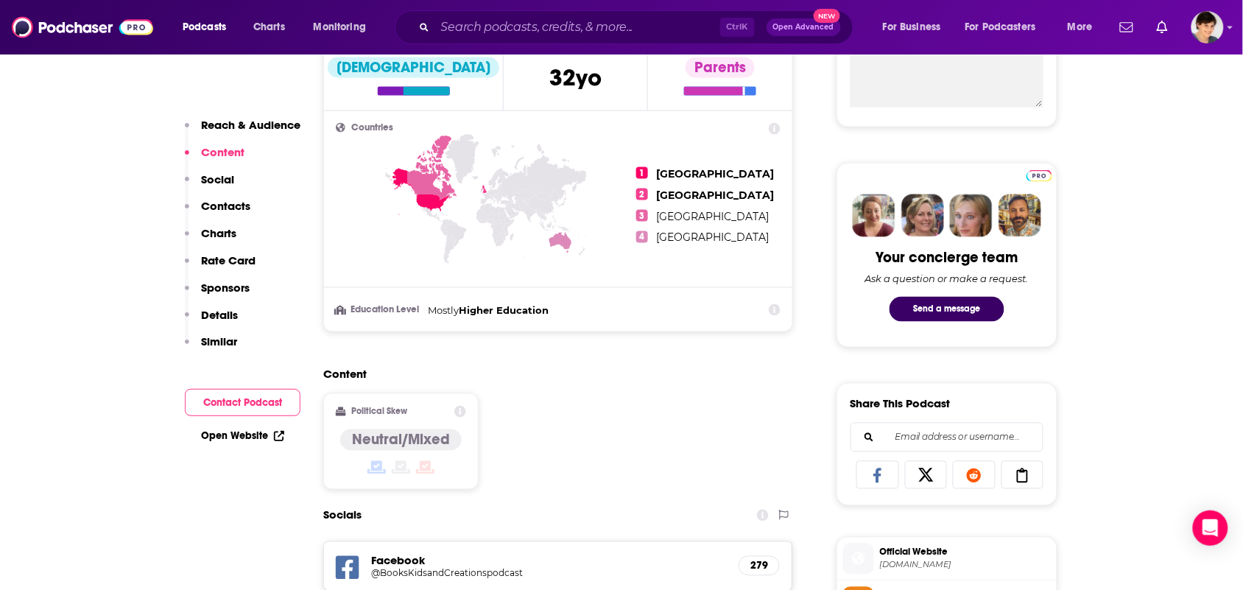
scroll to position [737, 0]
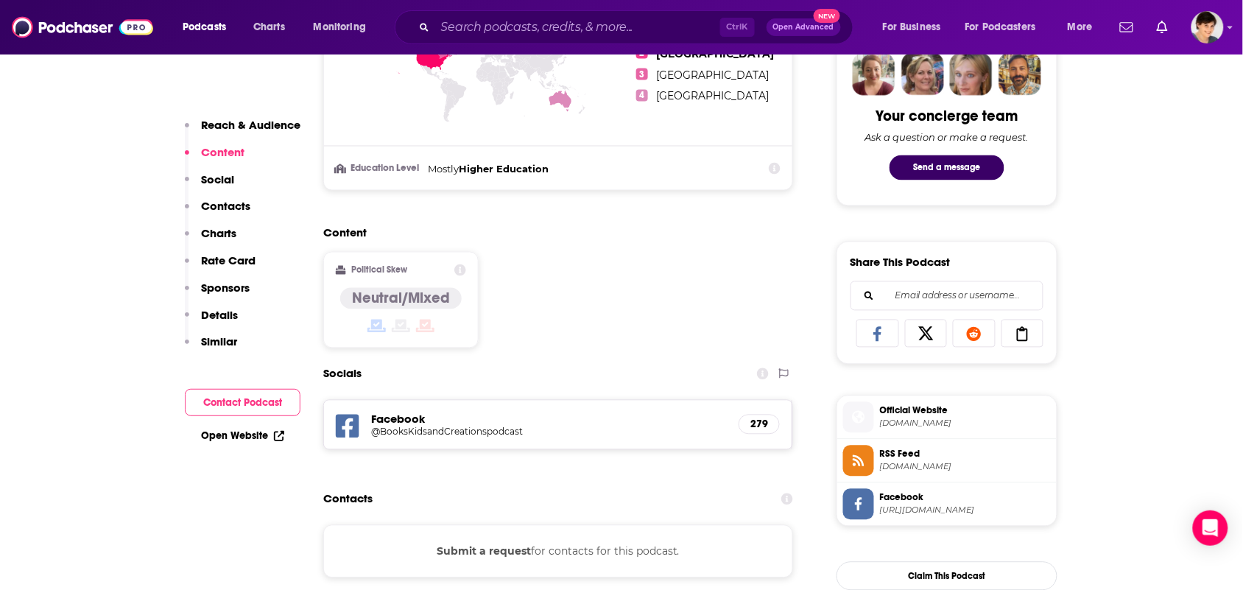
click at [395, 413] on div "Facebook @BooksKidsandCreationspodcast 279" at bounding box center [558, 425] width 468 height 49
click at [356, 428] on icon at bounding box center [348, 427] width 24 height 24
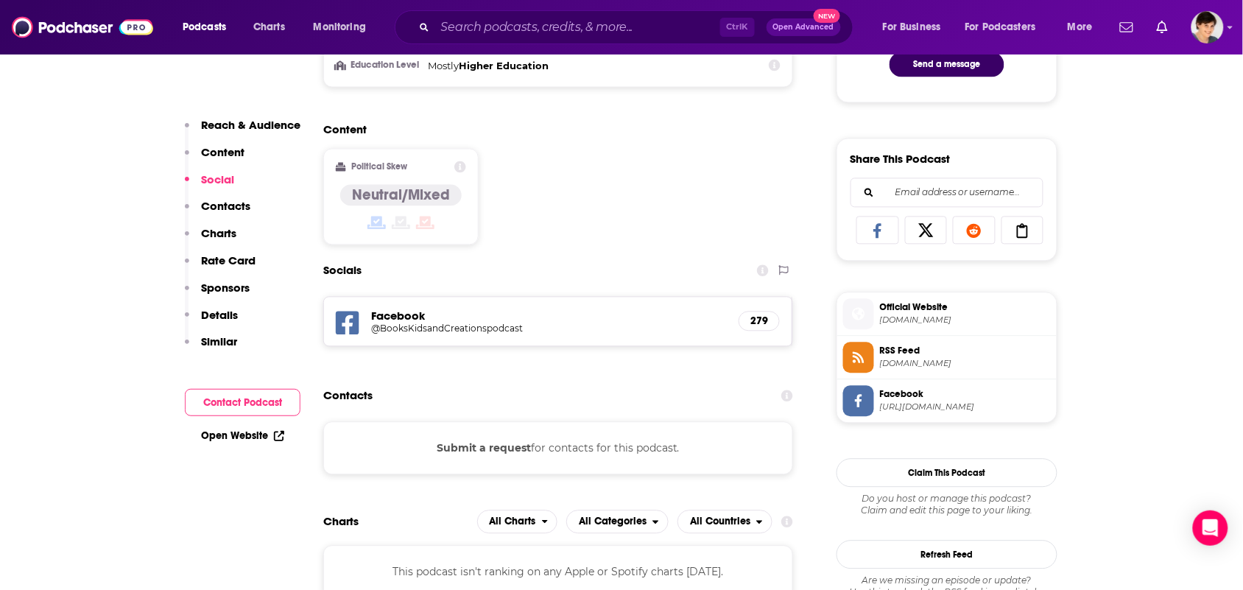
scroll to position [829, 0]
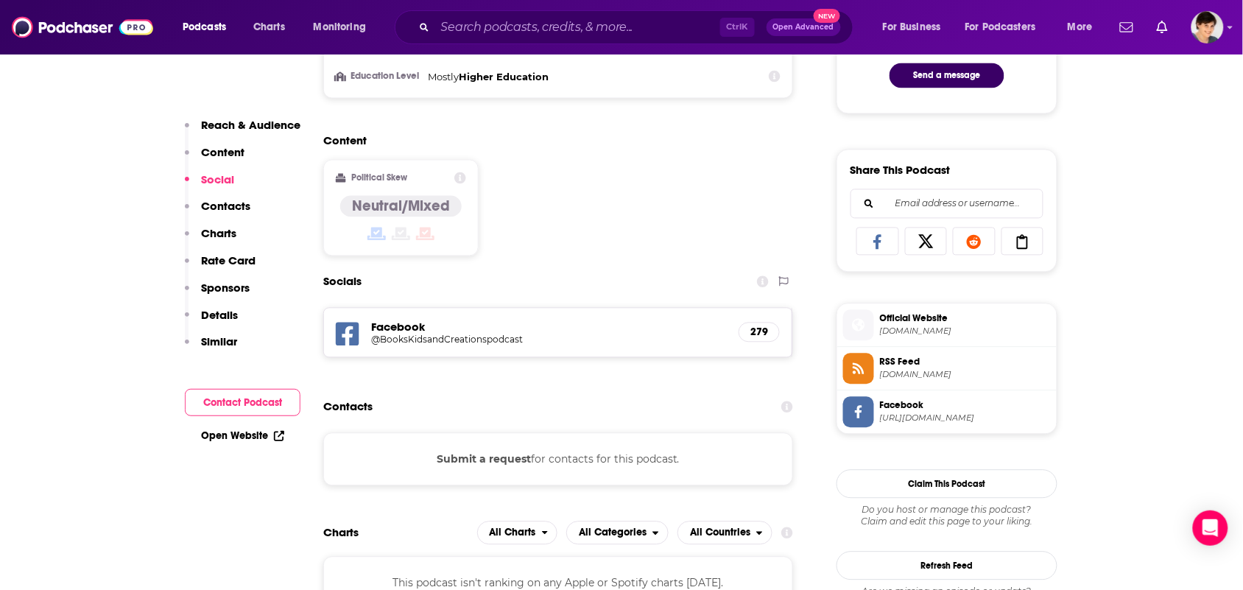
click at [934, 326] on span "Official Website" at bounding box center [965, 318] width 171 height 13
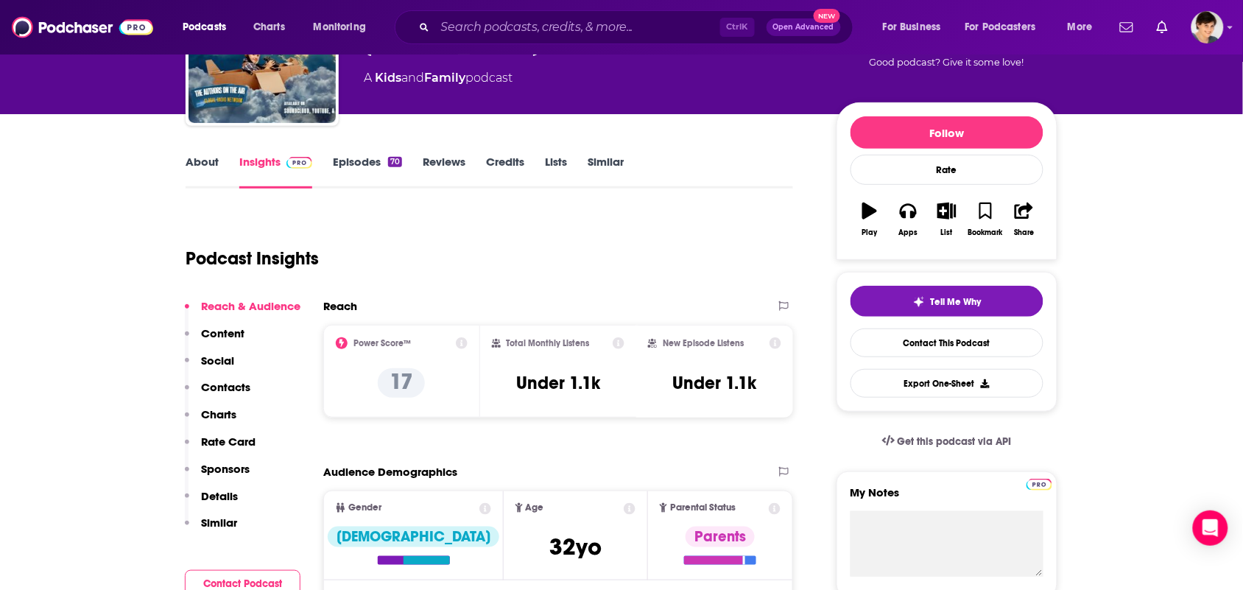
scroll to position [0, 0]
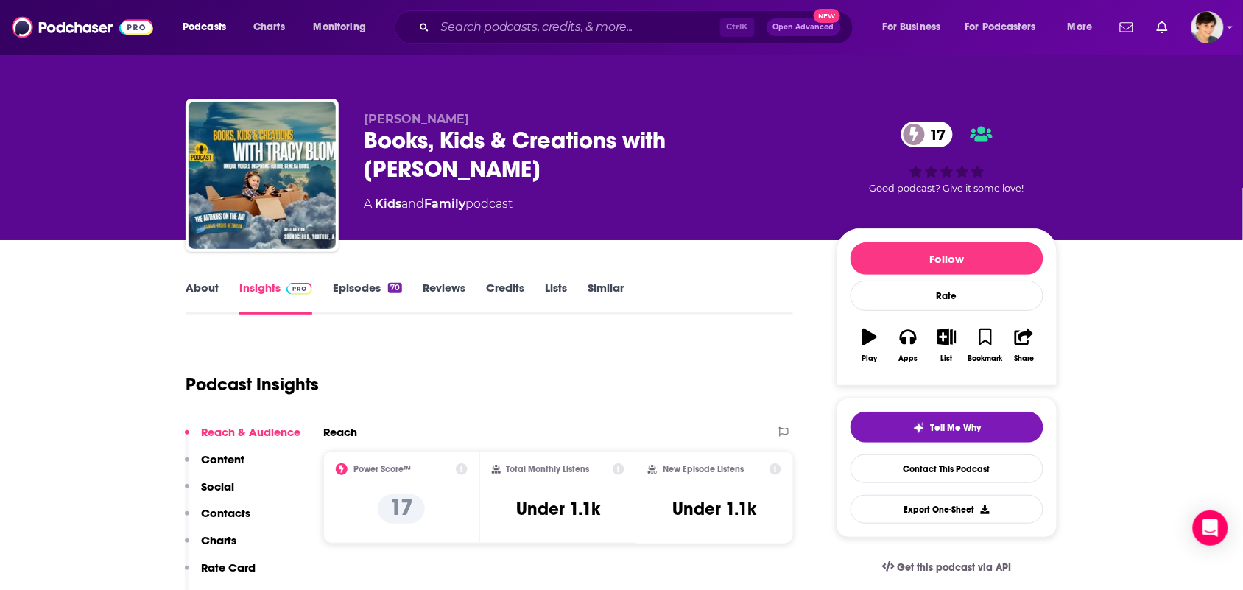
click at [432, 100] on div "Tracy Blom Books, Kids & Creations with Tracy Blom 17 A Kids and Family podcast…" at bounding box center [622, 178] width 872 height 159
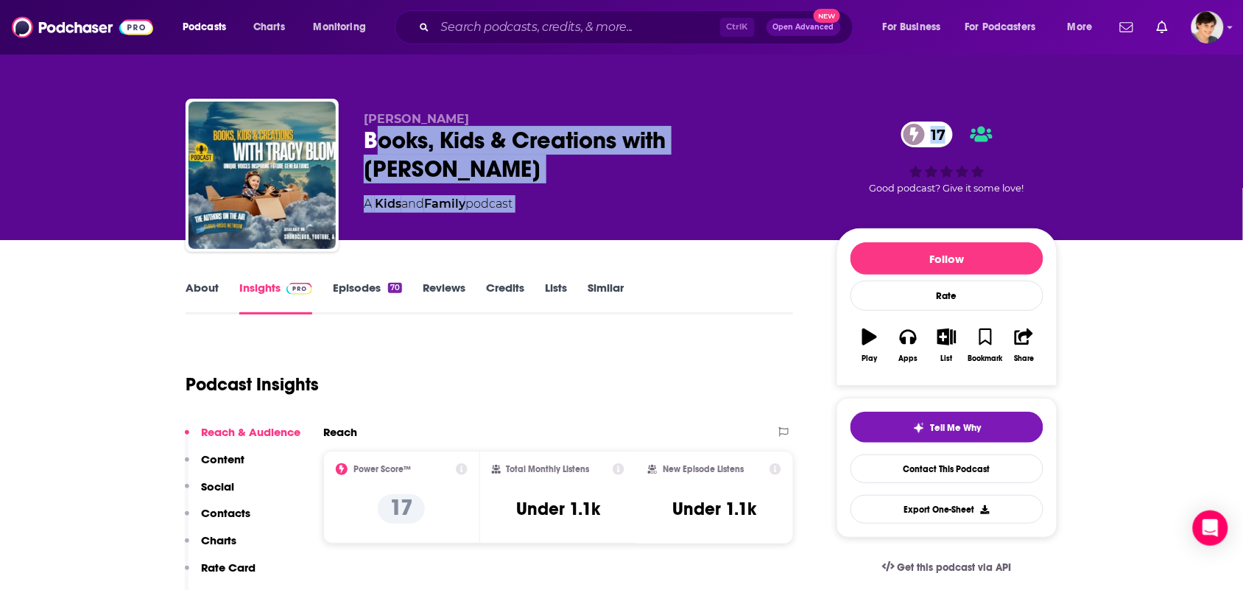
drag, startPoint x: 827, startPoint y: 138, endPoint x: 420, endPoint y: 129, distance: 407.5
click at [391, 129] on div "Tracy Blom Books, Kids & Creations with Tracy Blom 17 A Kids and Family podcast…" at bounding box center [711, 178] width 694 height 133
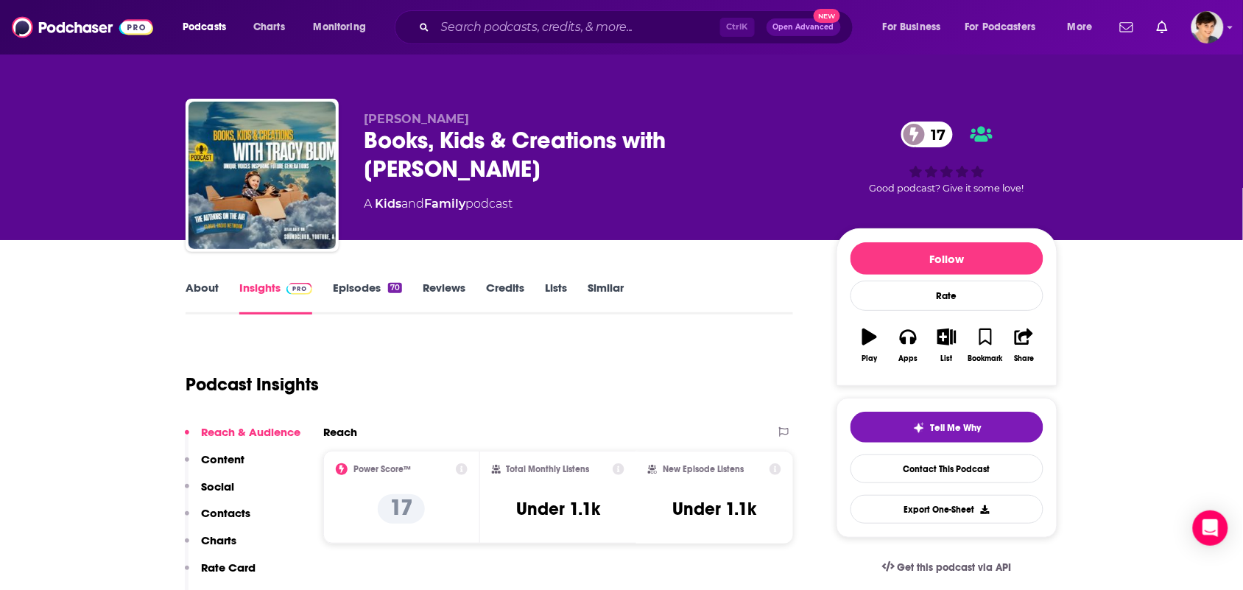
click at [527, 89] on div "Tracy Blom Books, Kids & Creations with Tracy Blom 17 A Kids and Family podcast…" at bounding box center [622, 160] width 894 height 159
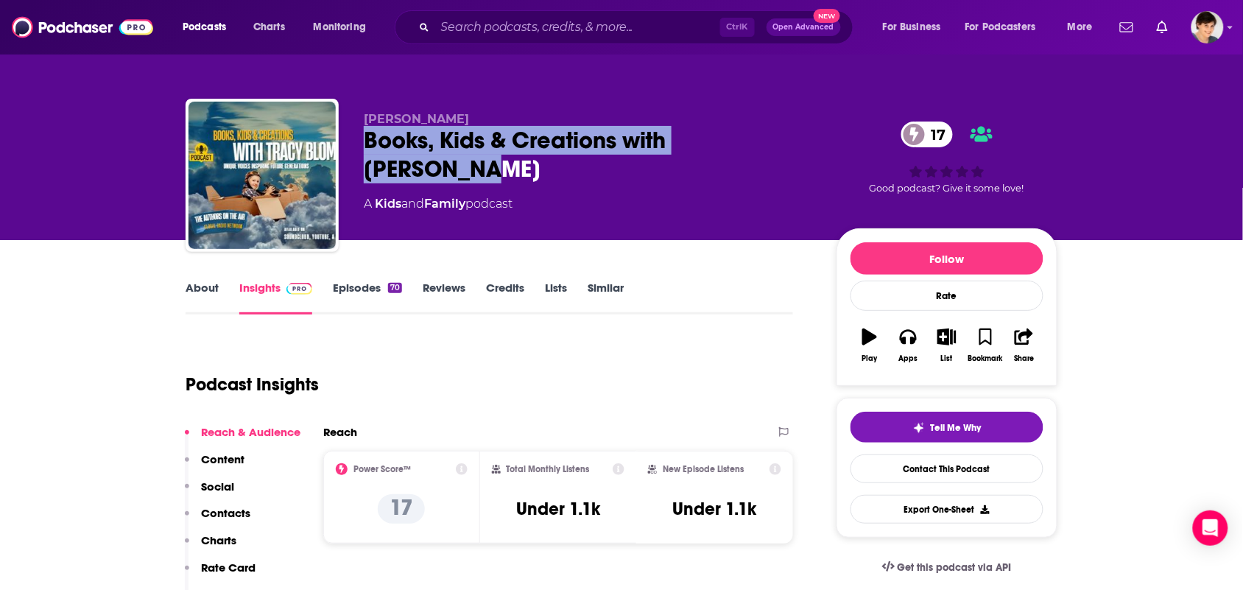
drag, startPoint x: 818, startPoint y: 142, endPoint x: 400, endPoint y: 77, distance: 422.7
click at [359, 144] on div "Tracy Blom Books, Kids & Creations with Tracy Blom 17 A Kids and Family podcast…" at bounding box center [622, 178] width 872 height 159
copy h2 "Books, Kids & Creations with Tracy Blom"
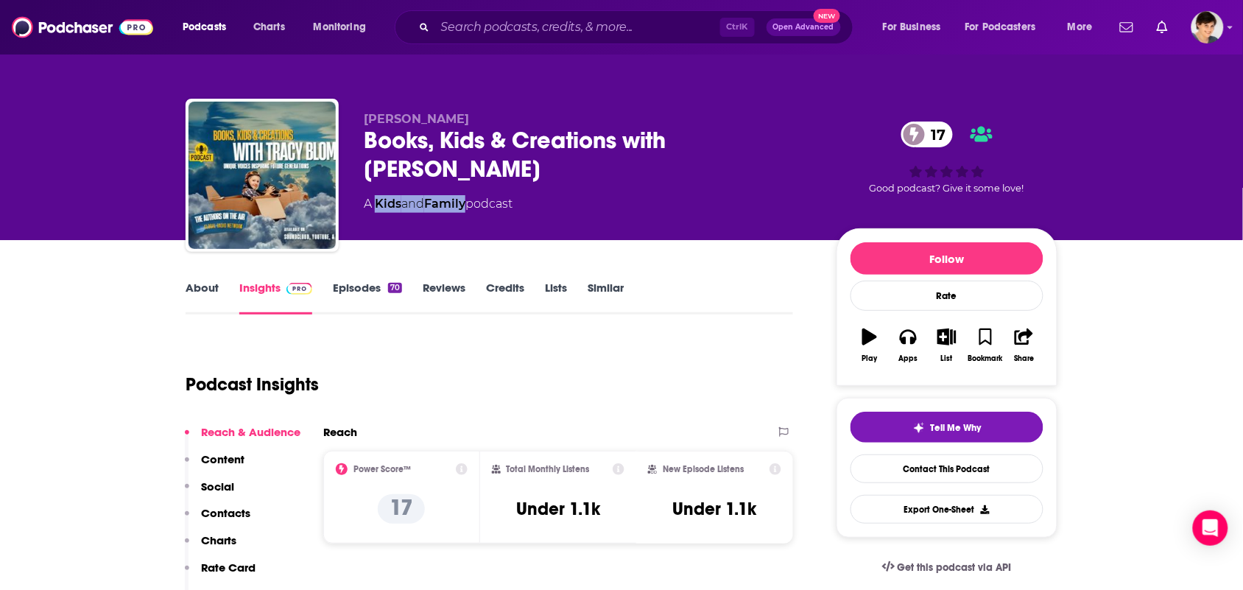
drag, startPoint x: 470, startPoint y: 195, endPoint x: 376, endPoint y: 177, distance: 96.1
click at [376, 177] on div "Tracy Blom Books, Kids & Creations with Tracy Blom 17 A Kids and Family podcast" at bounding box center [588, 171] width 449 height 118
copy div "Kids and Family"
click at [203, 287] on link "About" at bounding box center [202, 298] width 33 height 34
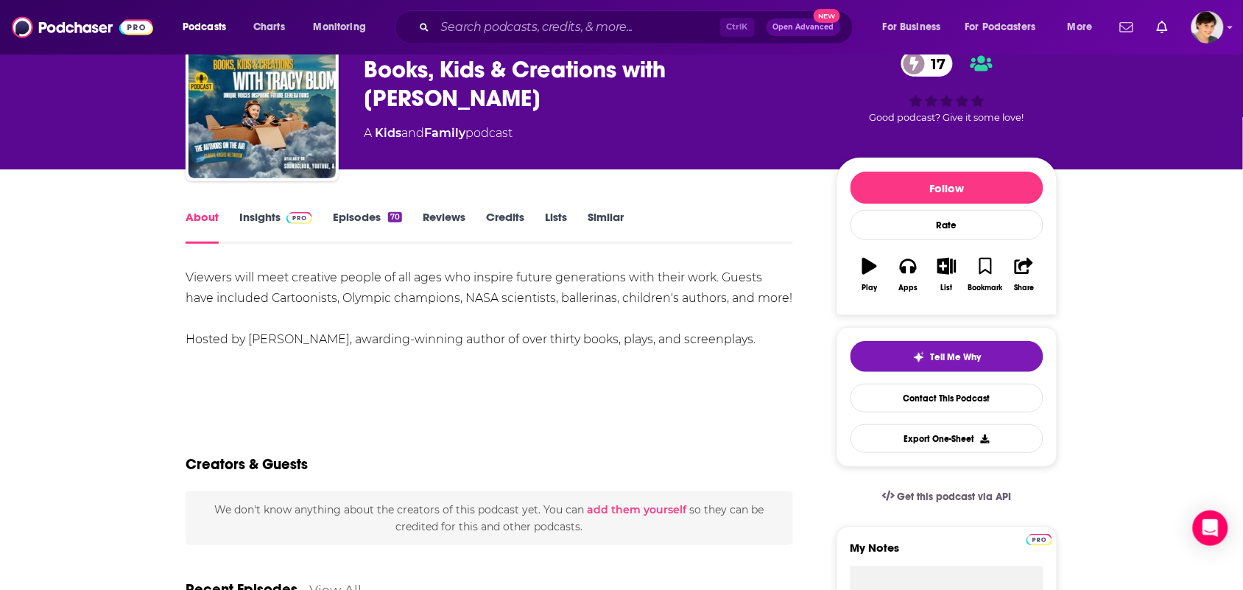
scroll to position [92, 0]
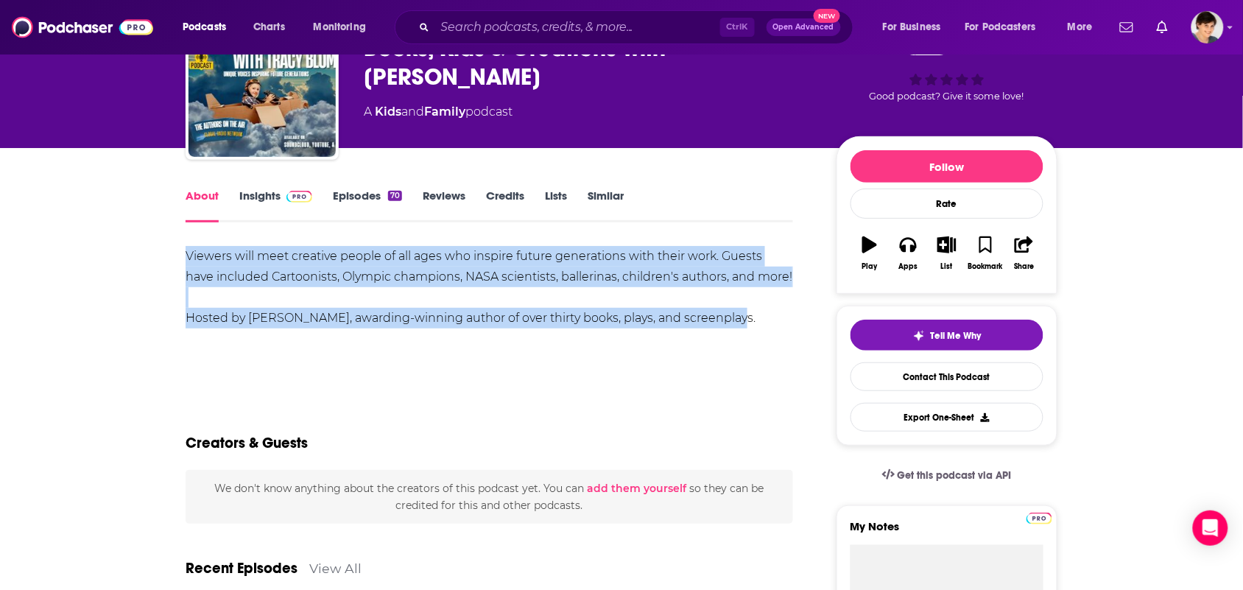
drag, startPoint x: 728, startPoint y: 322, endPoint x: 146, endPoint y: 253, distance: 586.0
drag, startPoint x: 146, startPoint y: 253, endPoint x: 172, endPoint y: 231, distance: 34.0
copy div "Viewers will meet creative people of all ages who inspire future generations wi…"
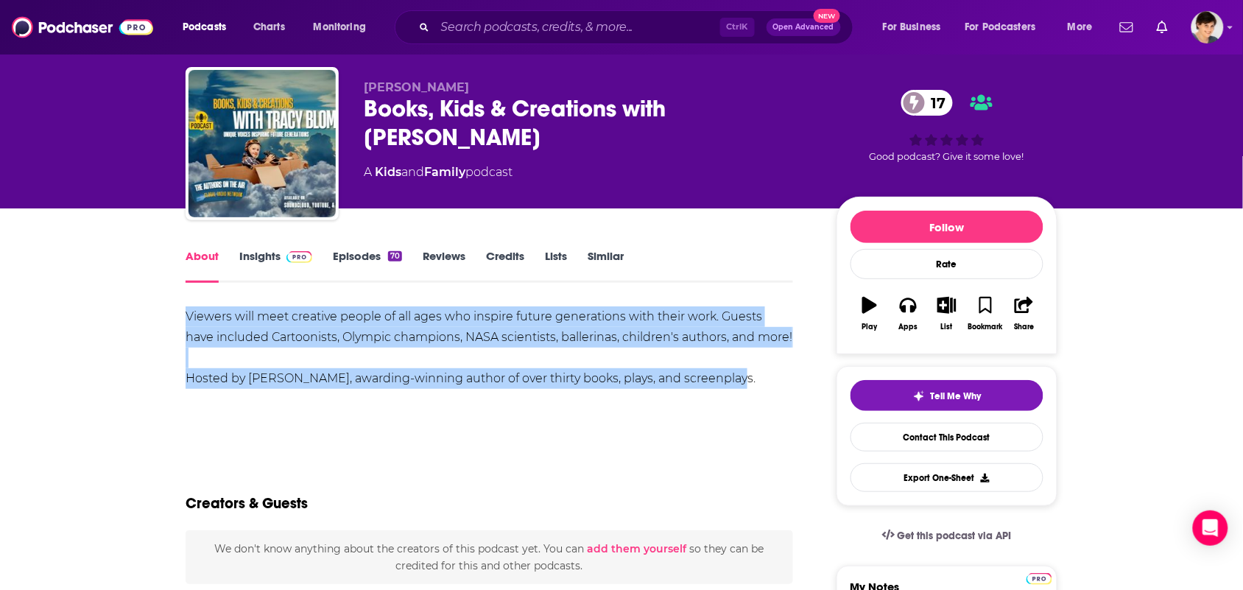
scroll to position [0, 0]
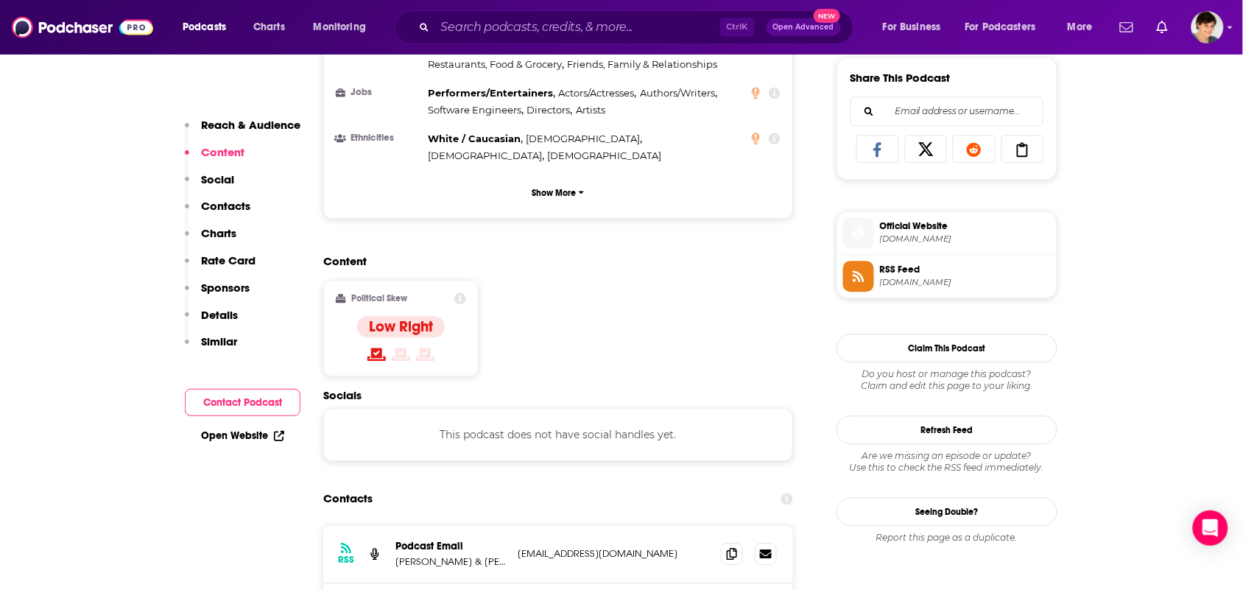
scroll to position [1105, 0]
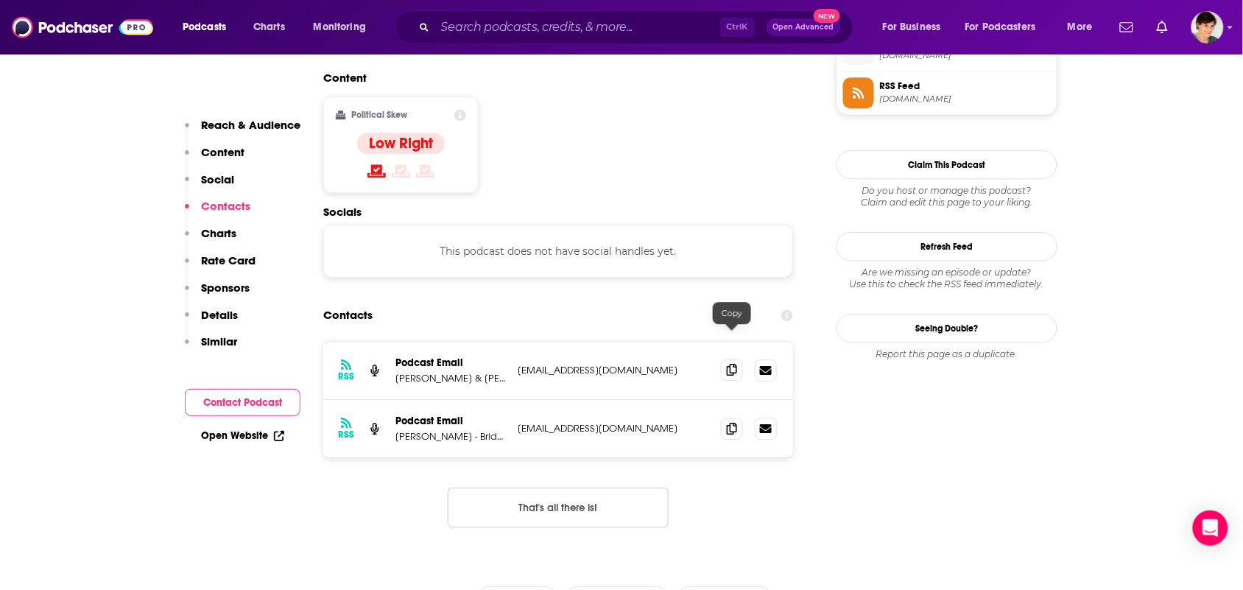
click at [733, 364] on icon at bounding box center [732, 370] width 10 height 12
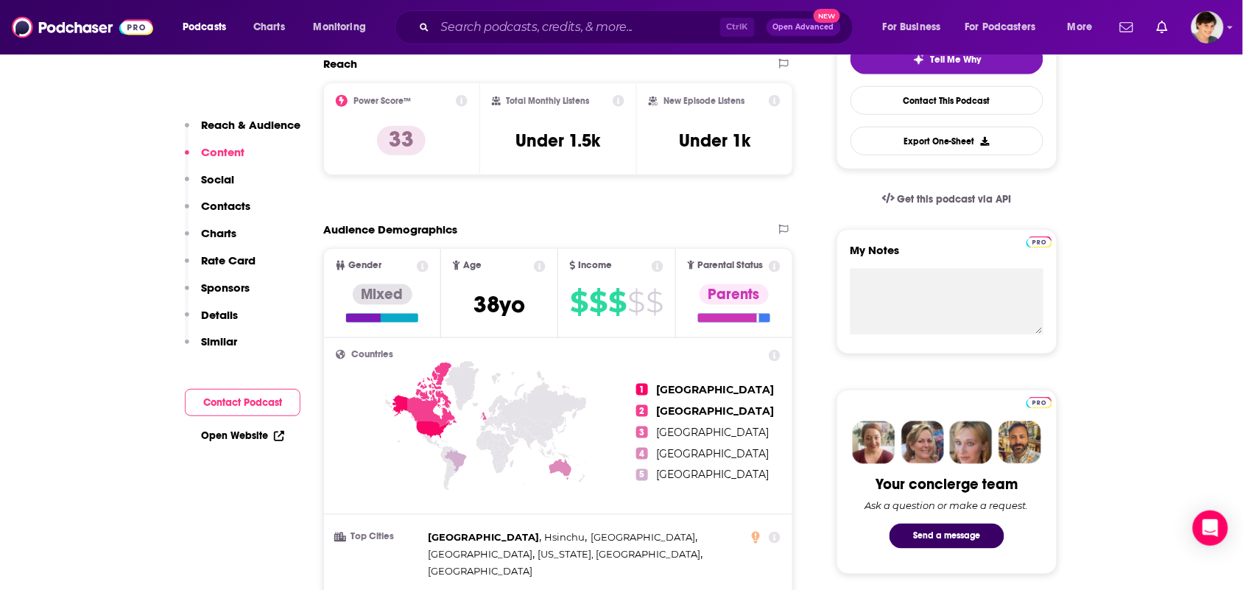
scroll to position [0, 0]
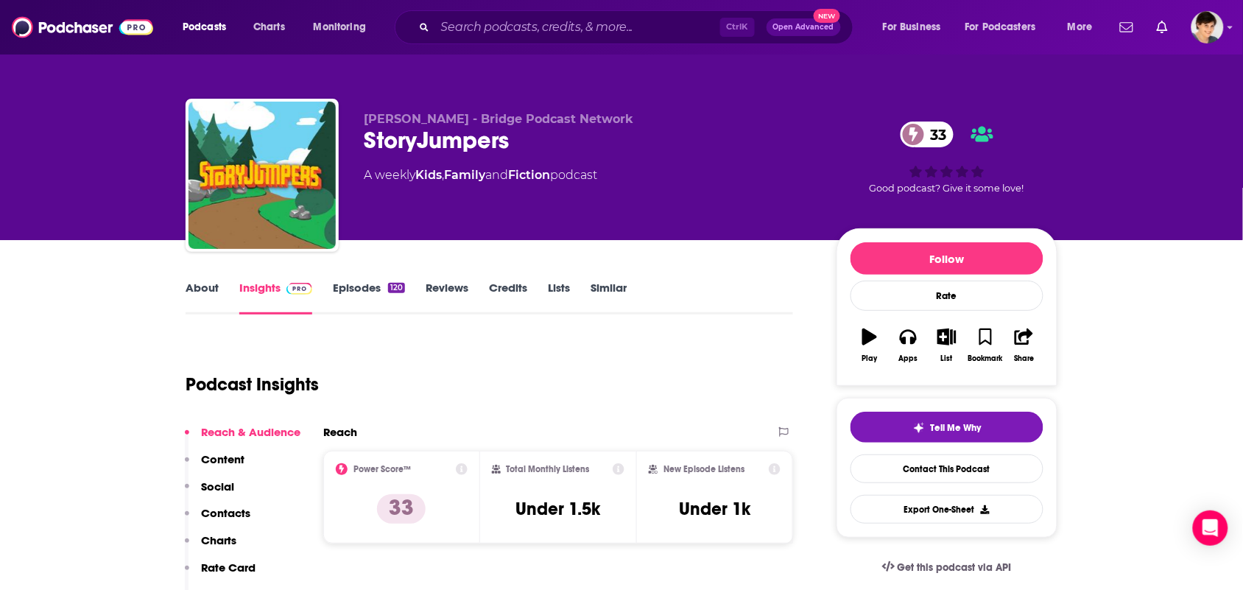
click at [197, 306] on link "About" at bounding box center [202, 298] width 33 height 34
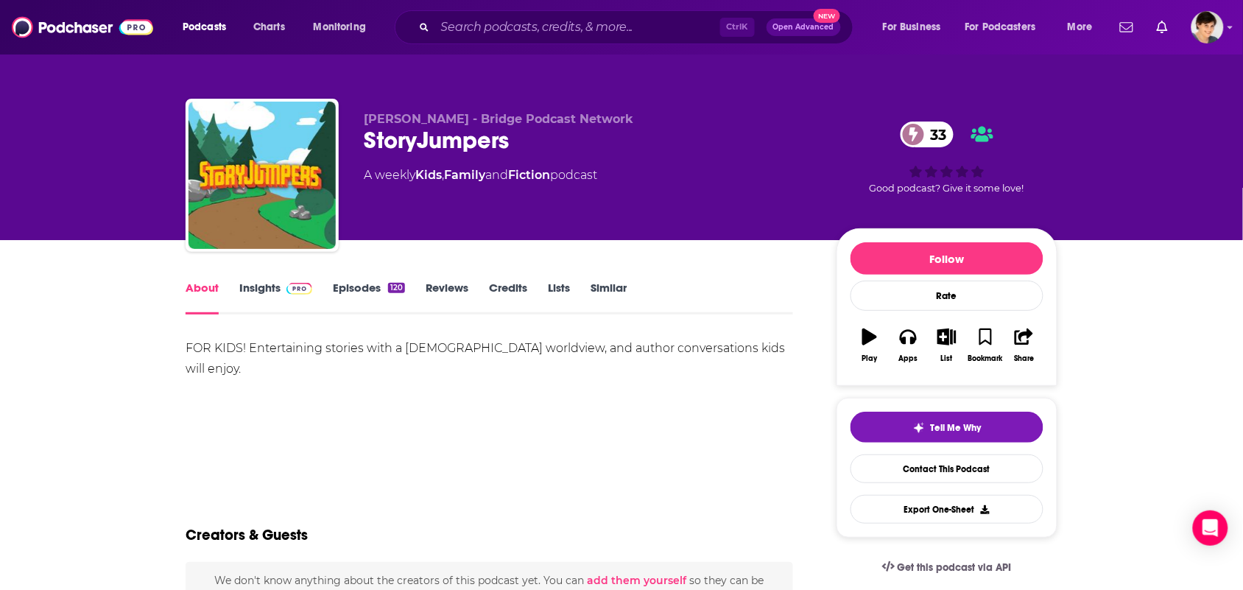
click at [249, 292] on link "Insights" at bounding box center [275, 298] width 73 height 34
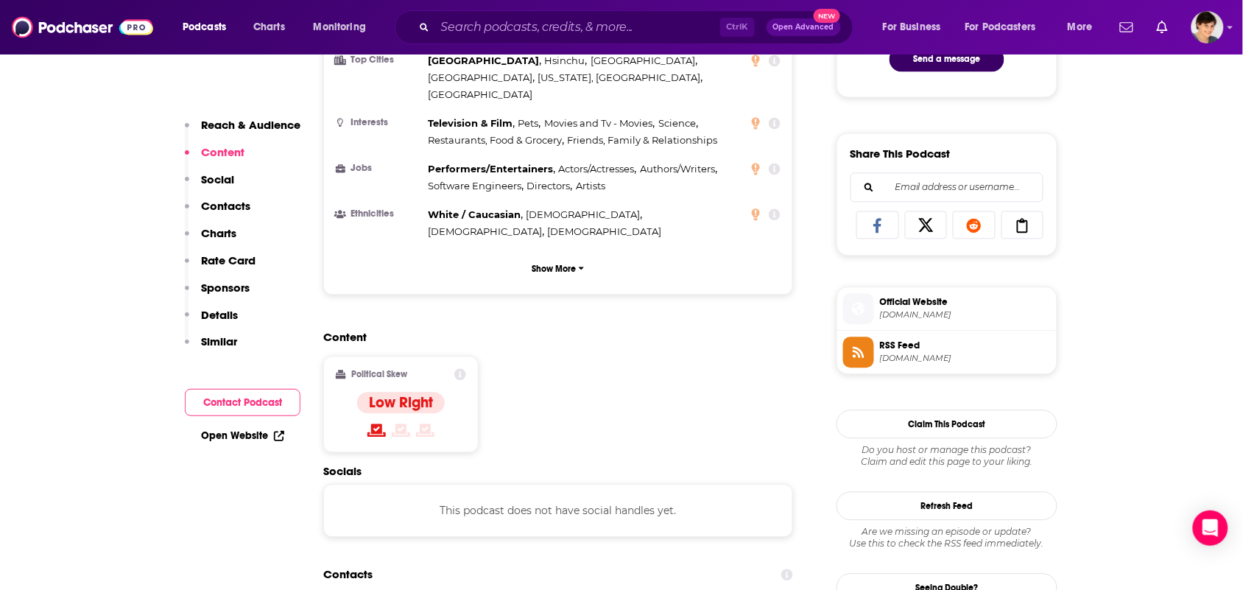
scroll to position [1013, 0]
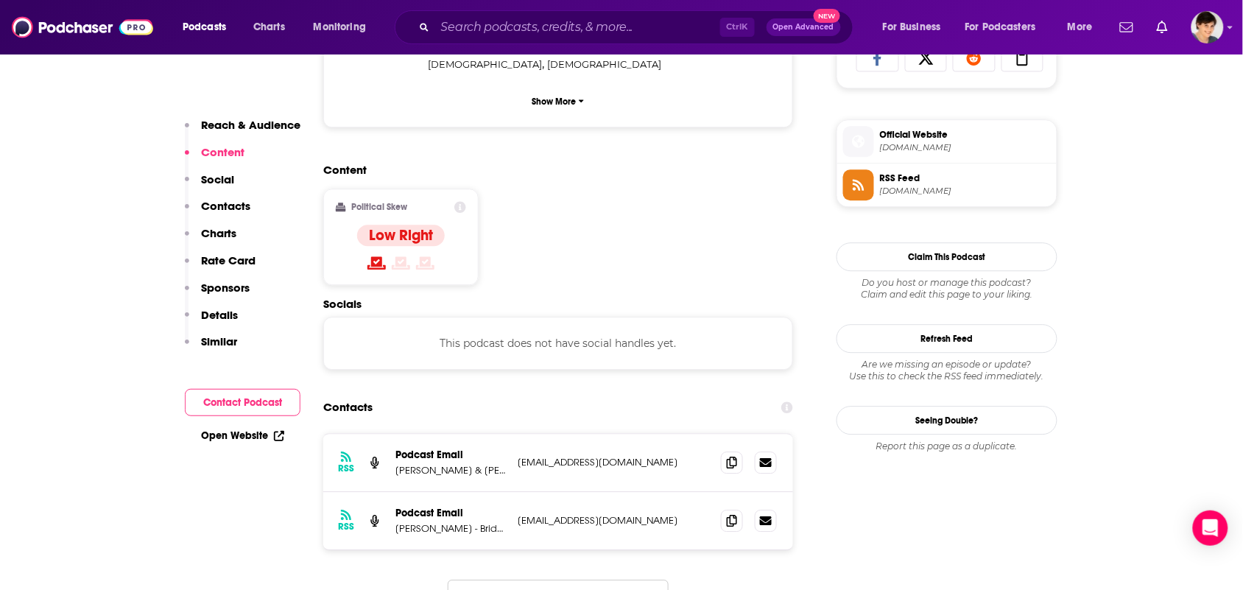
click at [737, 443] on div "RSS Podcast Email Ben Sorrells & Kim Willey - Bridge Podcast Network podcast@we…" at bounding box center [558, 463] width 470 height 58
click at [734, 456] on icon at bounding box center [732, 462] width 10 height 12
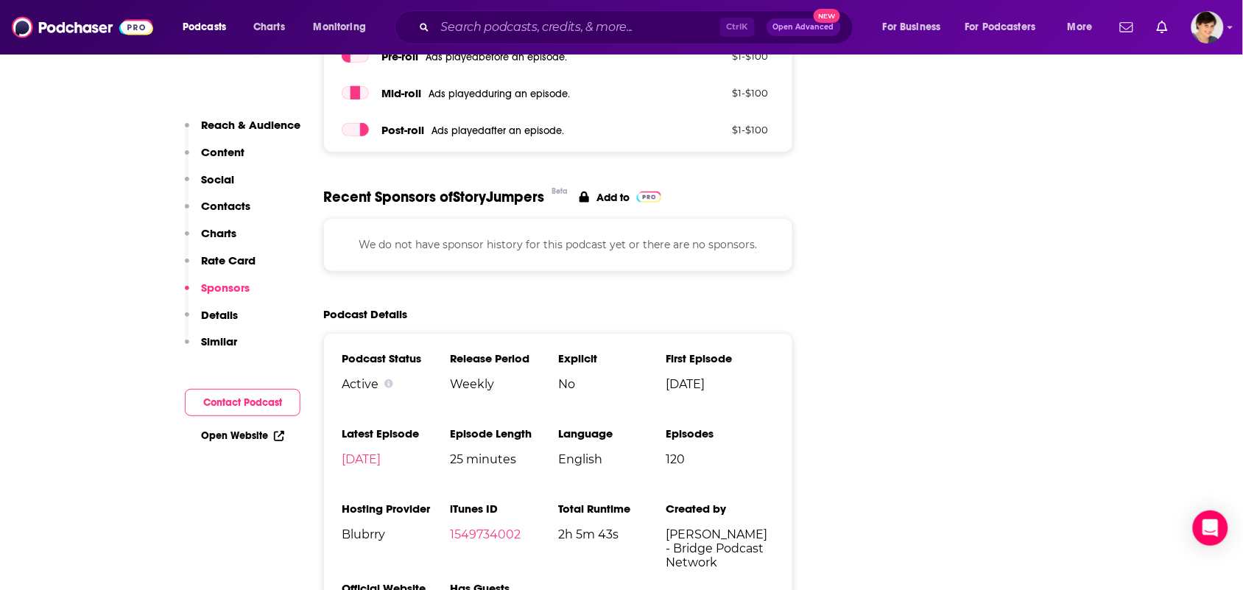
scroll to position [1289, 0]
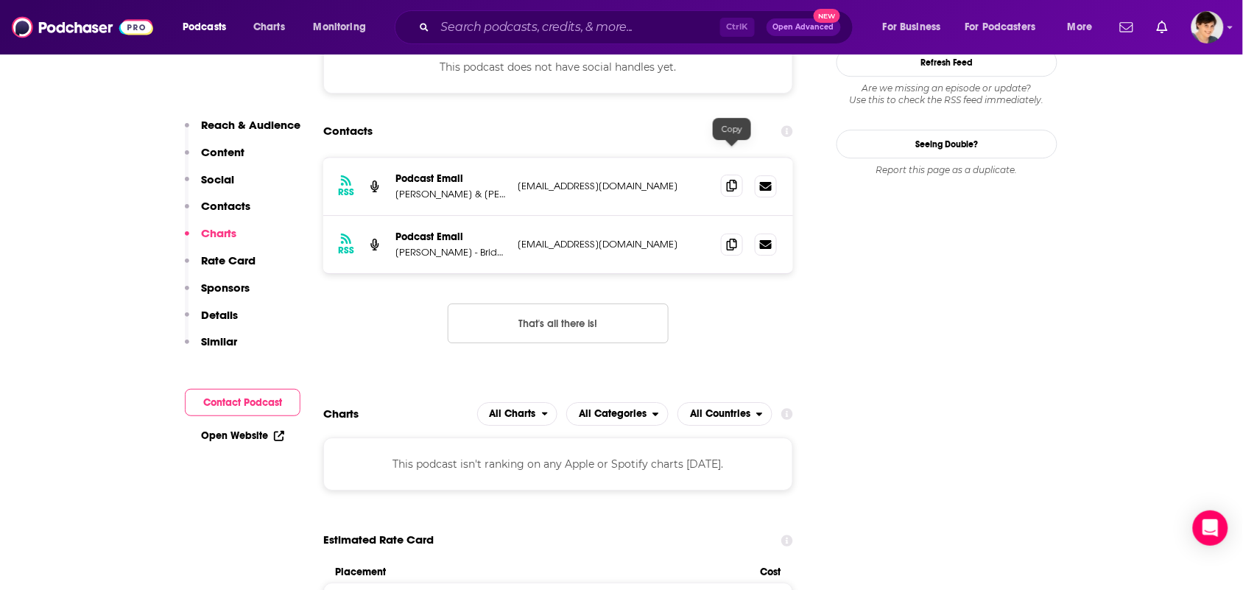
click at [728, 180] on icon at bounding box center [732, 186] width 10 height 12
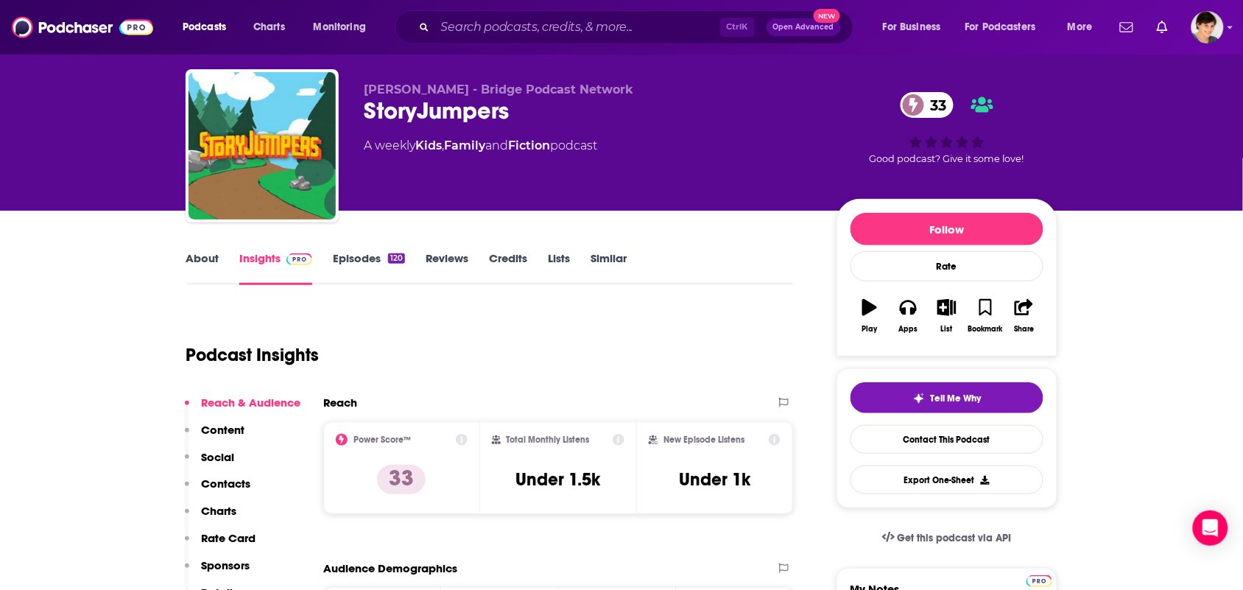
scroll to position [0, 0]
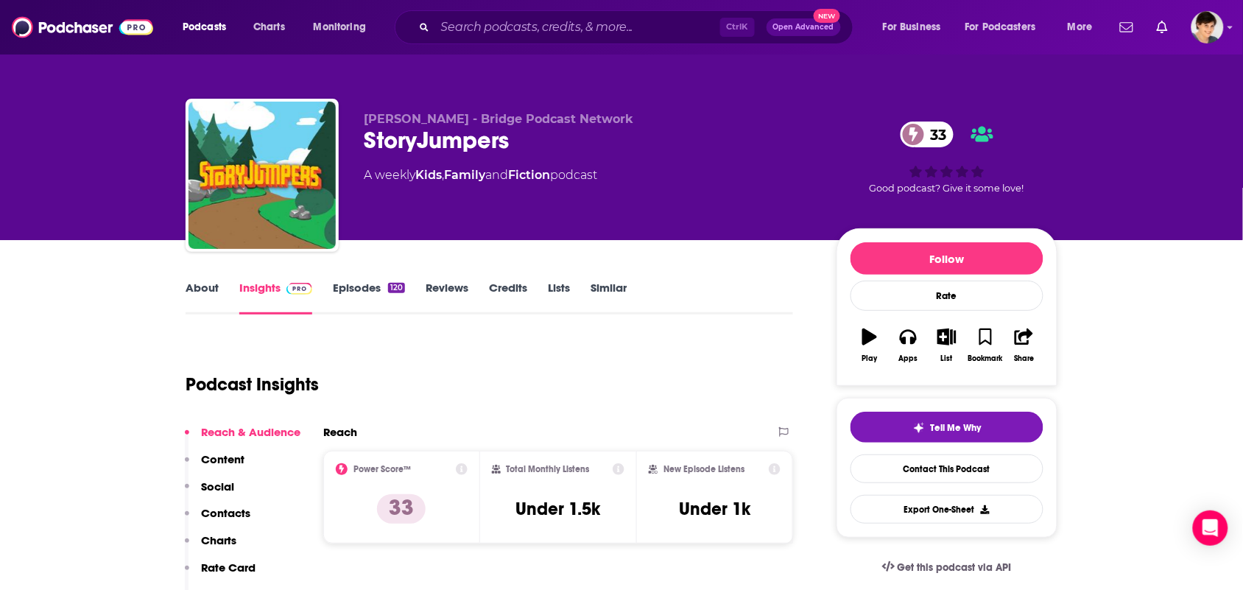
click at [203, 284] on link "About" at bounding box center [202, 298] width 33 height 34
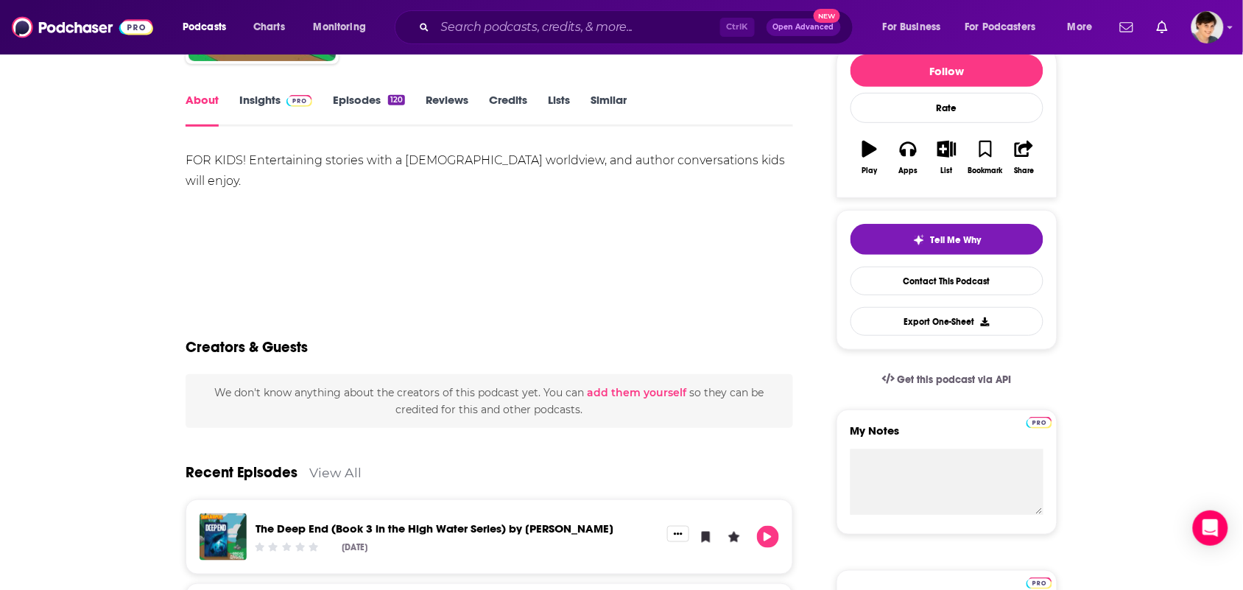
scroll to position [460, 0]
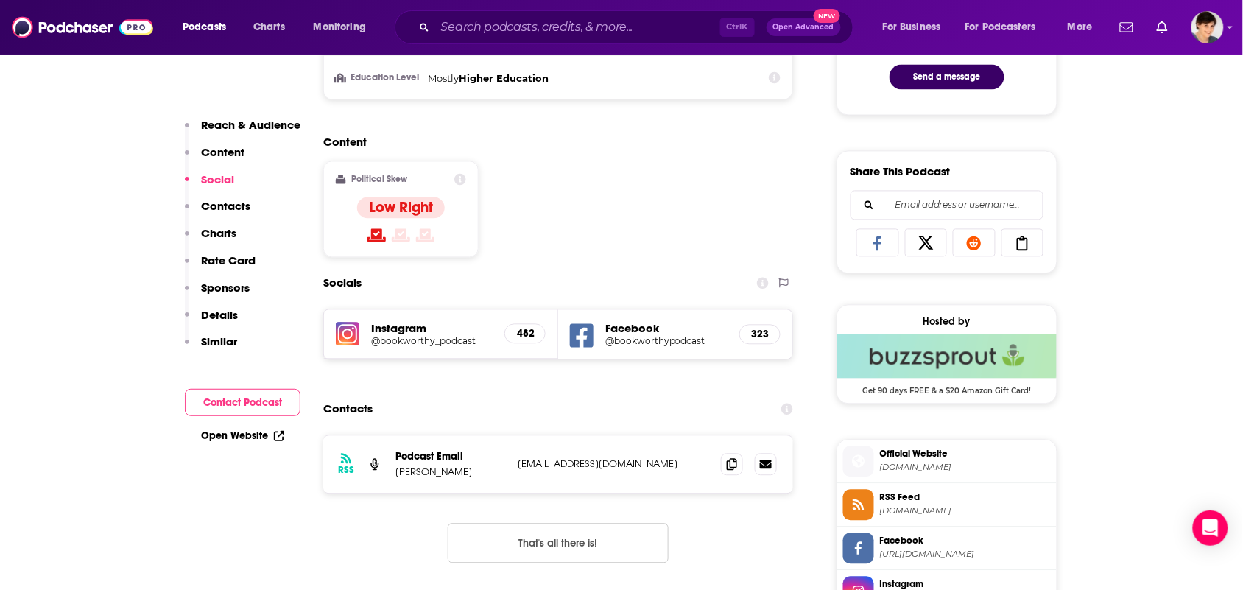
scroll to position [829, 0]
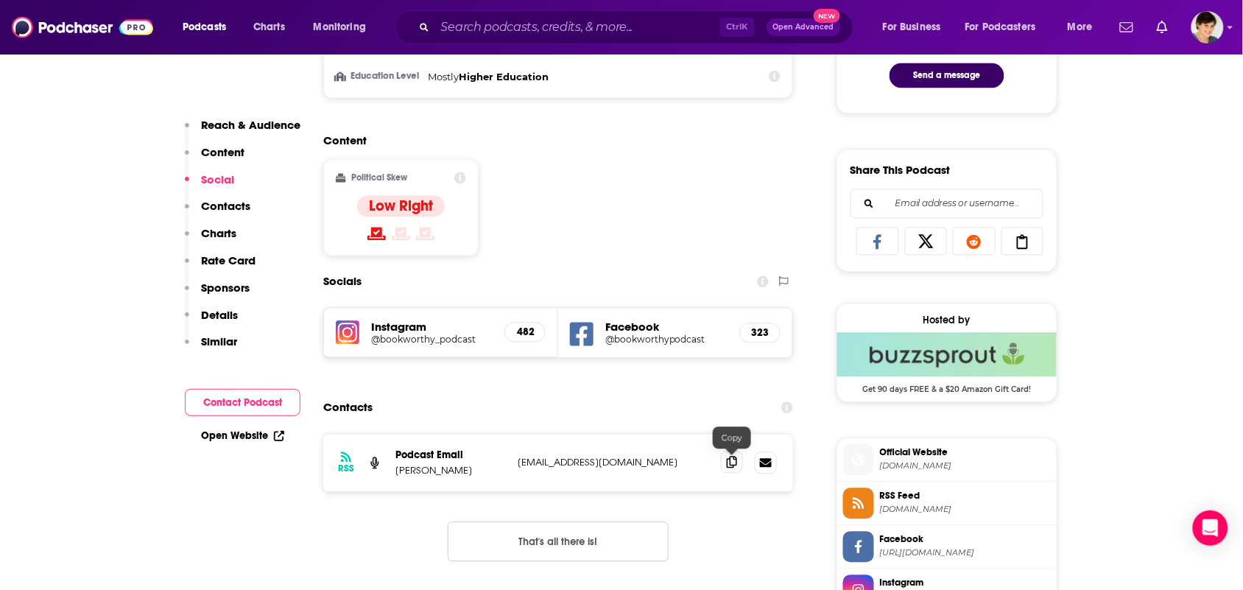
click at [733, 465] on icon at bounding box center [732, 463] width 10 height 12
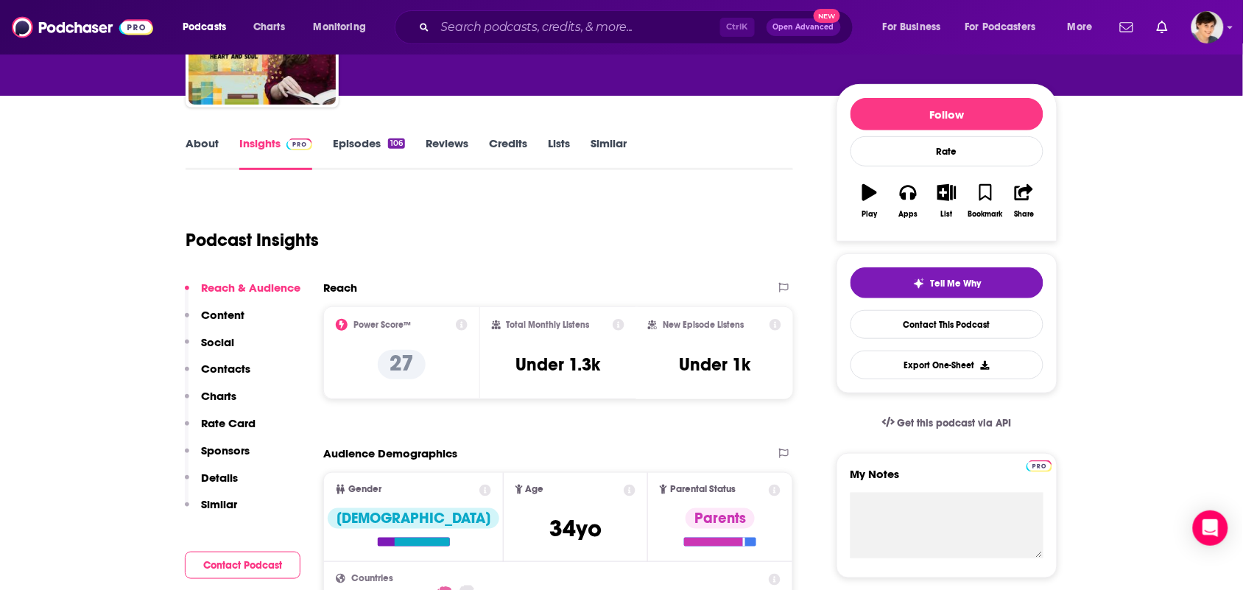
scroll to position [0, 0]
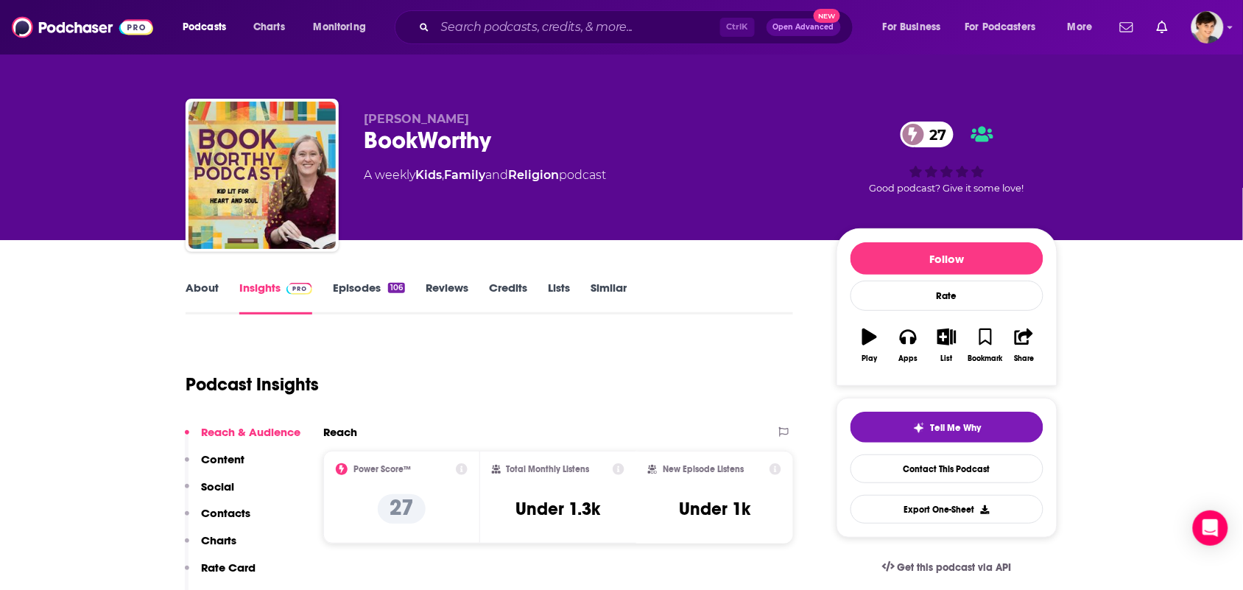
click at [200, 296] on link "About" at bounding box center [202, 298] width 33 height 34
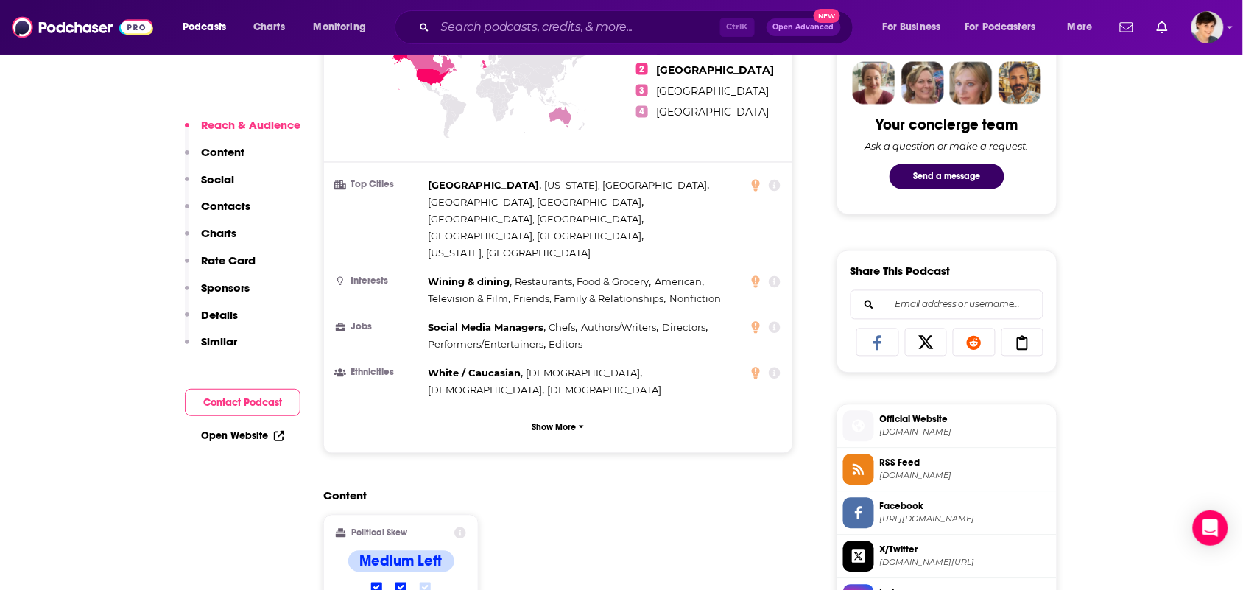
scroll to position [737, 0]
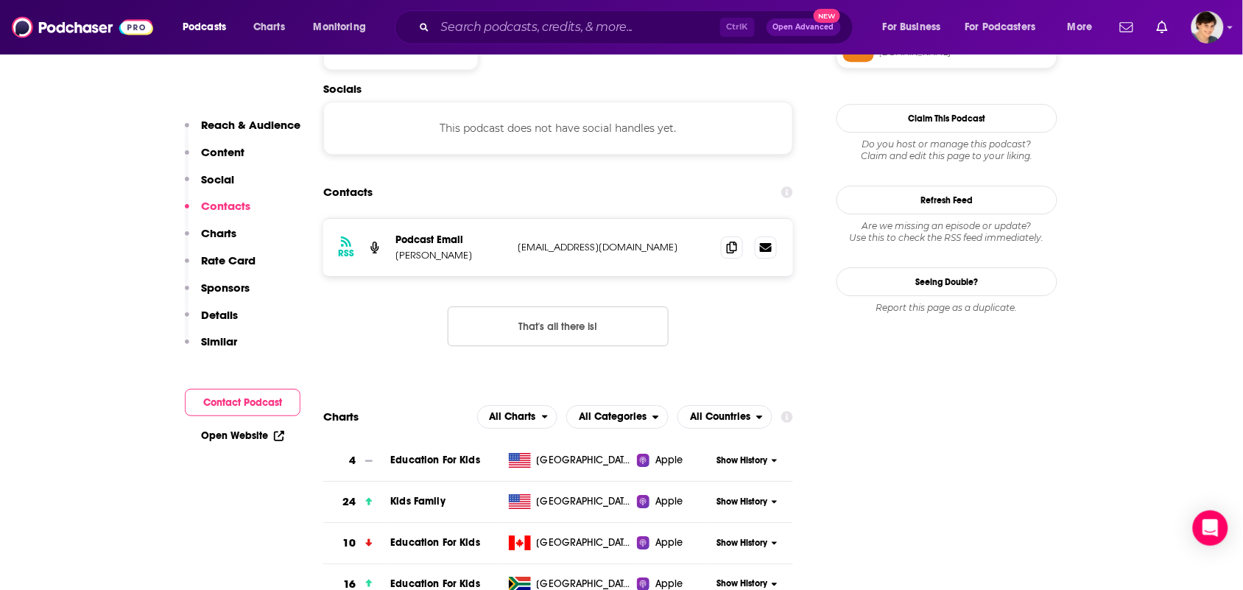
scroll to position [1289, 0]
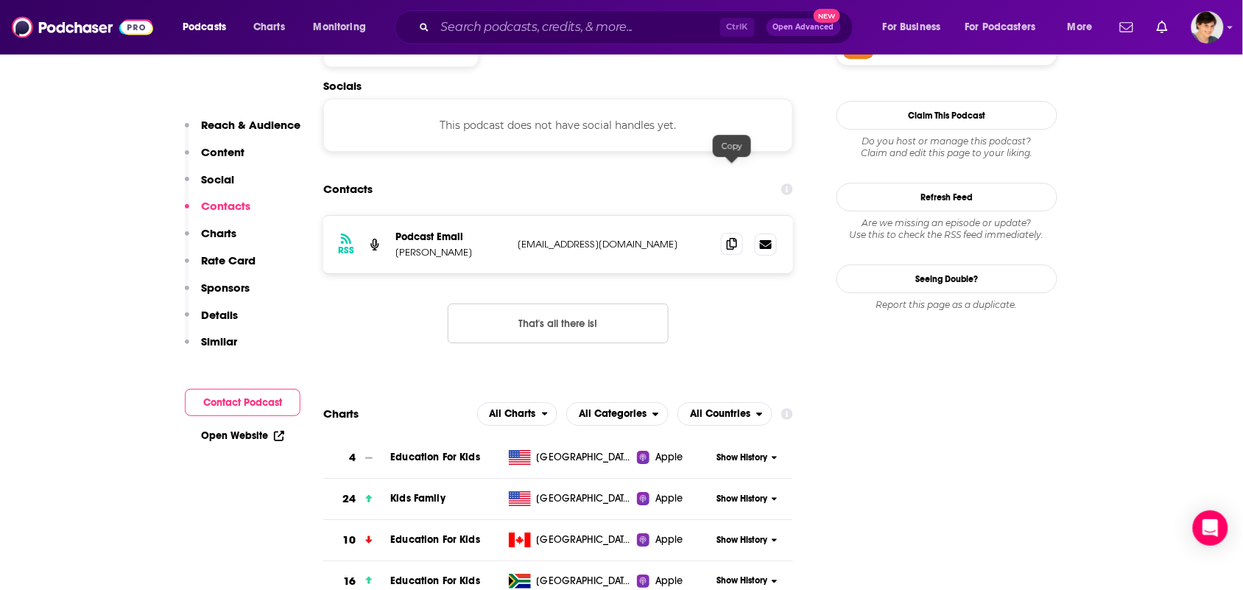
click at [735, 233] on span at bounding box center [732, 244] width 22 height 22
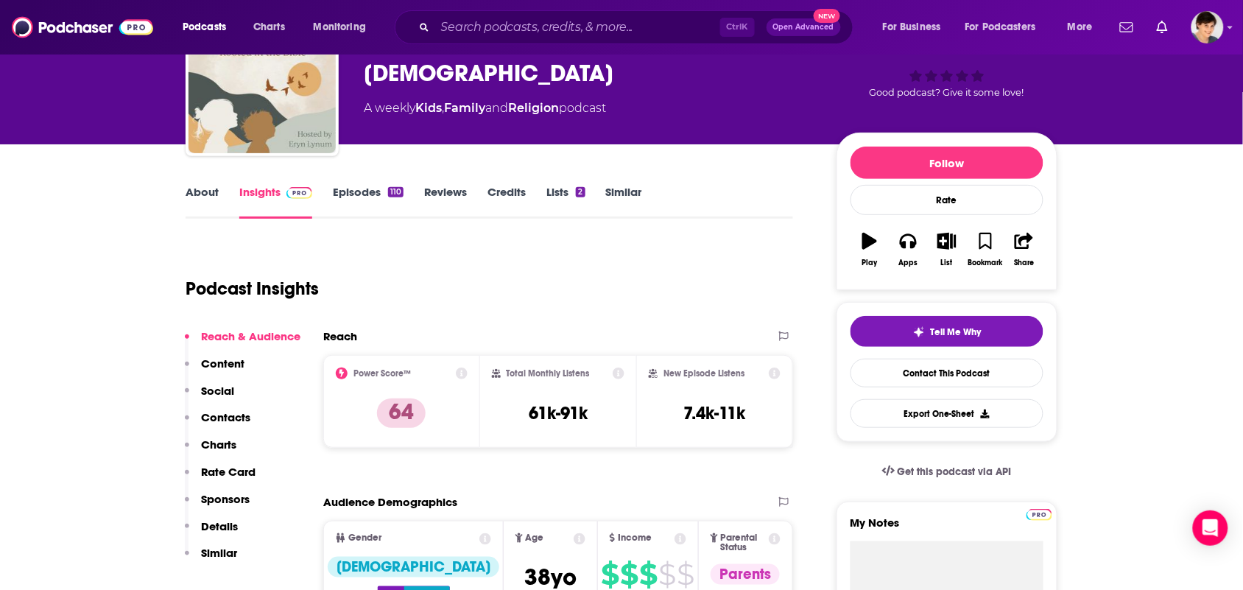
scroll to position [0, 0]
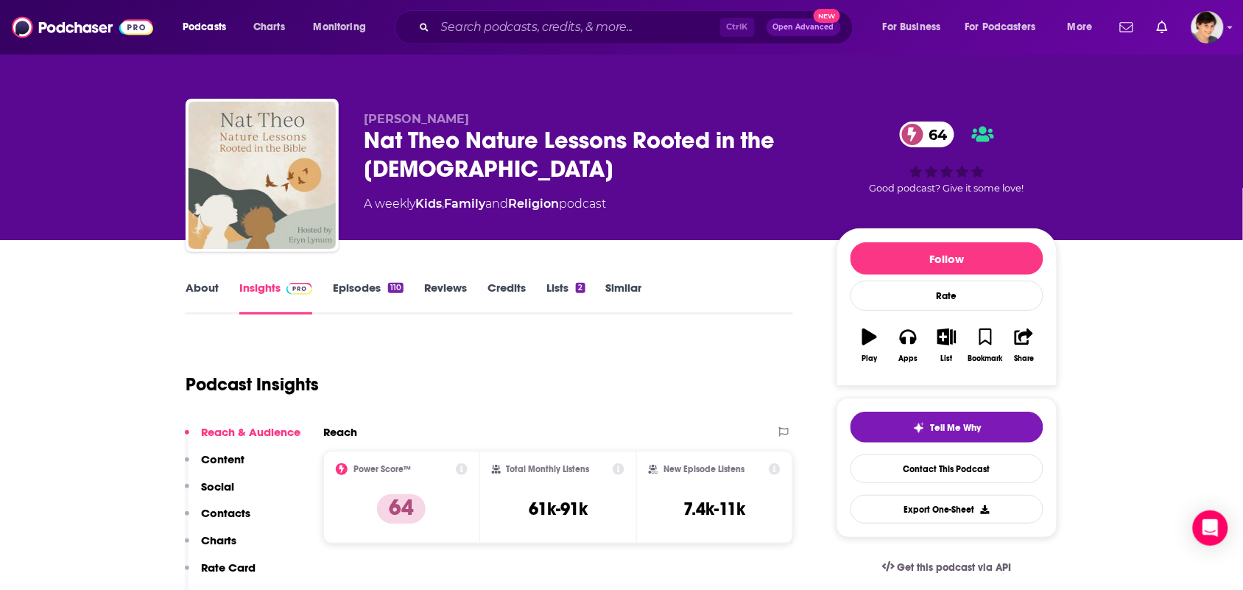
click at [195, 306] on link "About" at bounding box center [202, 298] width 33 height 34
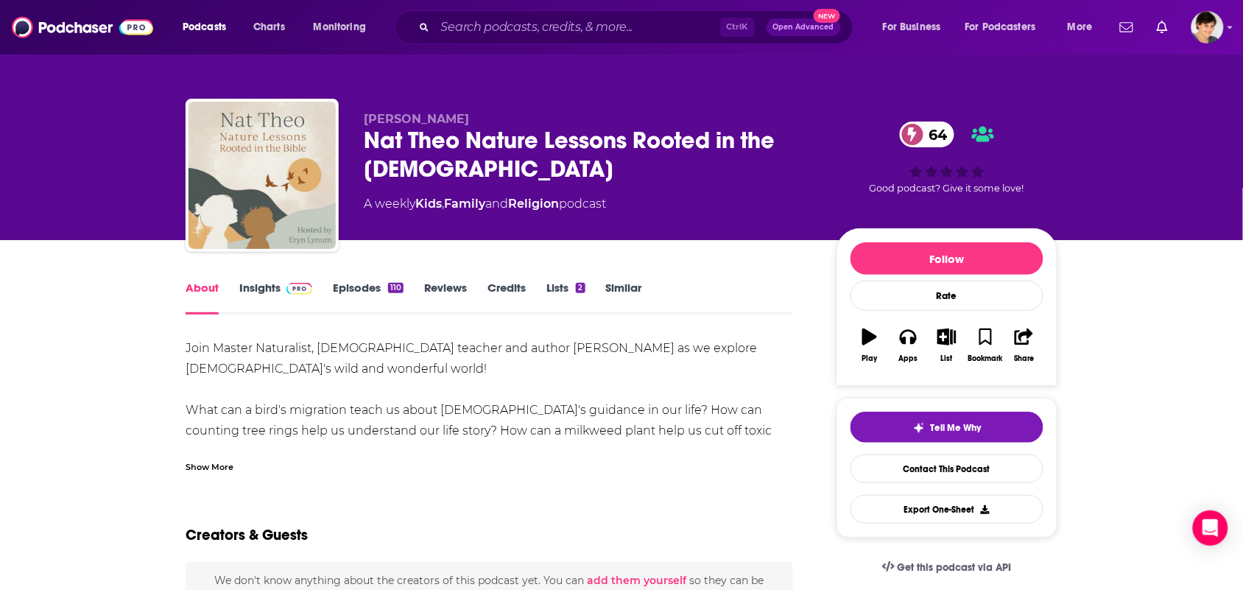
click at [311, 457] on div "Show More" at bounding box center [490, 461] width 608 height 25
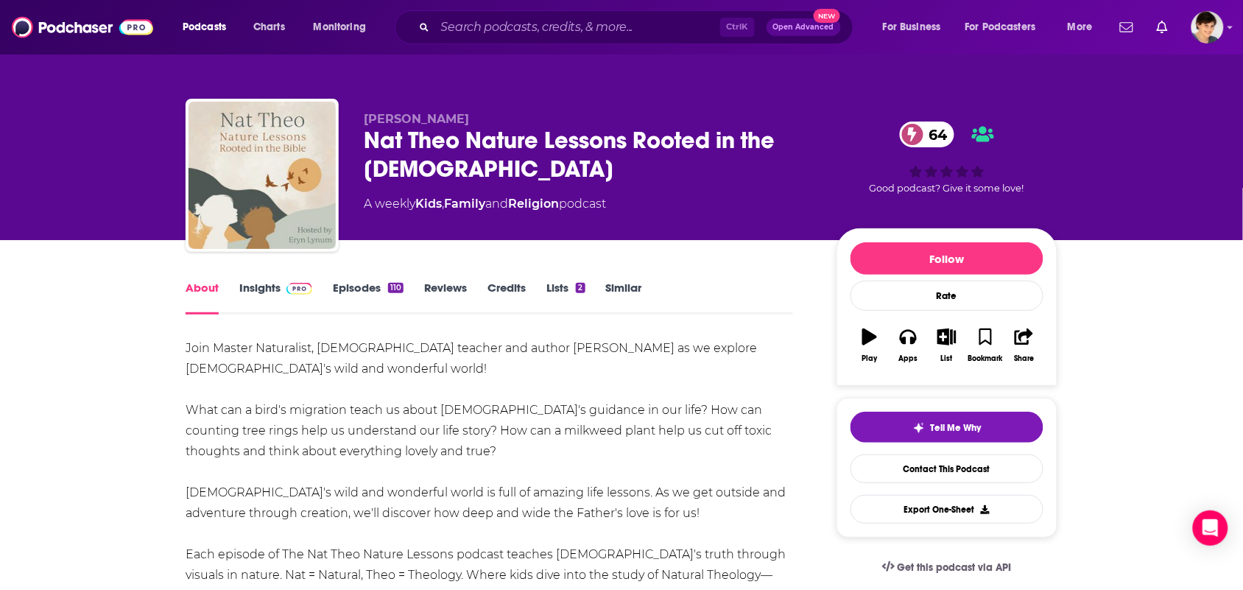
click at [348, 284] on link "Episodes 110" at bounding box center [368, 298] width 71 height 34
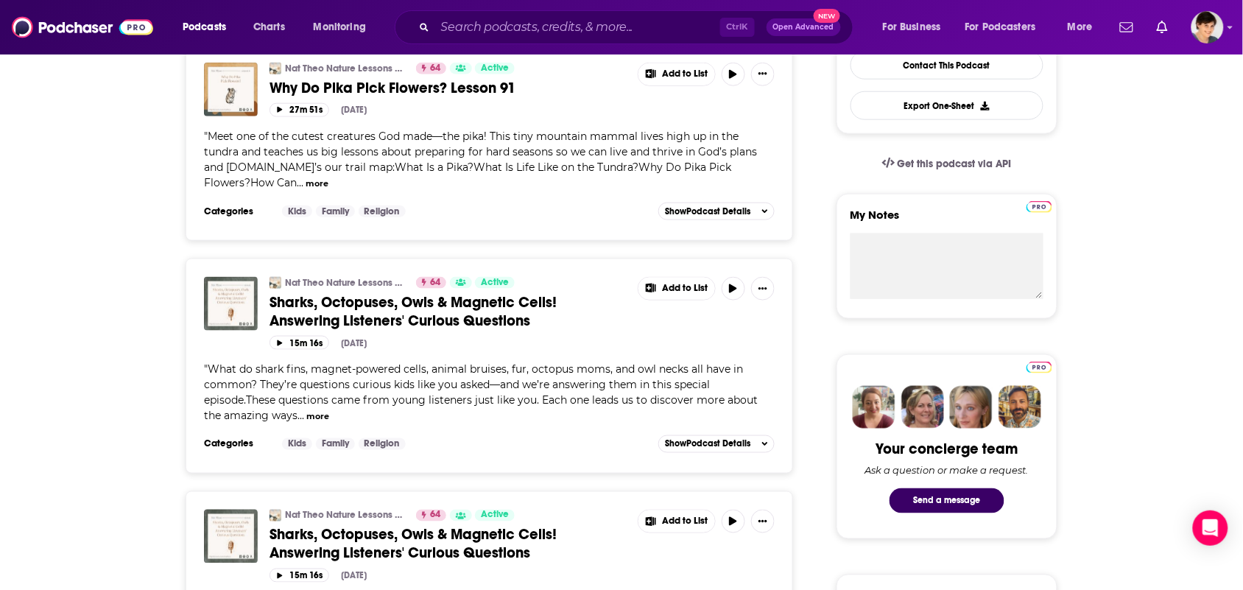
scroll to position [92, 0]
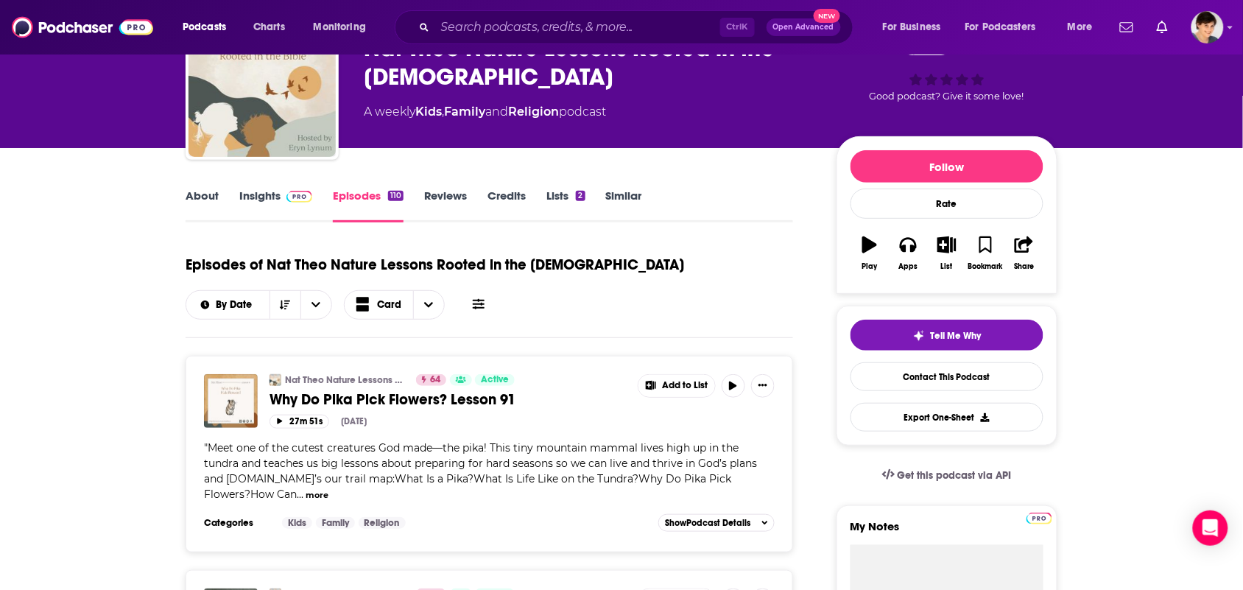
click at [193, 186] on div "About Insights Episodes 110 Reviews Credits Lists 2 Similar" at bounding box center [490, 204] width 608 height 36
click at [200, 197] on link "About" at bounding box center [202, 206] width 33 height 34
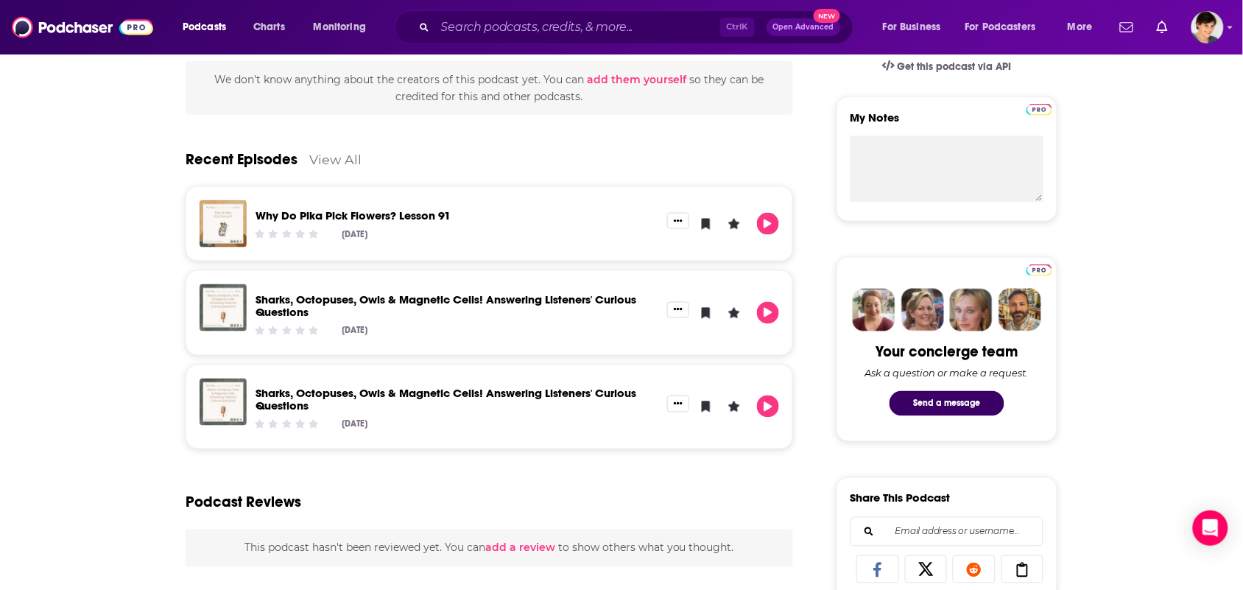
scroll to position [368, 0]
